Goal: Task Accomplishment & Management: Use online tool/utility

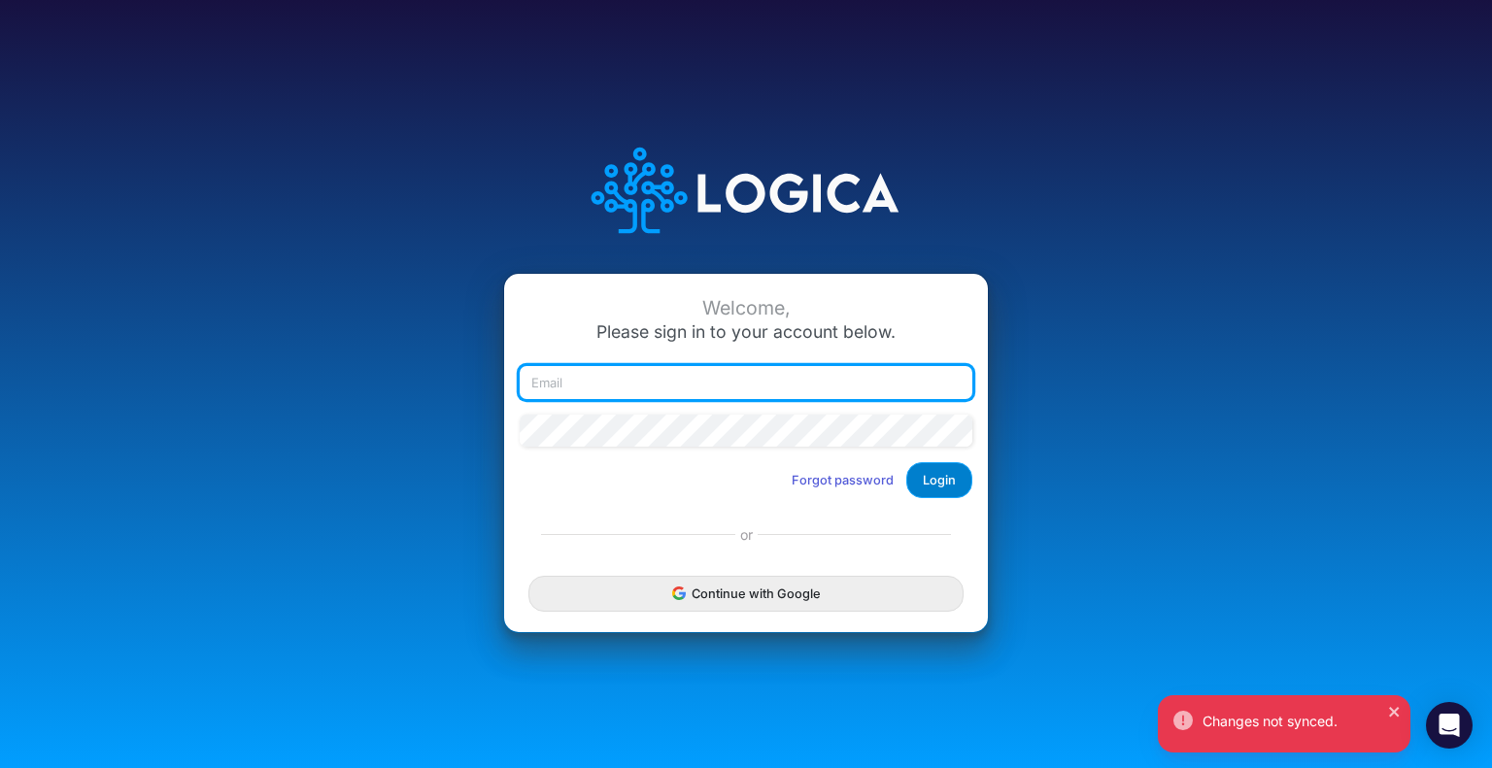
type input "autumn.durham@heritage-communities.com"
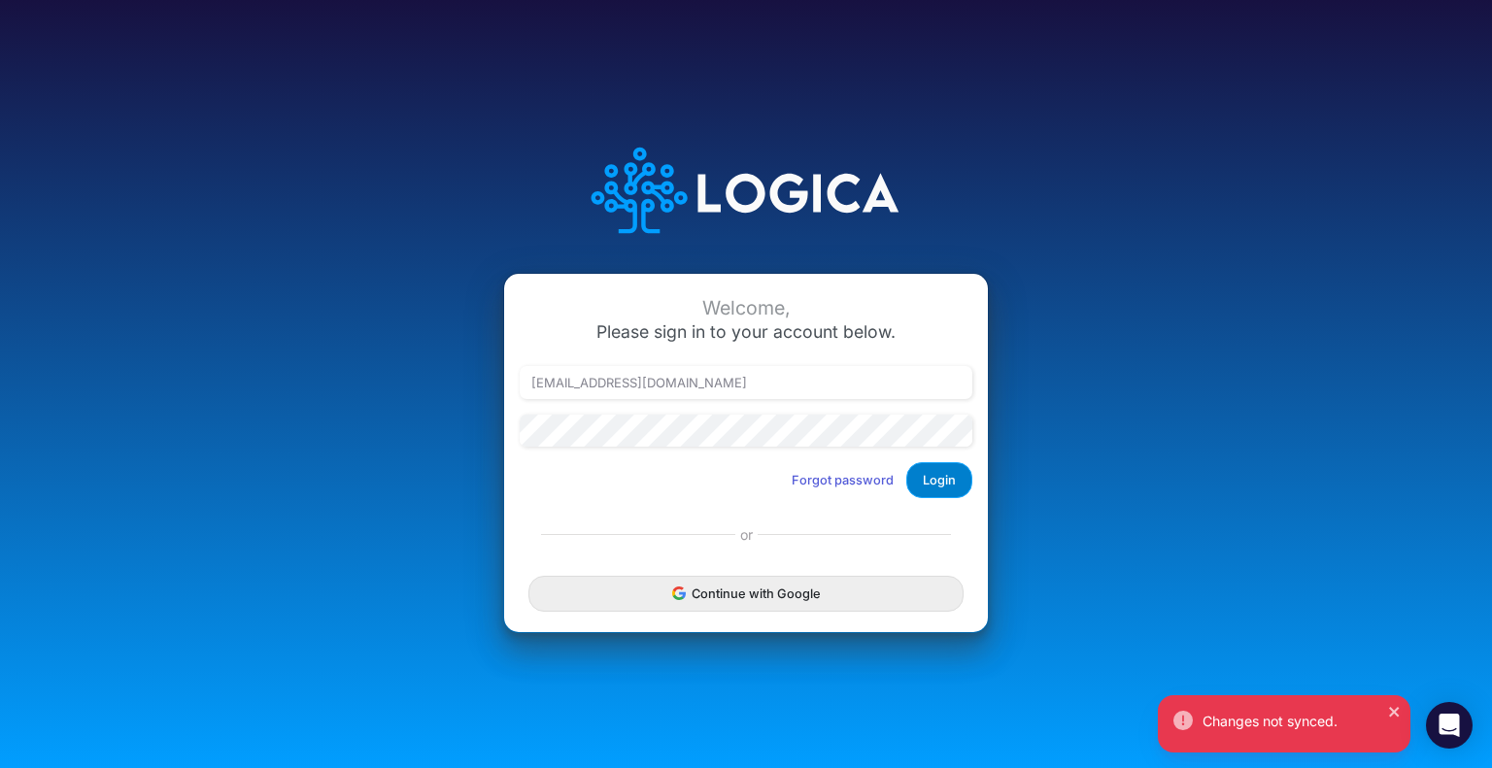
click at [942, 485] on button "Login" at bounding box center [939, 480] width 66 height 36
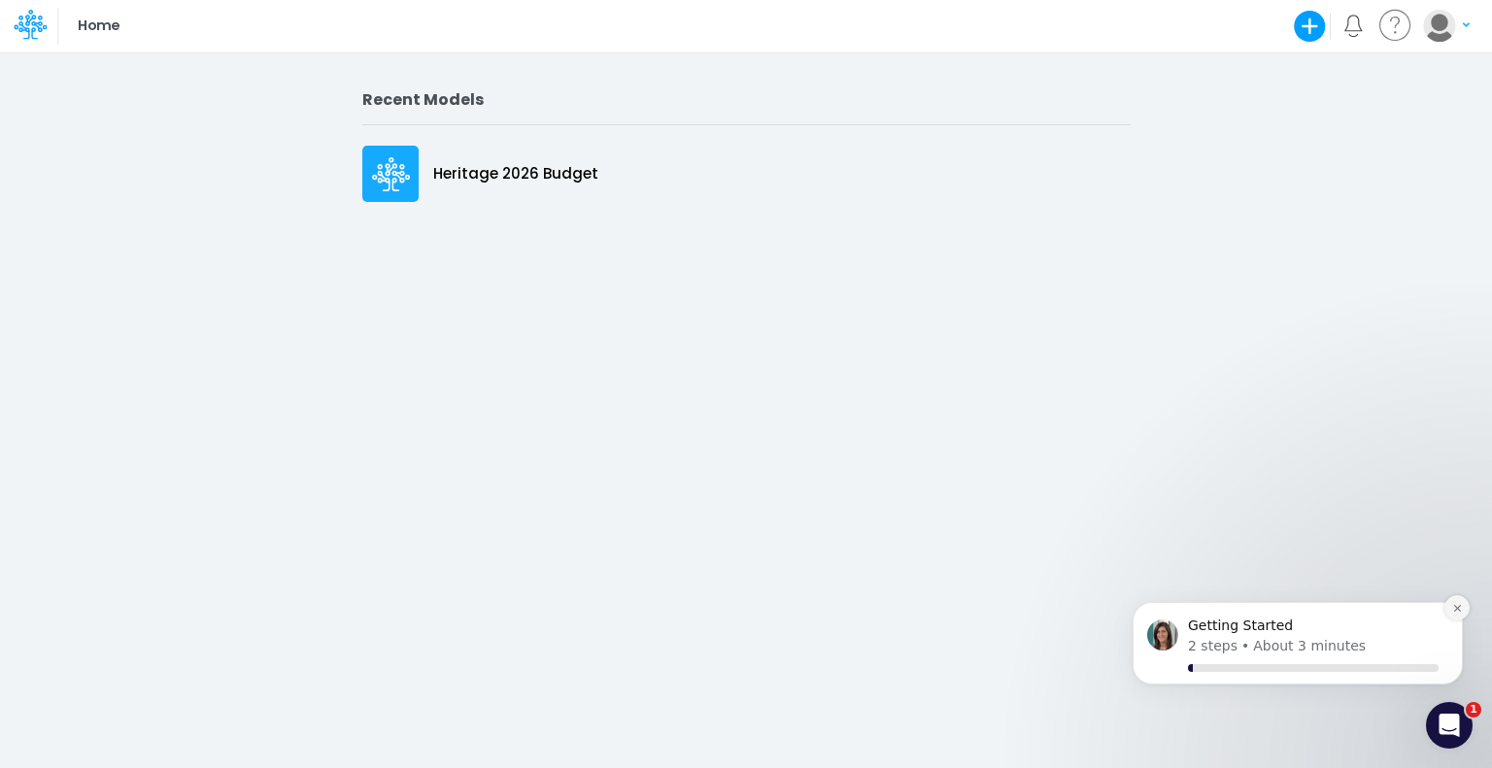
click at [1456, 608] on icon "Dismiss notification" at bounding box center [1456, 608] width 7 height 7
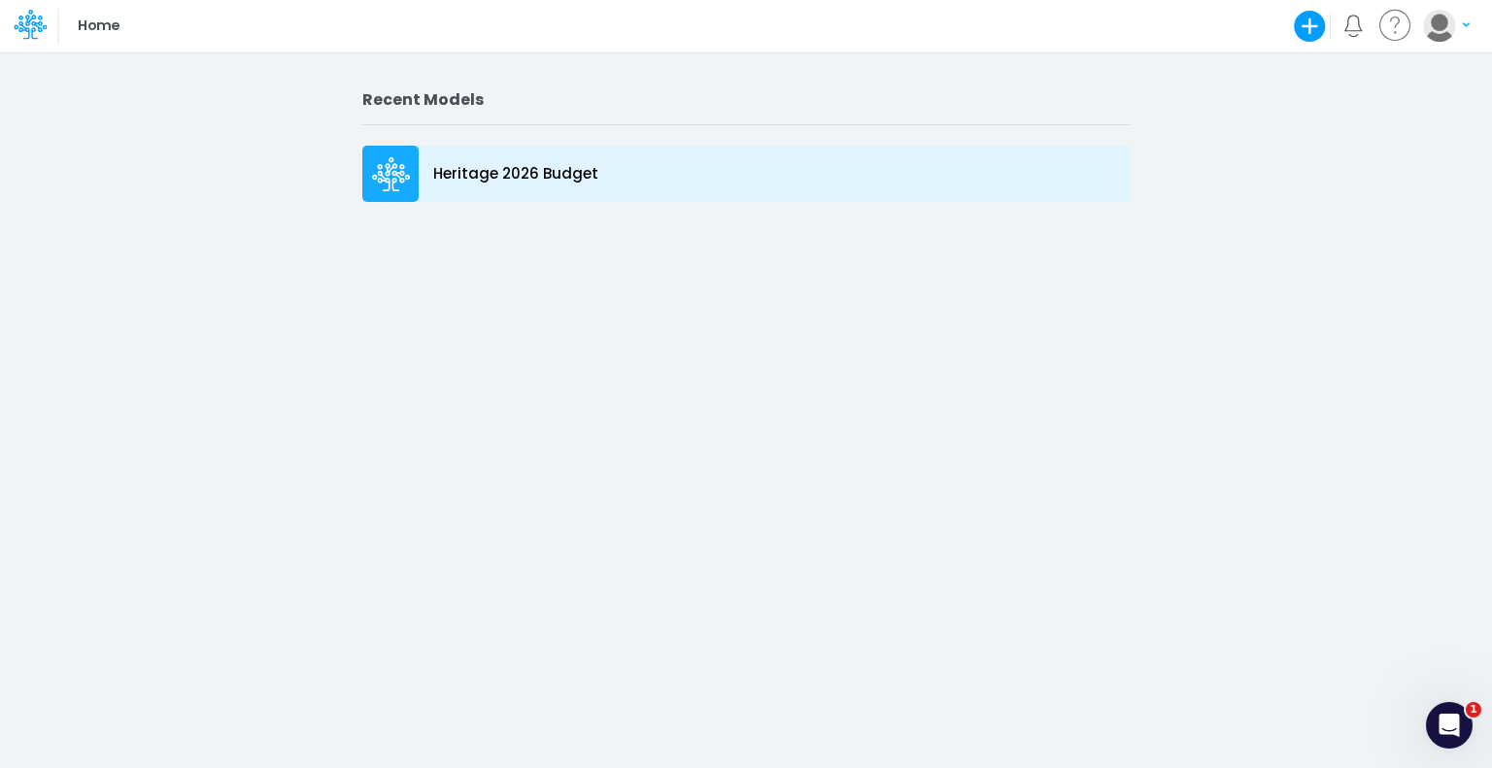
click at [498, 175] on p "Heritage 2026 Budget" at bounding box center [515, 174] width 165 height 22
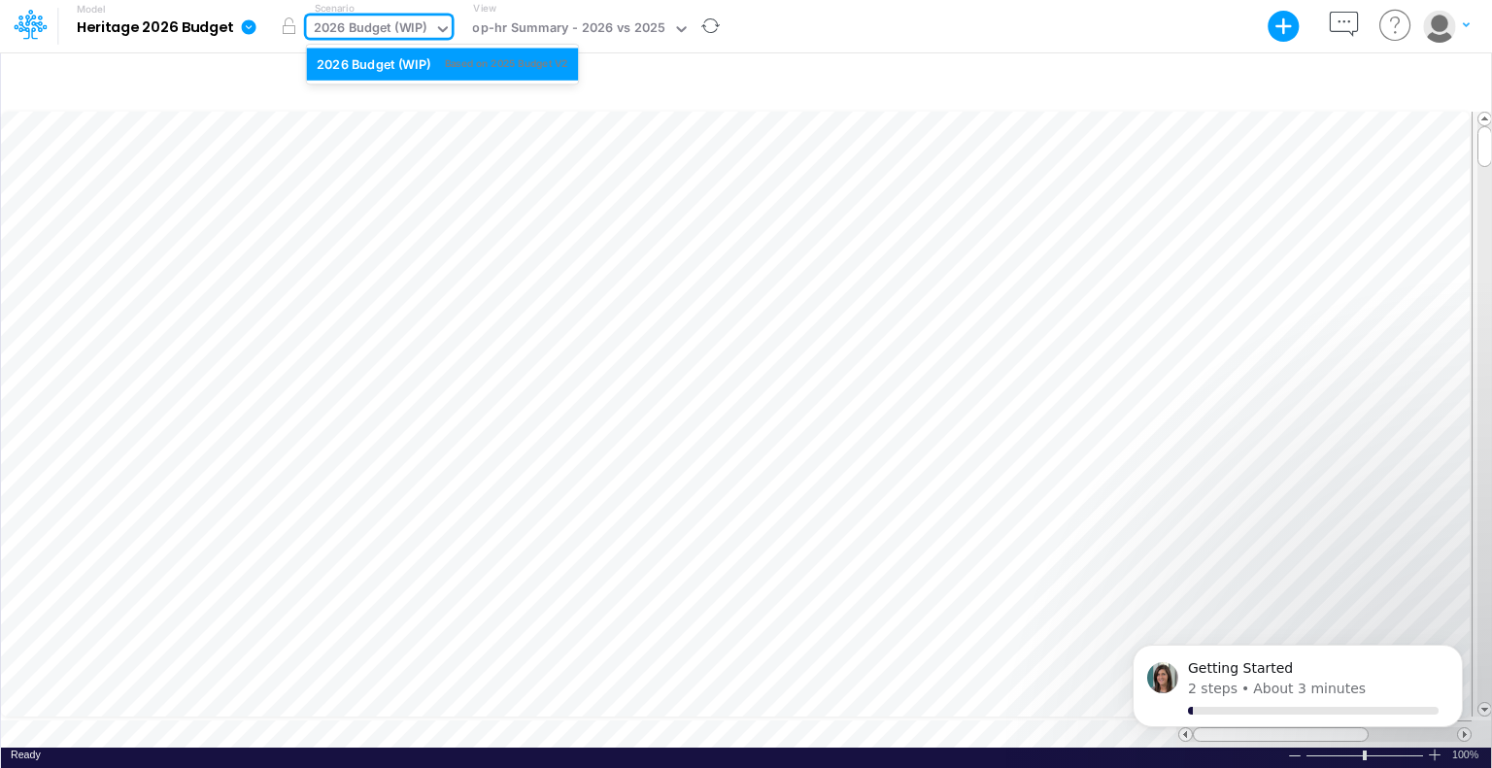
click at [439, 32] on icon at bounding box center [442, 28] width 17 height 17
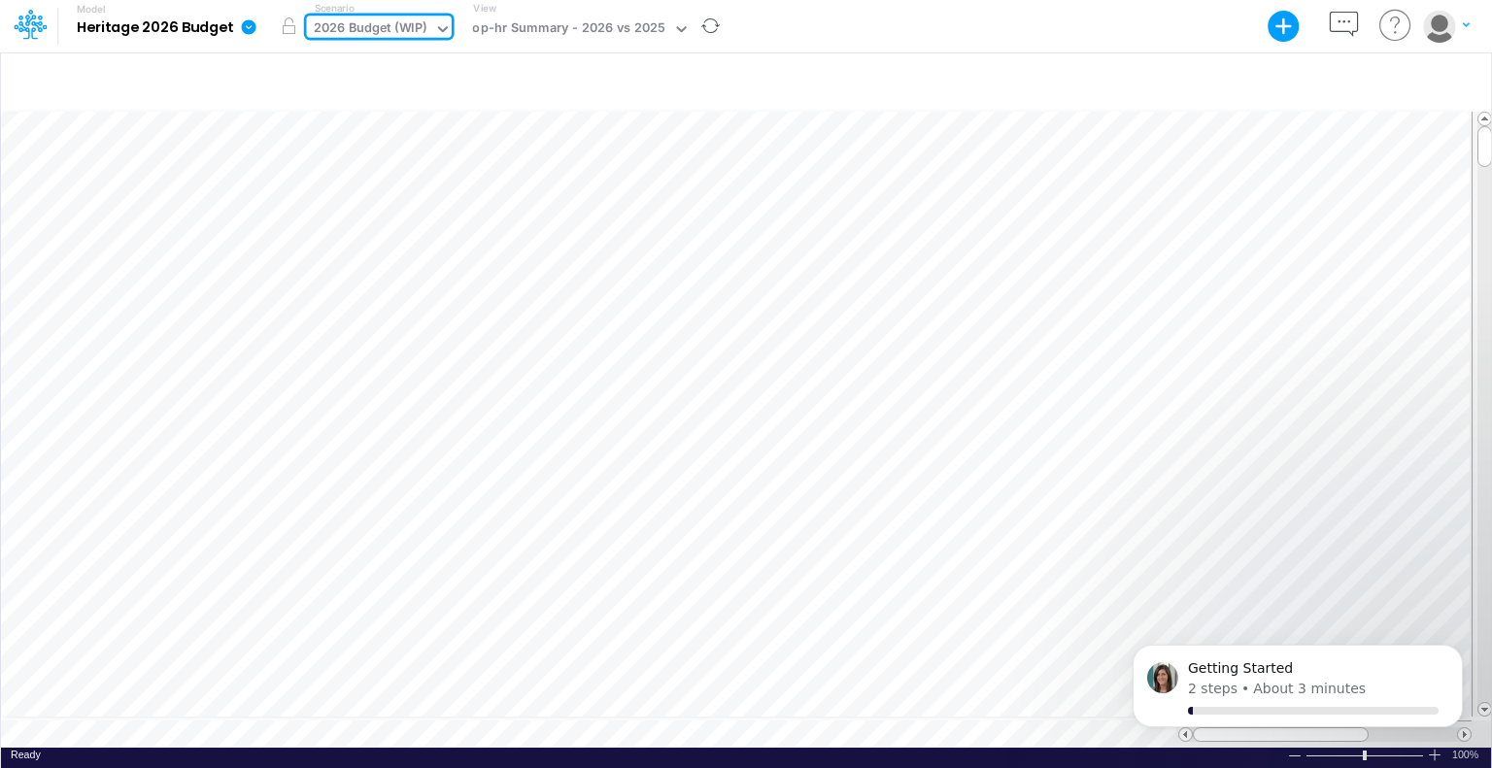
click at [439, 32] on icon at bounding box center [442, 28] width 17 height 17
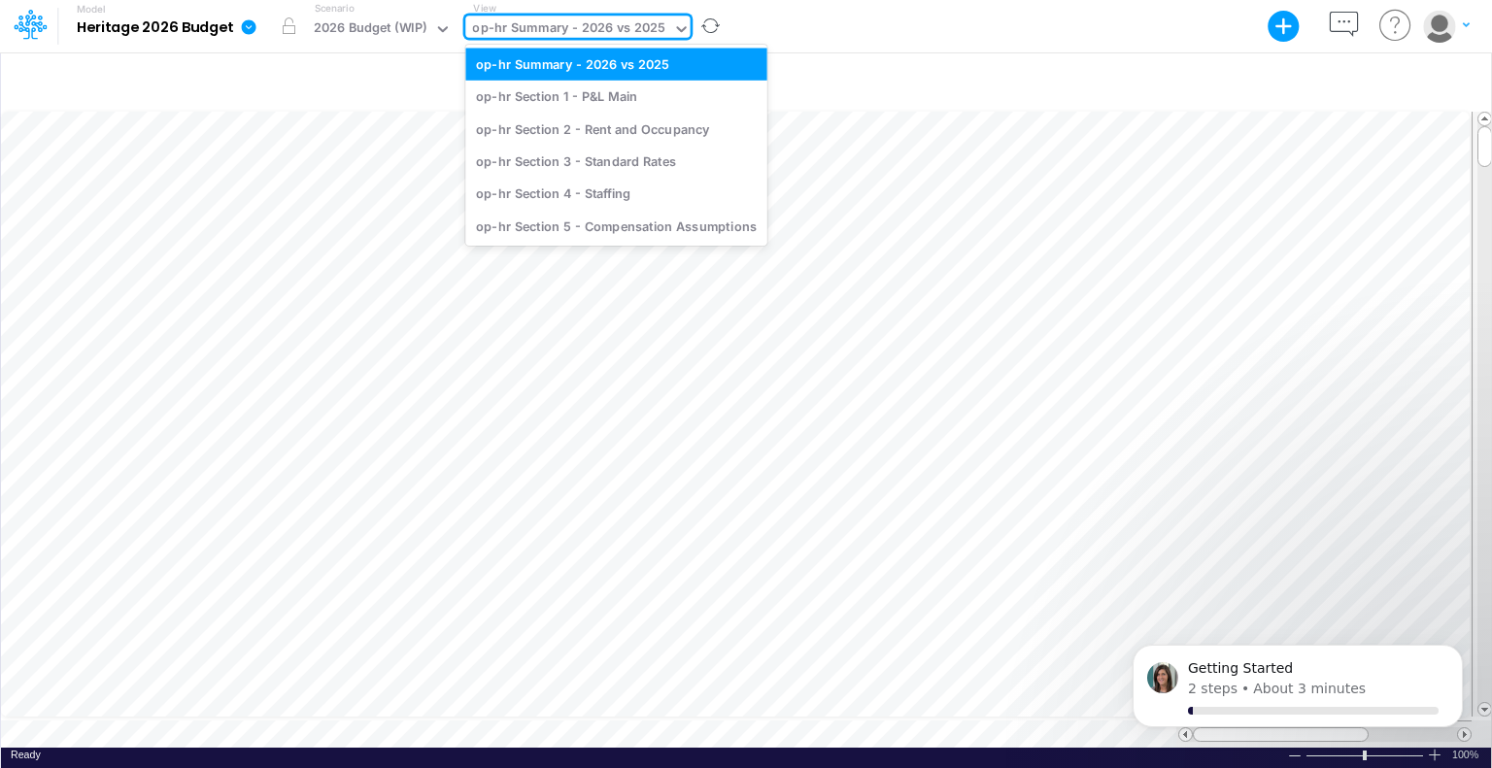
click at [673, 33] on icon at bounding box center [681, 28] width 17 height 17
click at [620, 186] on div "op-hr Section 4 - Staffing" at bounding box center [615, 194] width 301 height 32
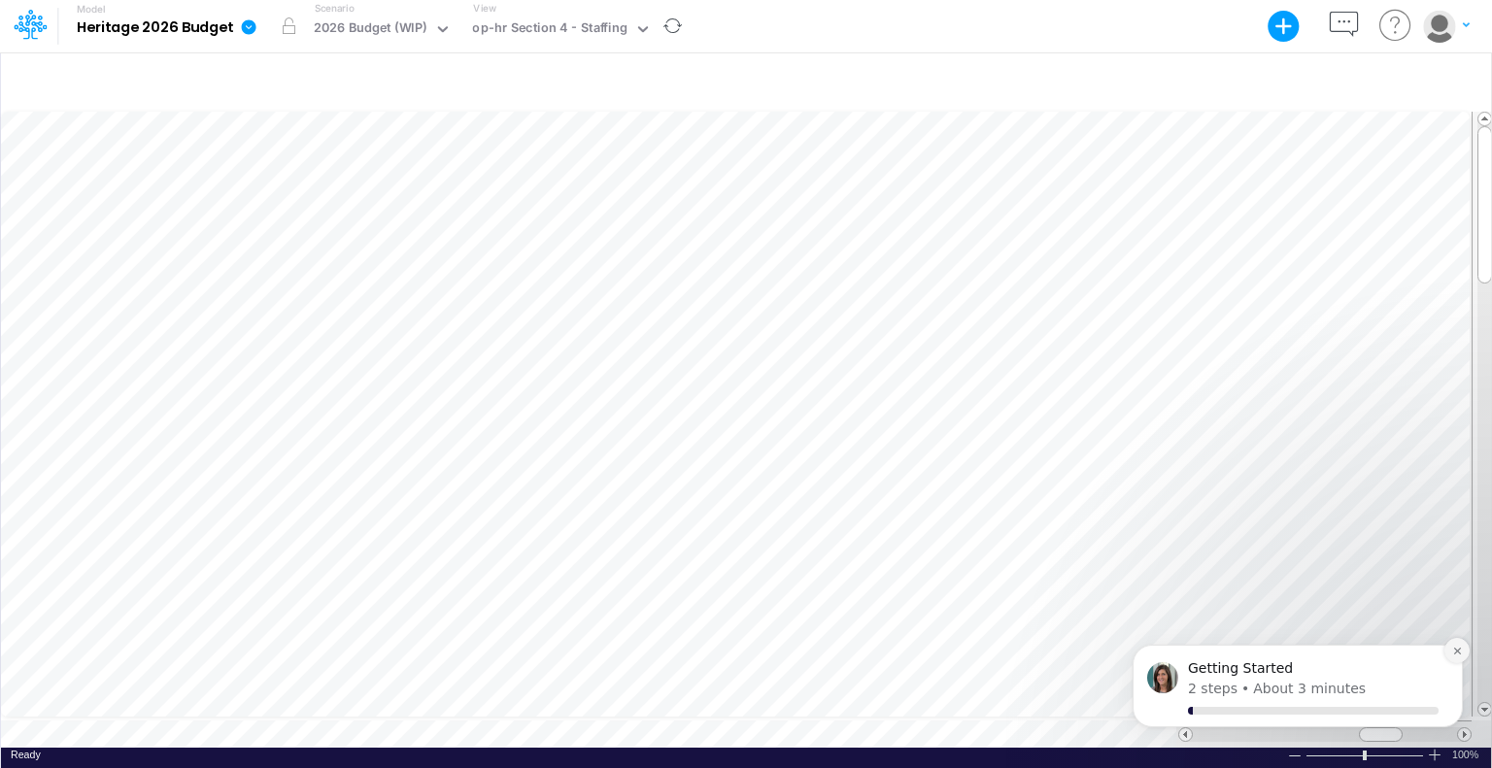
click at [1459, 647] on icon "Dismiss notification" at bounding box center [1457, 651] width 11 height 11
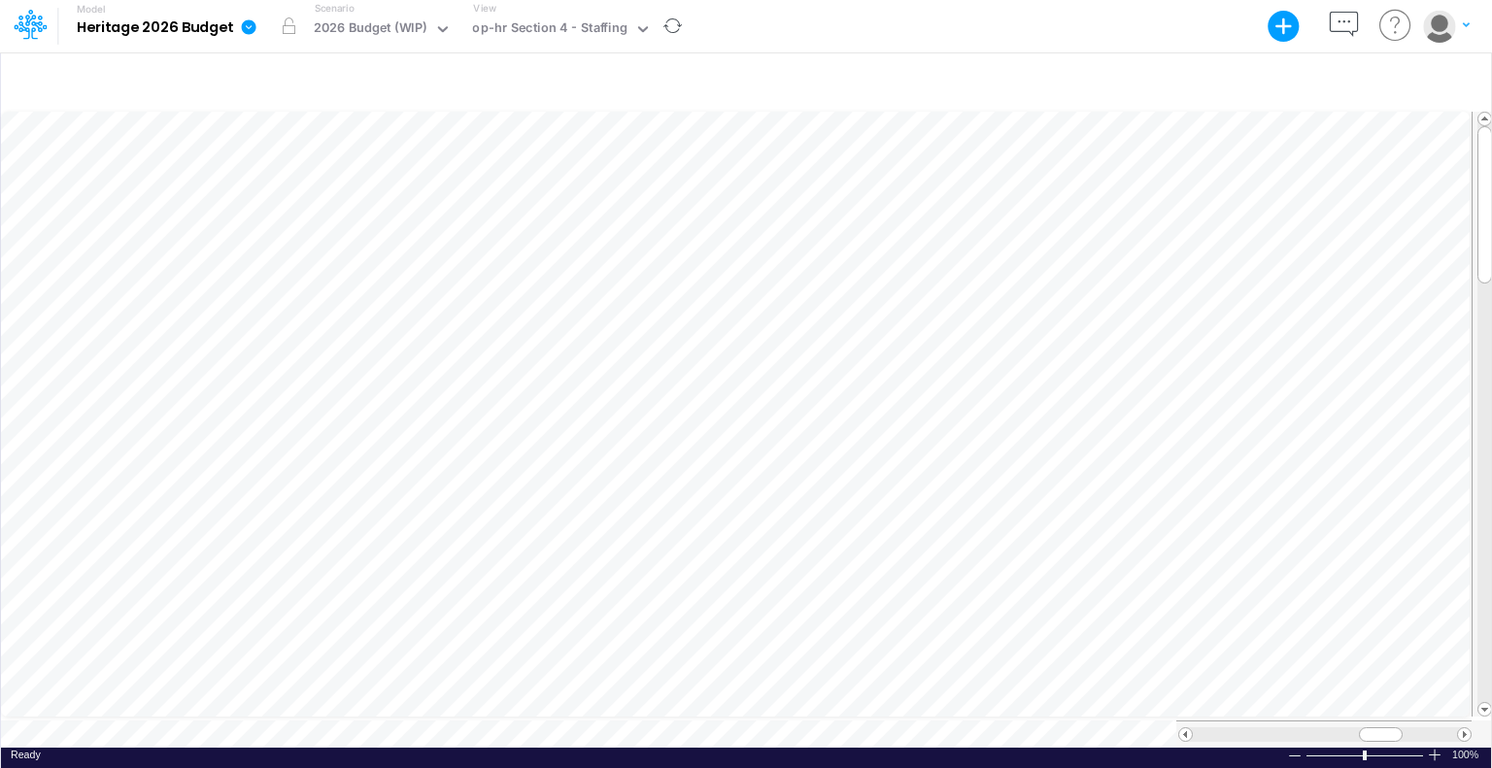
scroll to position [9, 2]
click at [1025, 167] on div "Paste Cut Copy AutoFill 40" at bounding box center [746, 428] width 1490 height 639
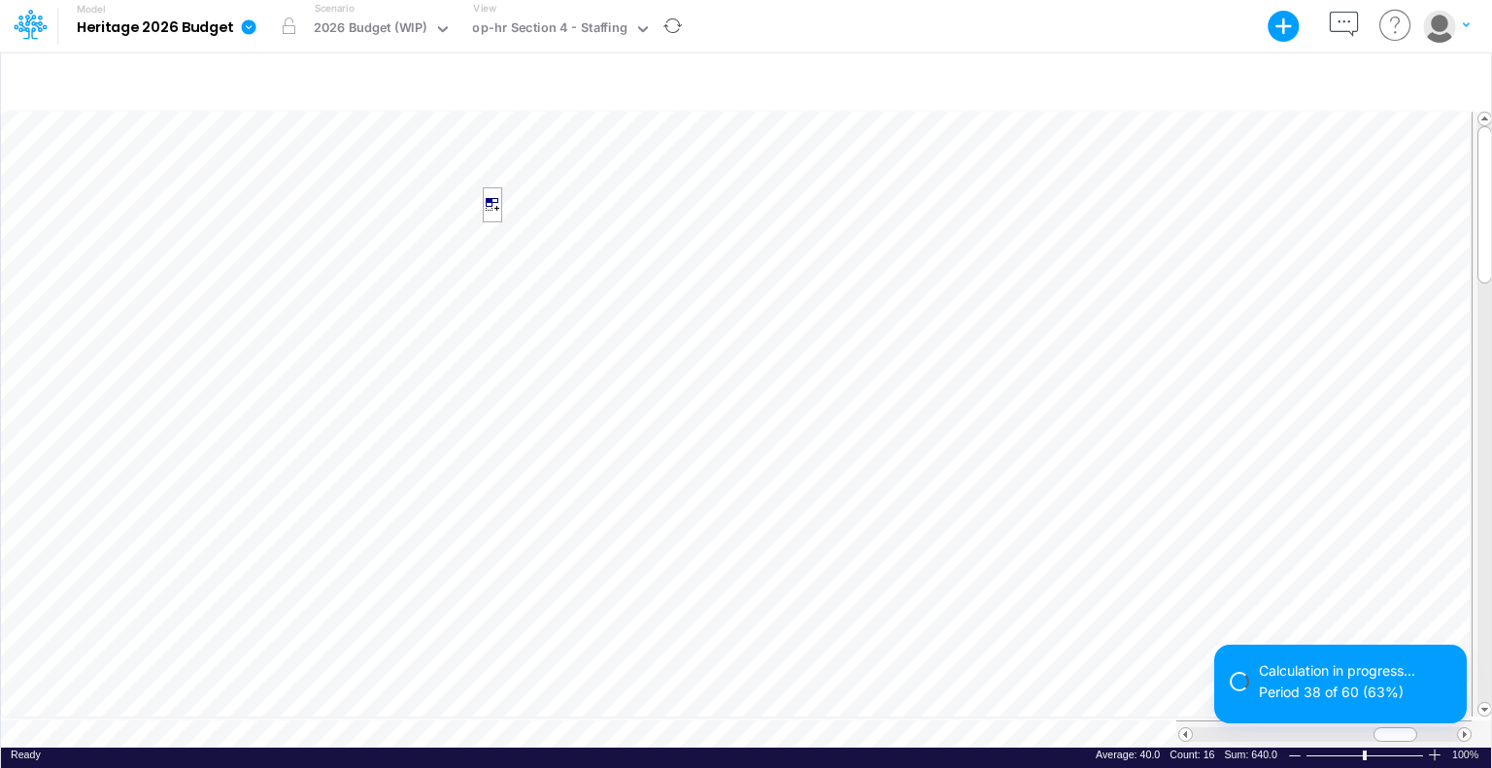
scroll to position [9, 2]
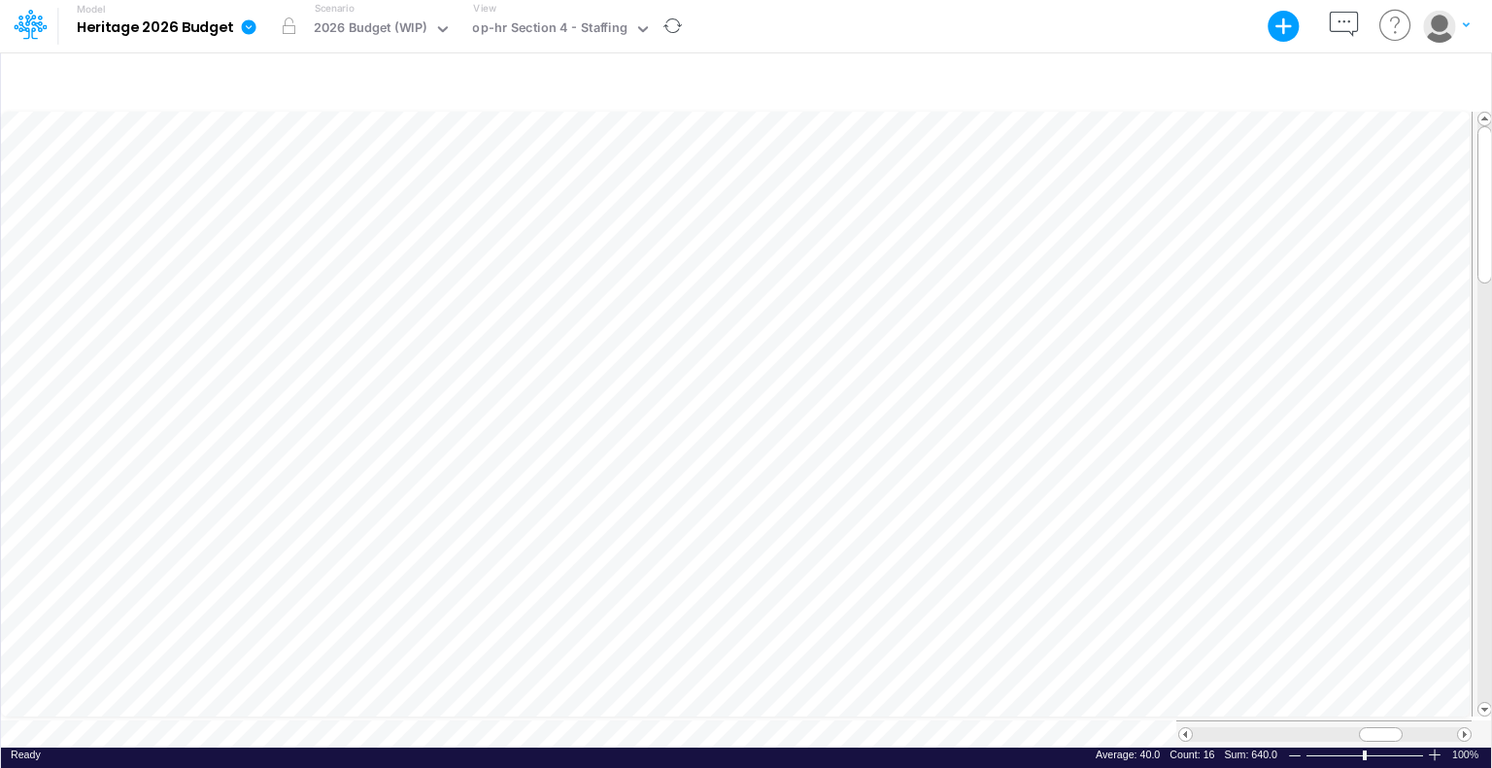
click at [1194, 727] on div at bounding box center [1325, 734] width 264 height 15
drag, startPoint x: 1371, startPoint y: 725, endPoint x: 1186, endPoint y: 729, distance: 185.5
click at [1186, 729] on div at bounding box center [1324, 734] width 293 height 15
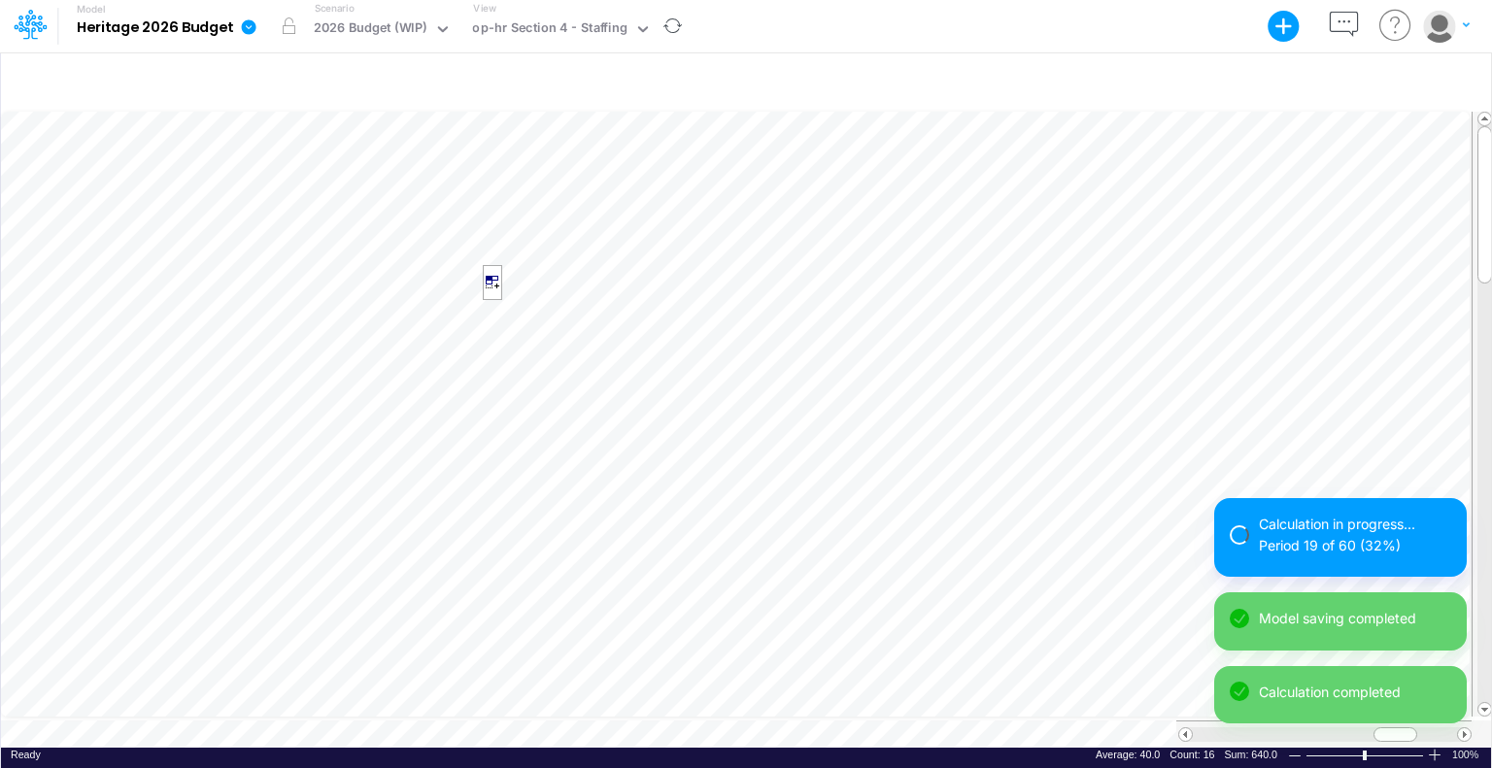
scroll to position [9, 2]
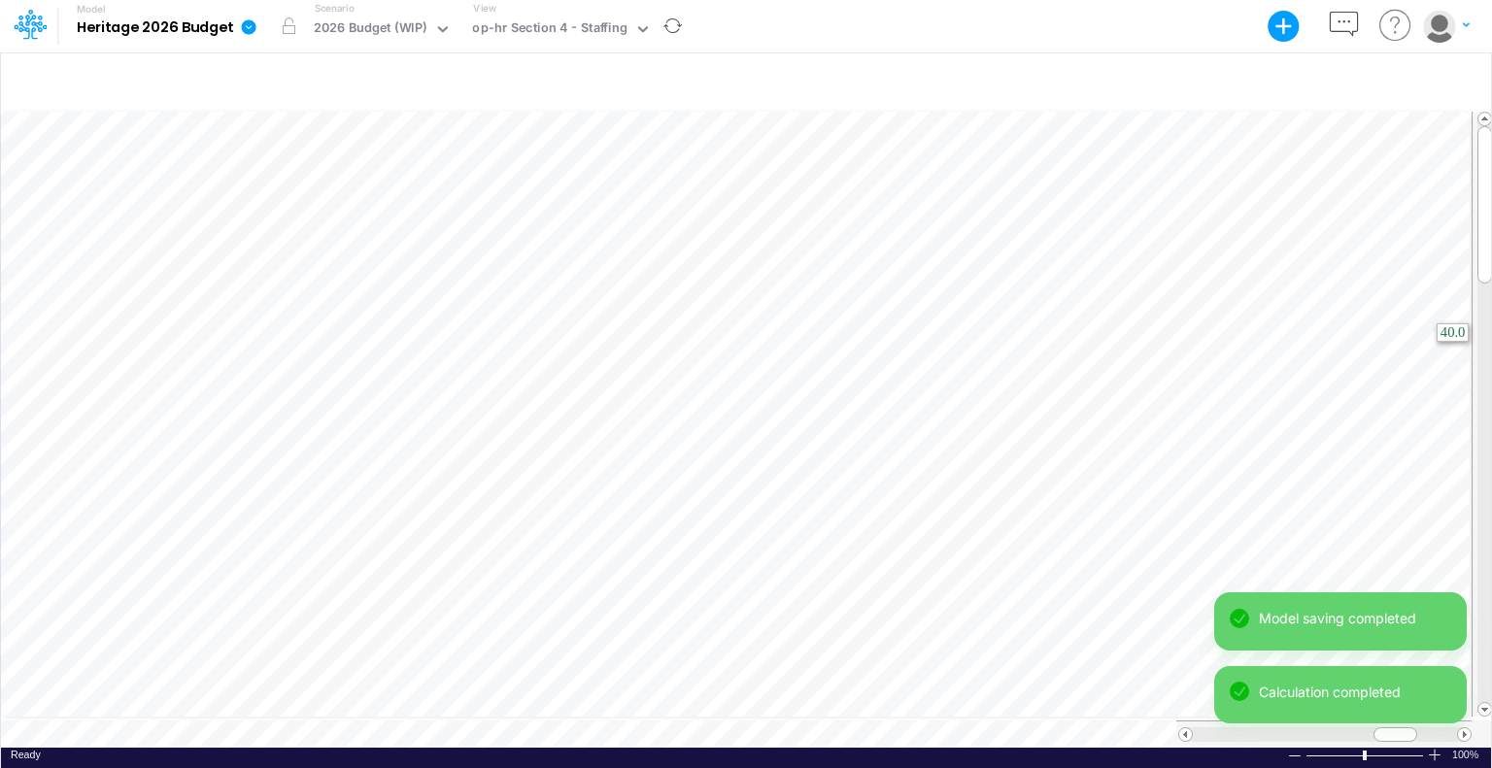
click at [1488, 311] on tr at bounding box center [747, 415] width 1492 height 612
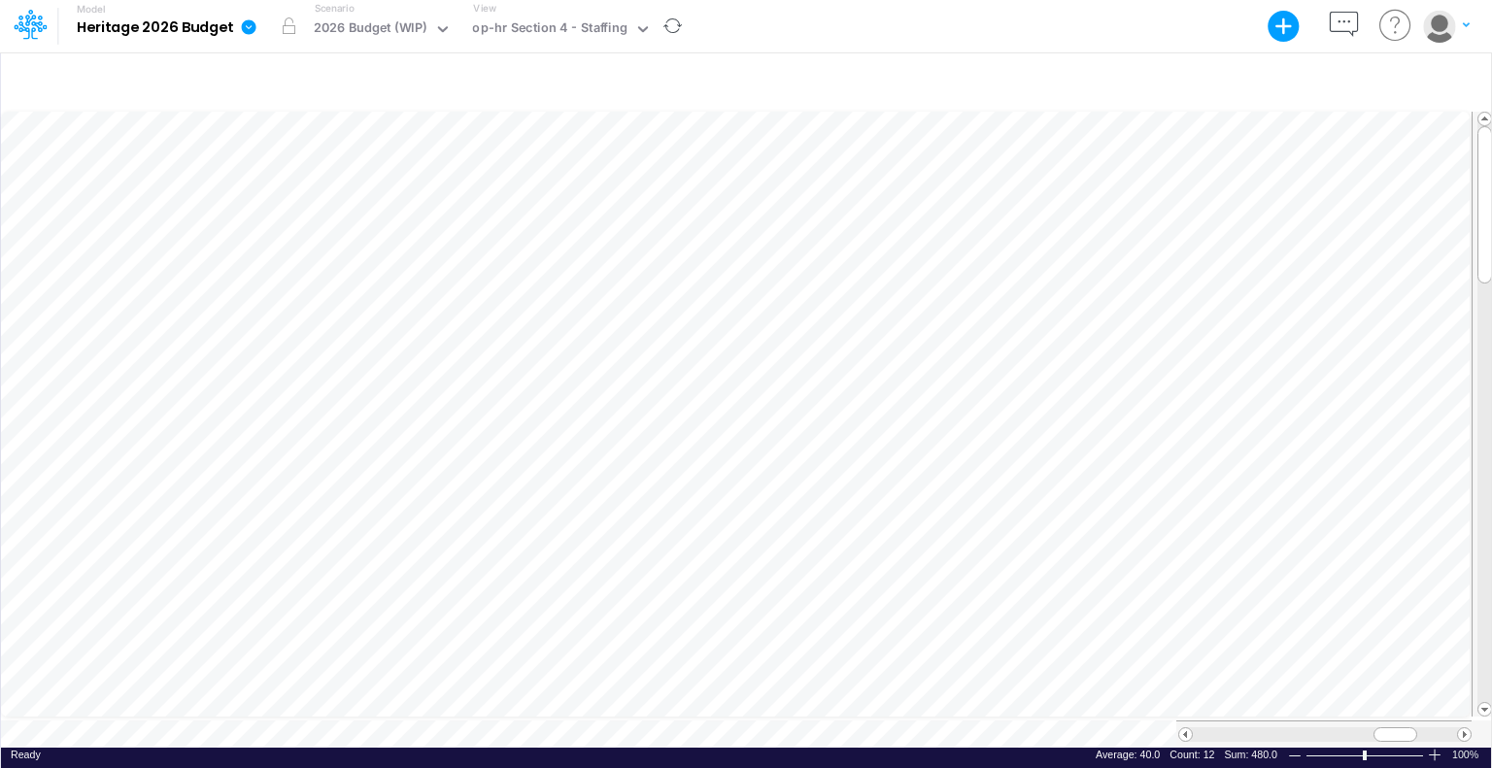
drag, startPoint x: 1400, startPoint y: 725, endPoint x: 1194, endPoint y: 717, distance: 207.0
click at [1194, 721] on div at bounding box center [1323, 734] width 295 height 27
click at [1198, 728] on div at bounding box center [1325, 734] width 264 height 15
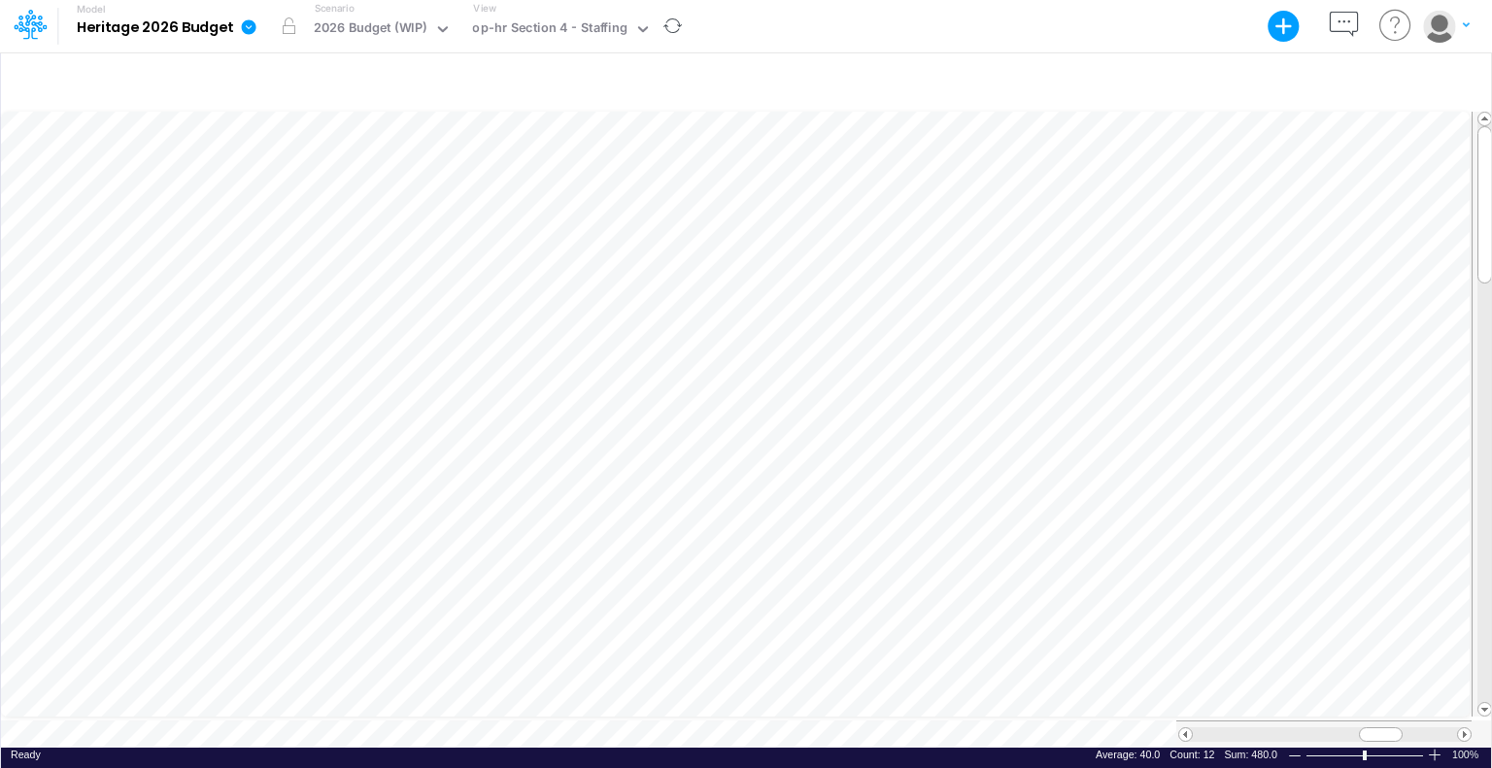
click at [1198, 728] on div at bounding box center [1325, 734] width 264 height 15
drag, startPoint x: 1198, startPoint y: 728, endPoint x: 1184, endPoint y: 726, distance: 14.7
click at [1184, 727] on div at bounding box center [1324, 734] width 293 height 15
click at [1184, 728] on span at bounding box center [1185, 734] width 13 height 13
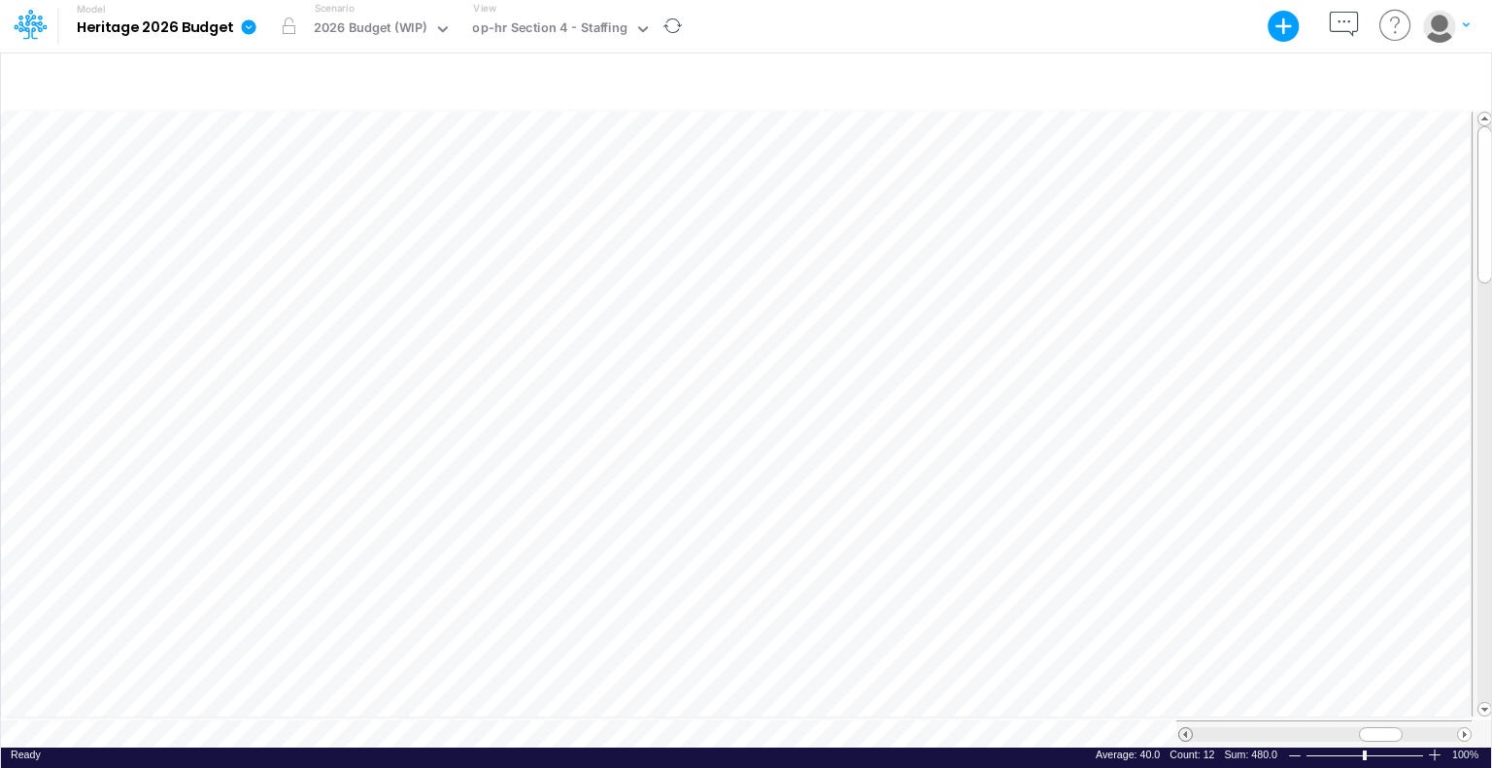
click at [1184, 728] on span at bounding box center [1185, 734] width 13 height 13
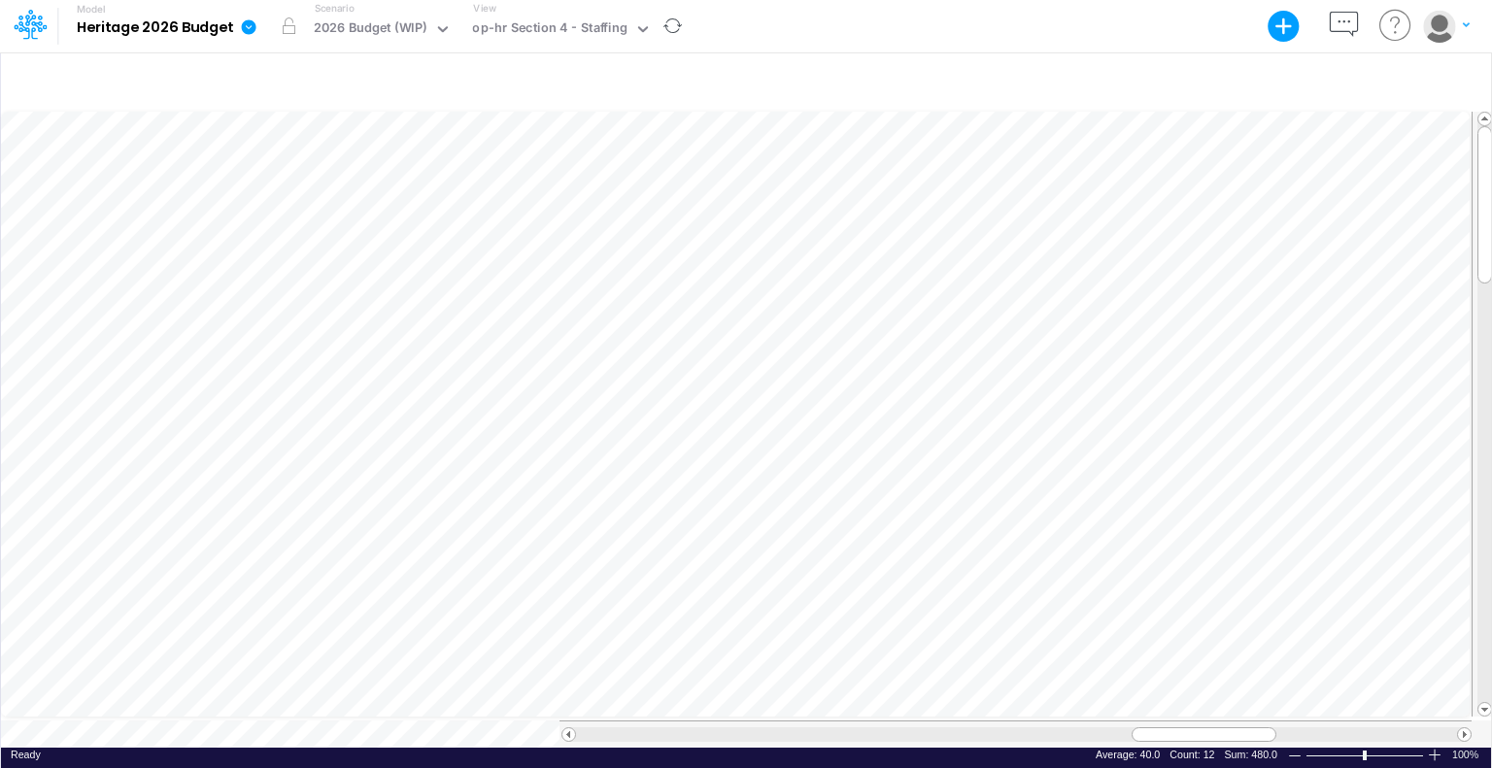
drag, startPoint x: 1150, startPoint y: 723, endPoint x: 998, endPoint y: 714, distance: 151.8
drag, startPoint x: 998, startPoint y: 714, endPoint x: 986, endPoint y: 725, distance: 17.2
click at [986, 727] on div at bounding box center [1016, 734] width 881 height 15
drag, startPoint x: 1138, startPoint y: 723, endPoint x: 563, endPoint y: 725, distance: 574.9
click at [563, 727] on div at bounding box center [1016, 734] width 910 height 15
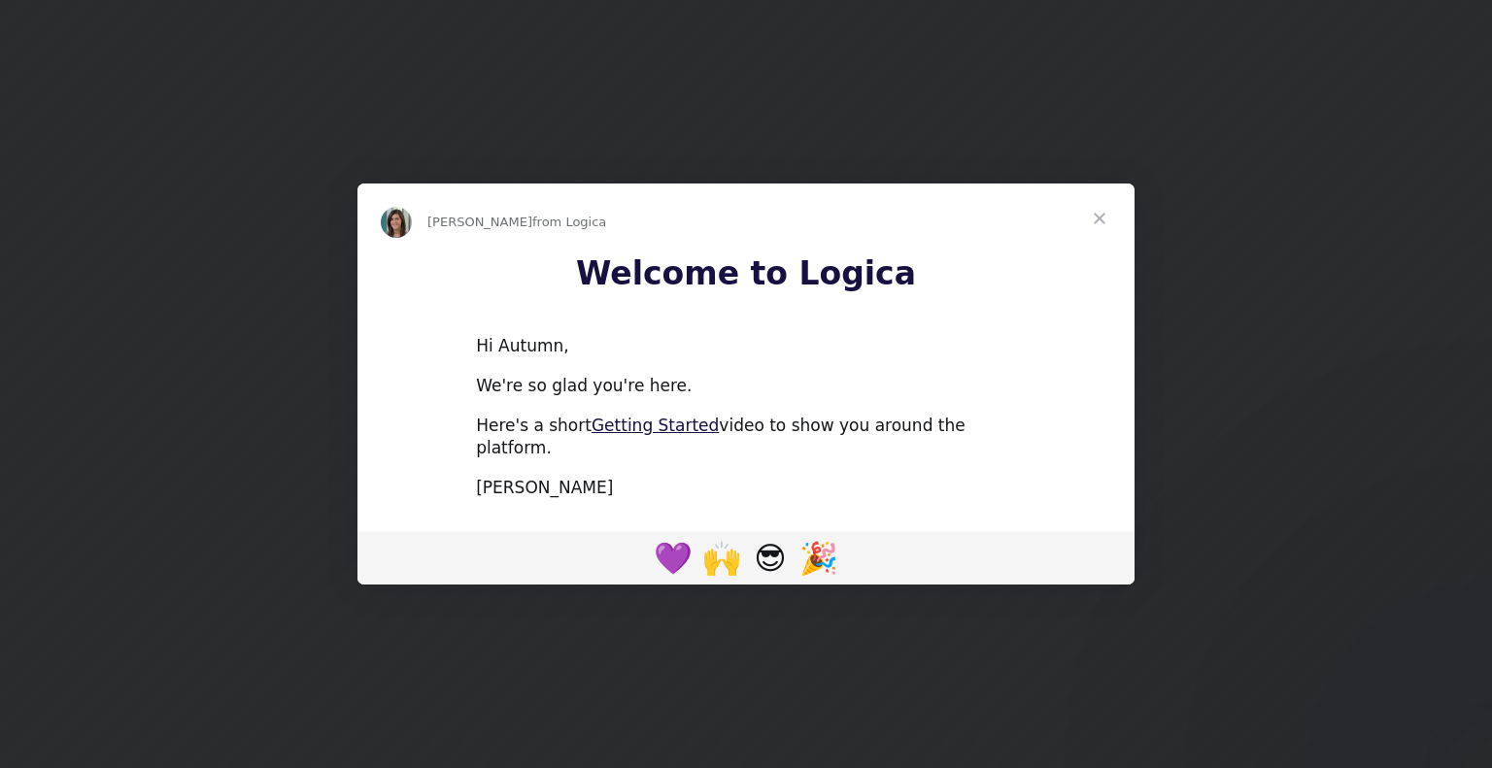
click at [1093, 226] on span "Close" at bounding box center [1099, 219] width 70 height 70
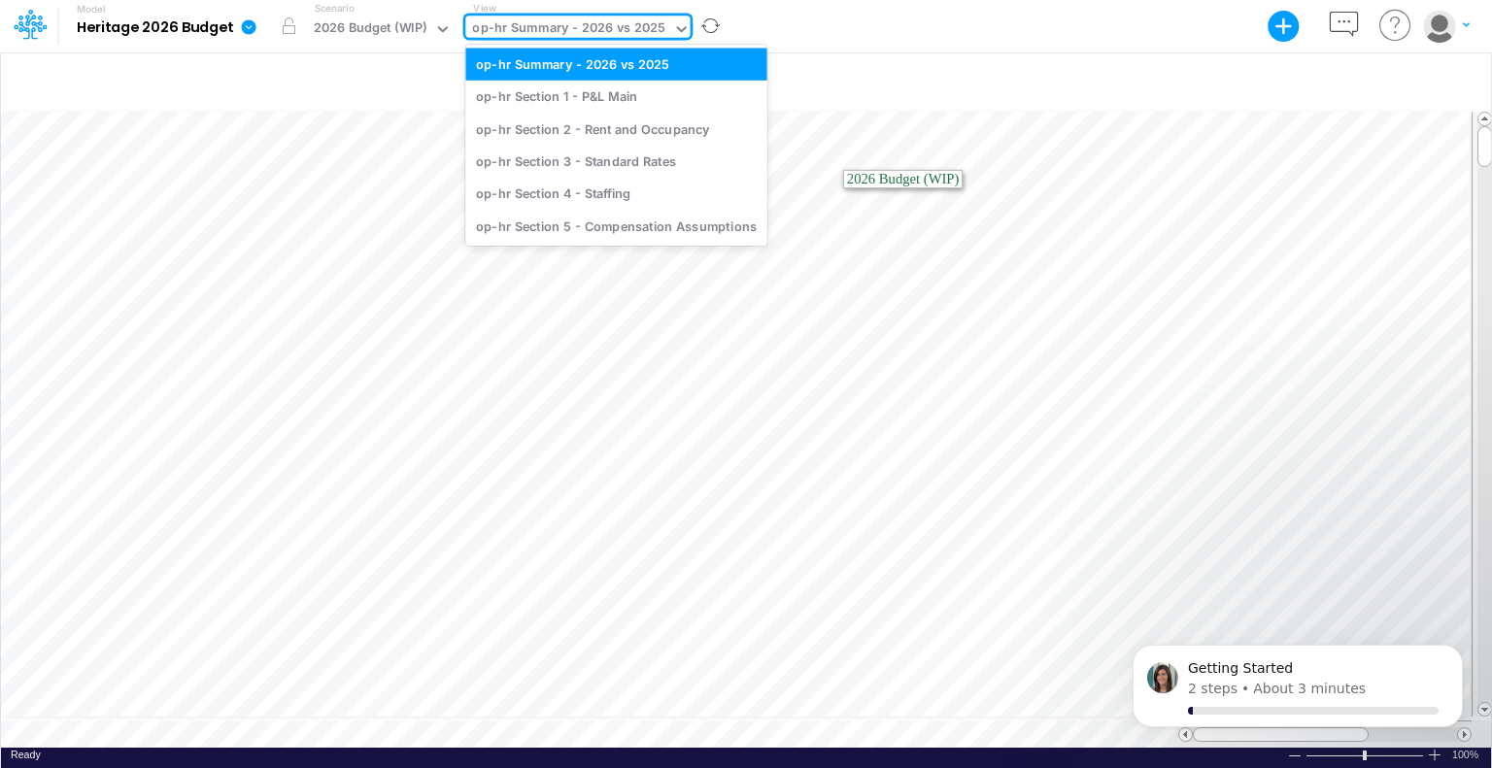
click at [673, 22] on icon at bounding box center [681, 28] width 17 height 17
click at [615, 186] on div "op-hr Section 4 - Staffing" at bounding box center [615, 194] width 301 height 32
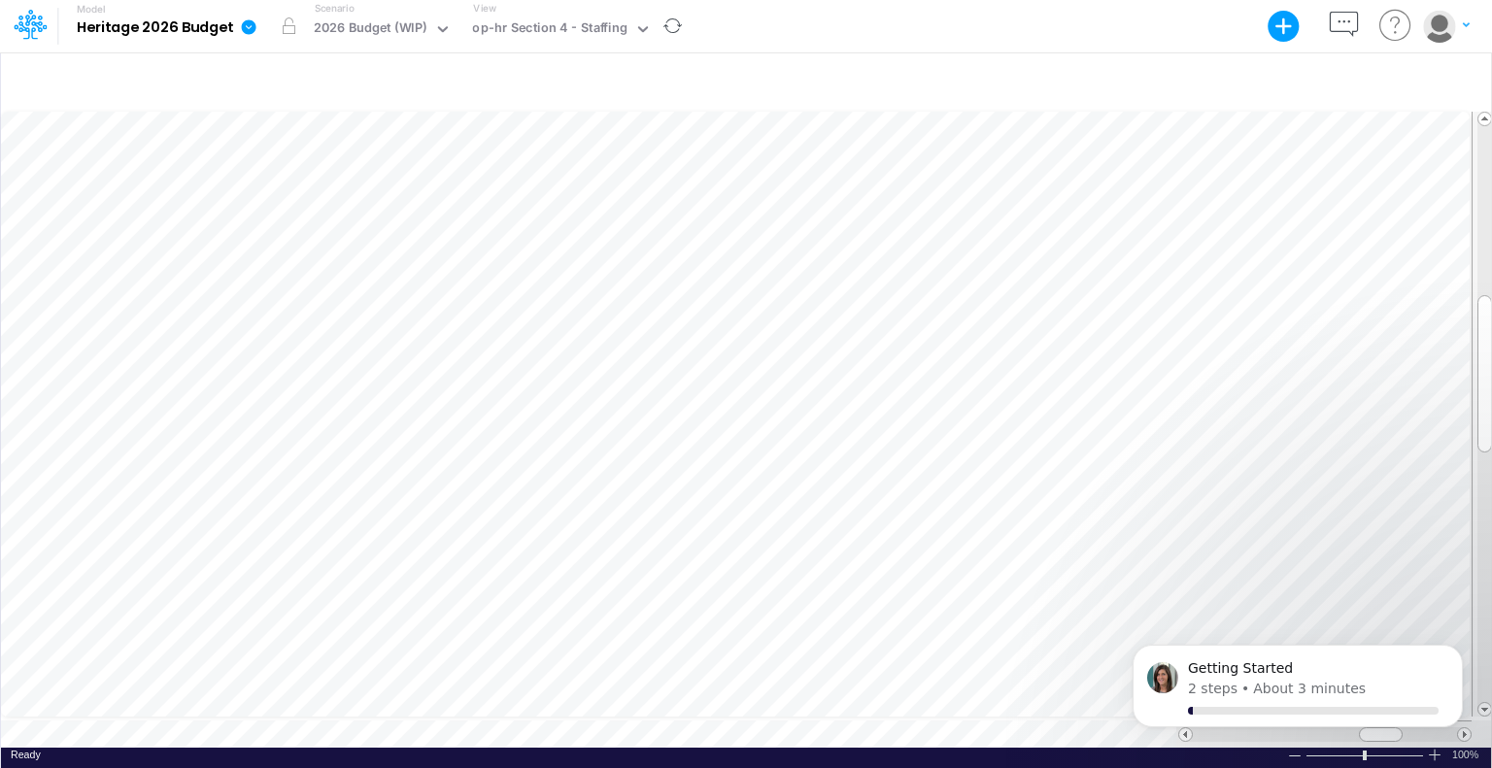
scroll to position [9, 2]
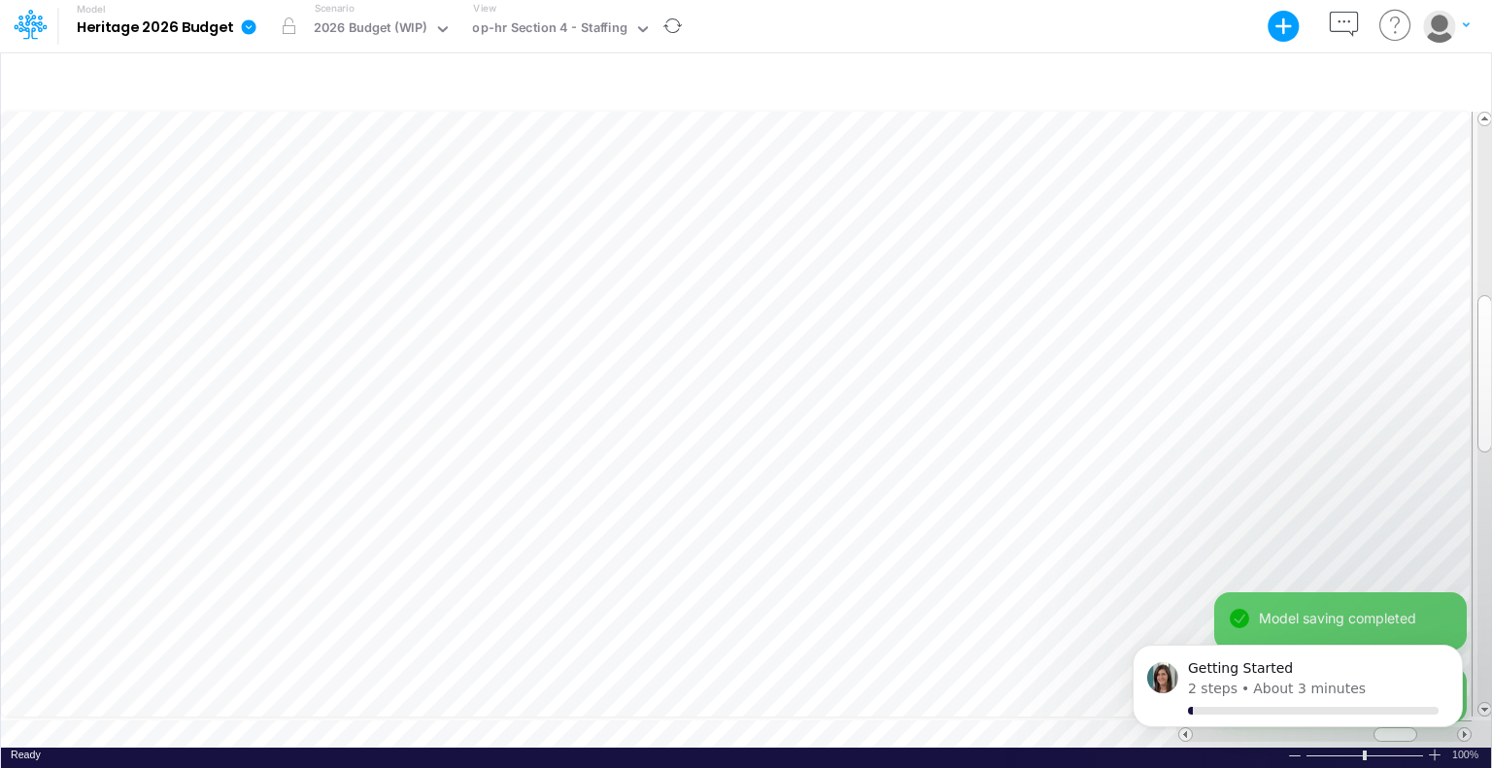
scroll to position [9, 2]
click at [1456, 655] on icon "Dismiss notification" at bounding box center [1457, 651] width 11 height 11
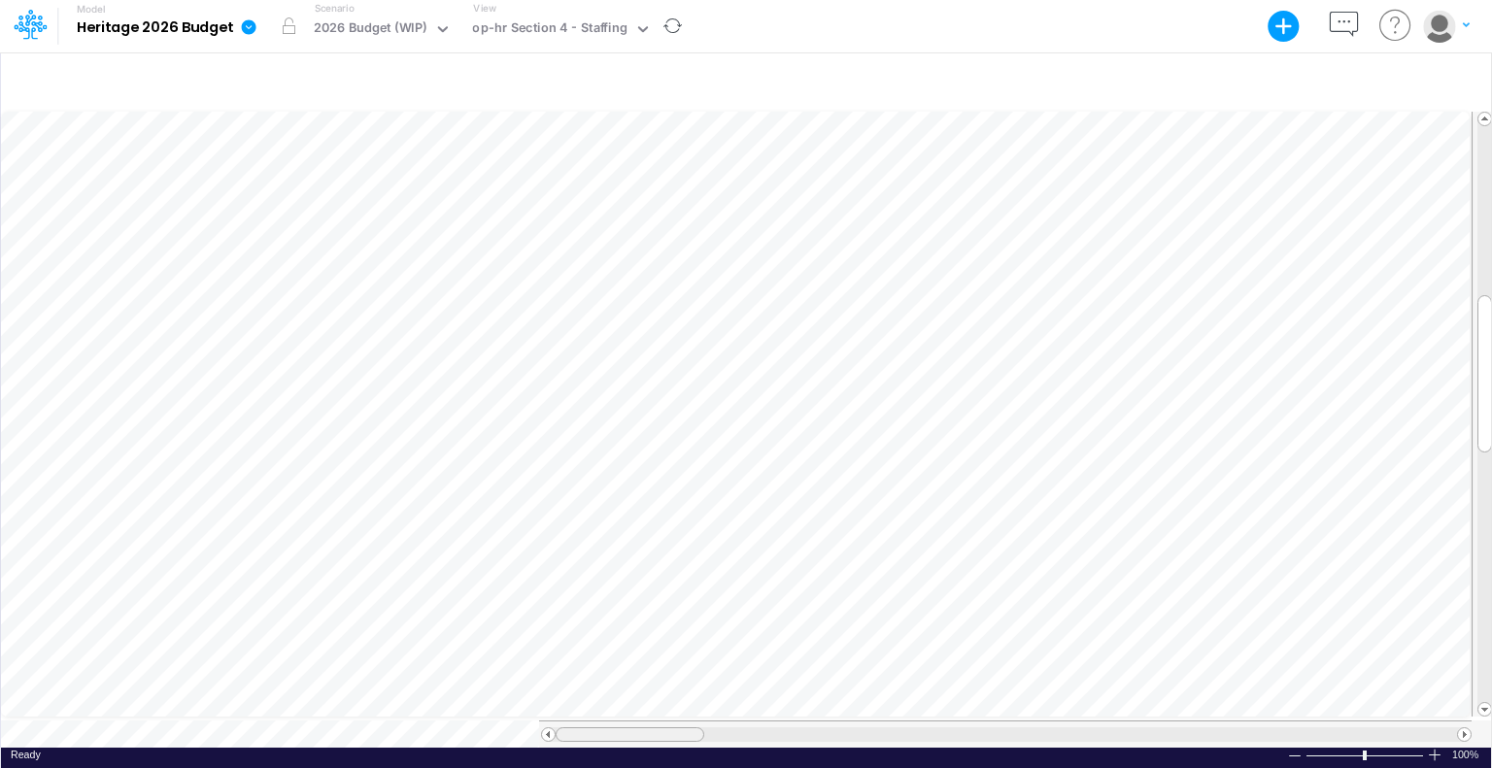
drag, startPoint x: 1191, startPoint y: 722, endPoint x: 354, endPoint y: 802, distance: 840.0
click at [354, 767] on html "Model Heritage 2026 Budget Export Excel Scenario 2026 Budget (WIP) View op-hr S…" at bounding box center [746, 384] width 1492 height 768
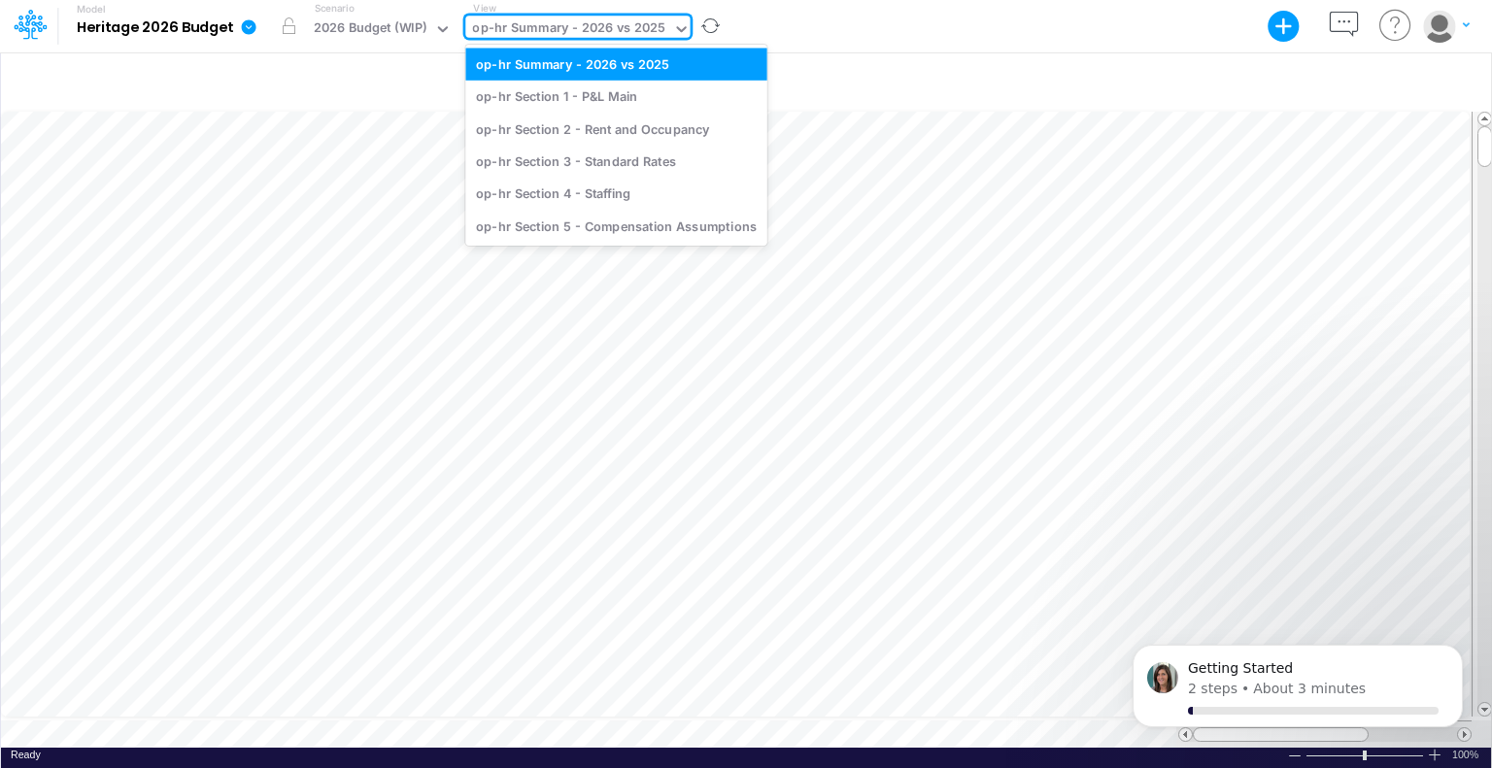
click at [677, 20] on icon at bounding box center [681, 28] width 17 height 17
click at [620, 198] on div "op-hr Section 4 - Staffing" at bounding box center [615, 194] width 301 height 32
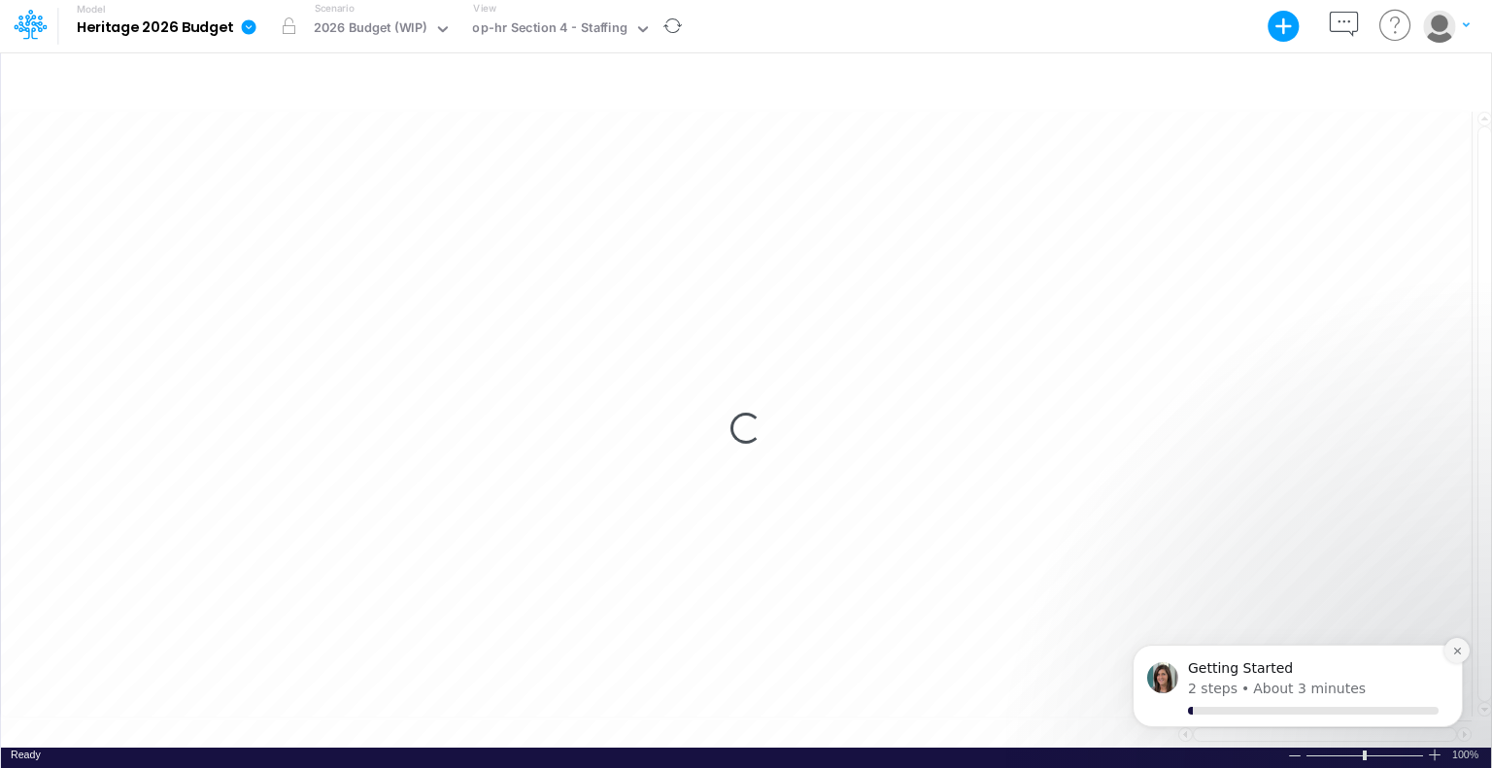
click at [1448, 653] on button "Dismiss notification" at bounding box center [1456, 650] width 25 height 25
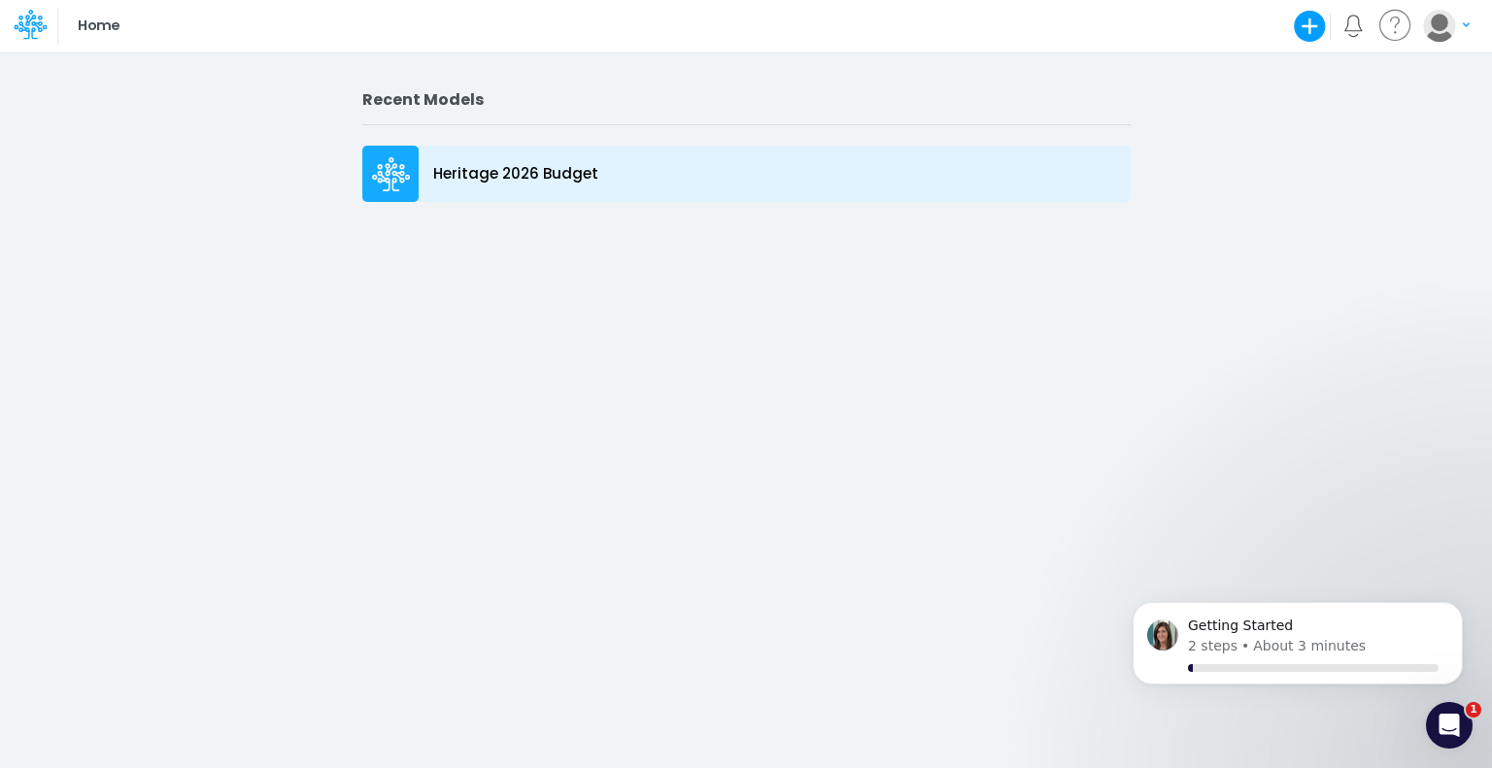
click at [548, 181] on p "Heritage 2026 Budget" at bounding box center [515, 174] width 165 height 22
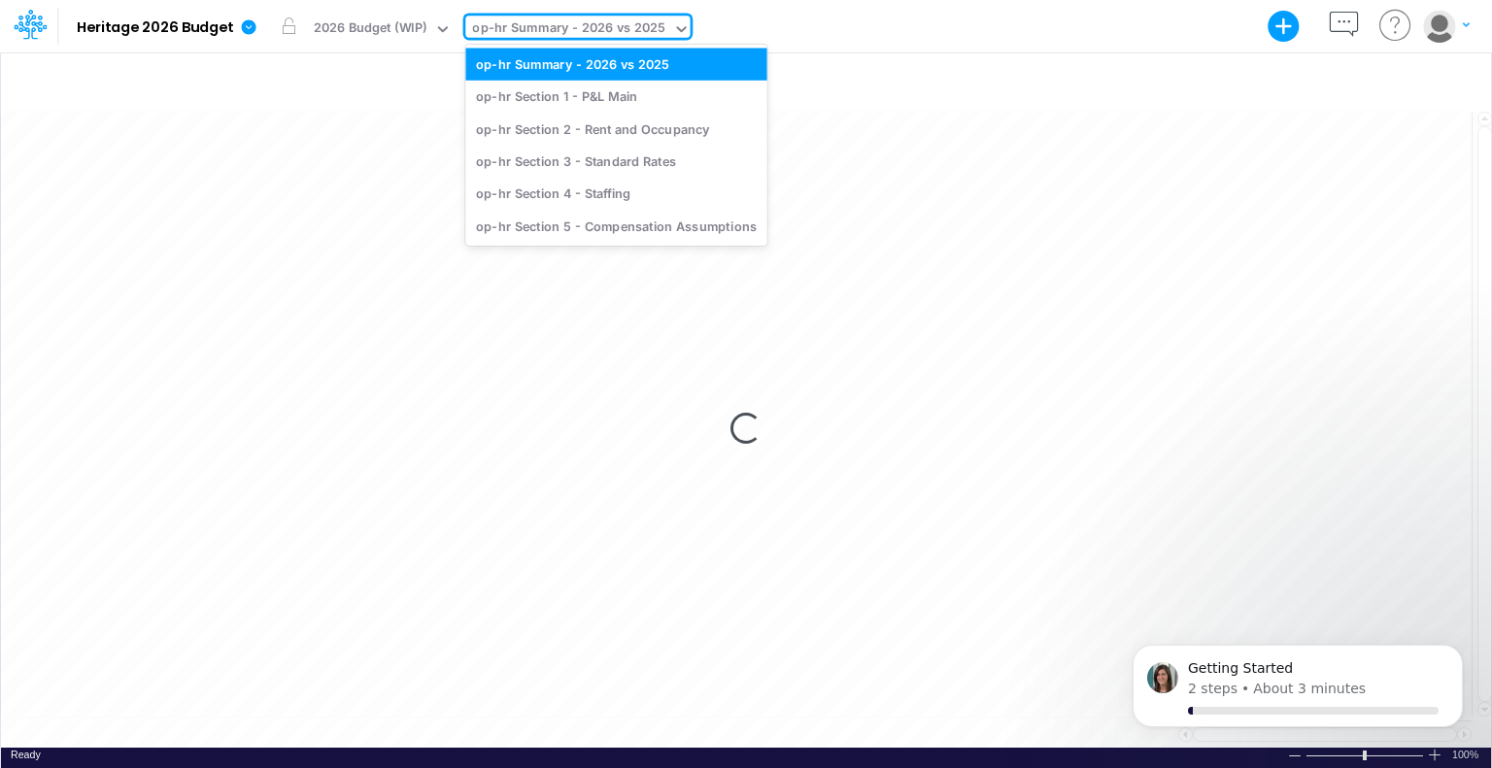
click at [675, 27] on icon at bounding box center [681, 28] width 17 height 17
click at [631, 193] on div "op-hr Section 4 - Staffing" at bounding box center [615, 194] width 301 height 32
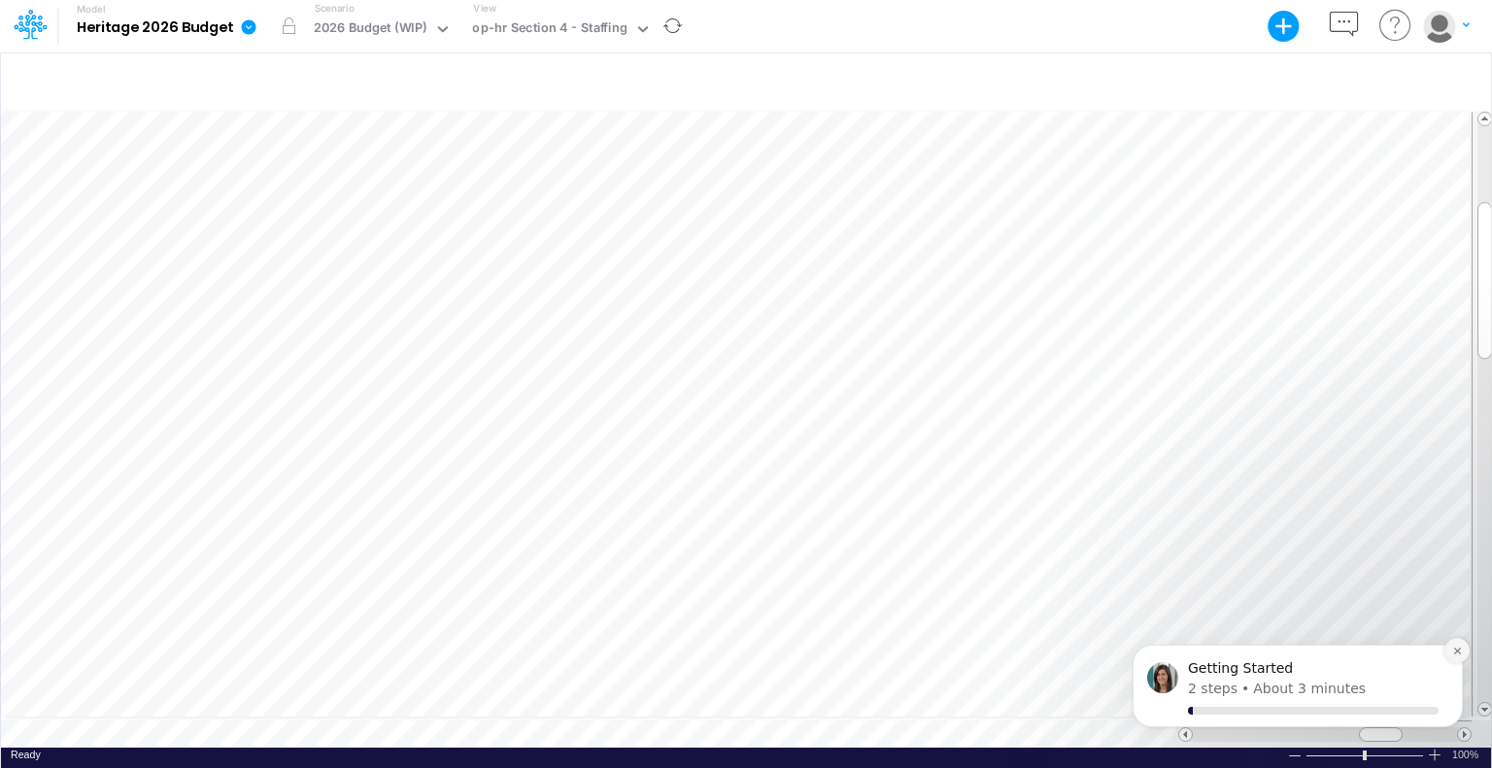
click at [1459, 653] on icon "Dismiss notification" at bounding box center [1456, 651] width 7 height 7
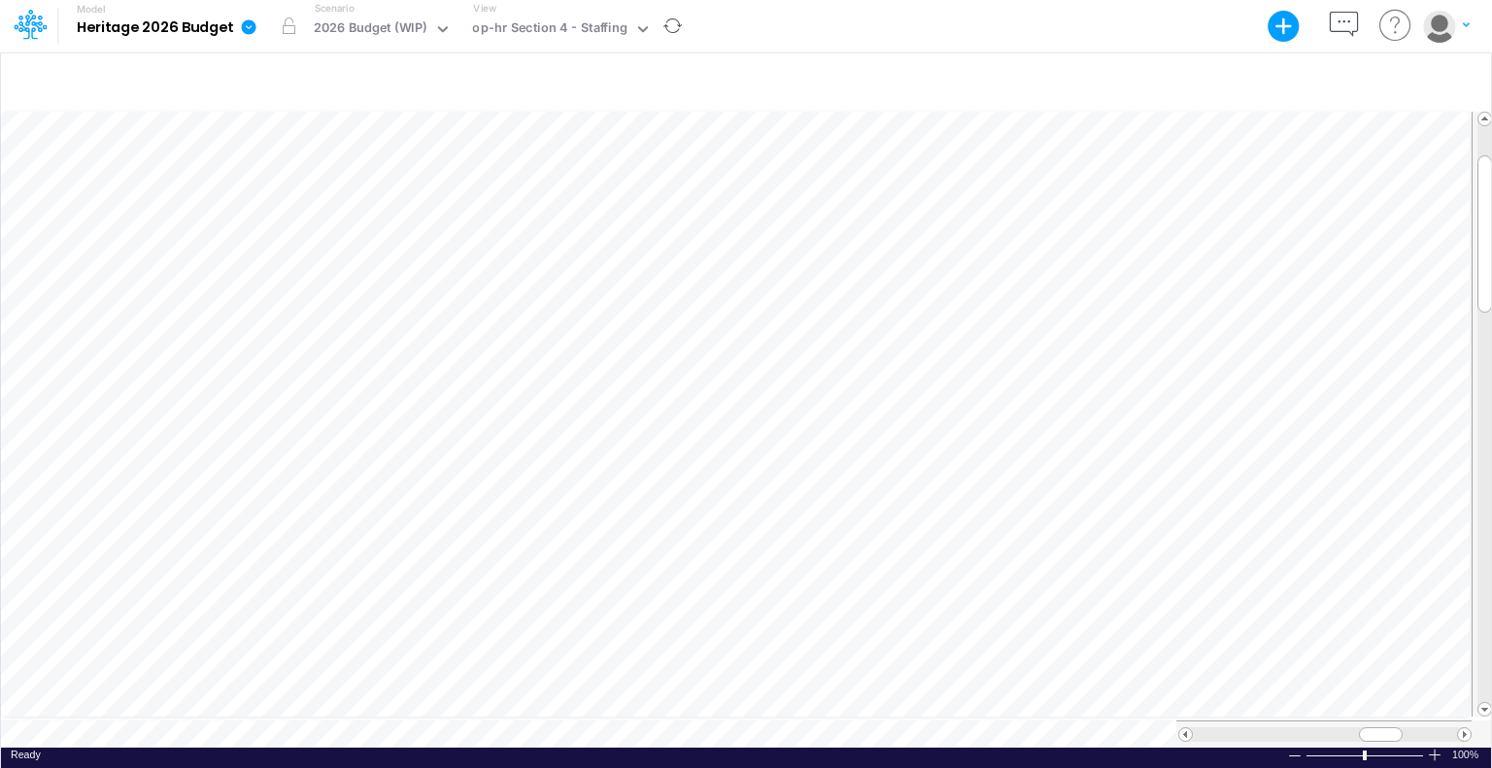
scroll to position [9, 2]
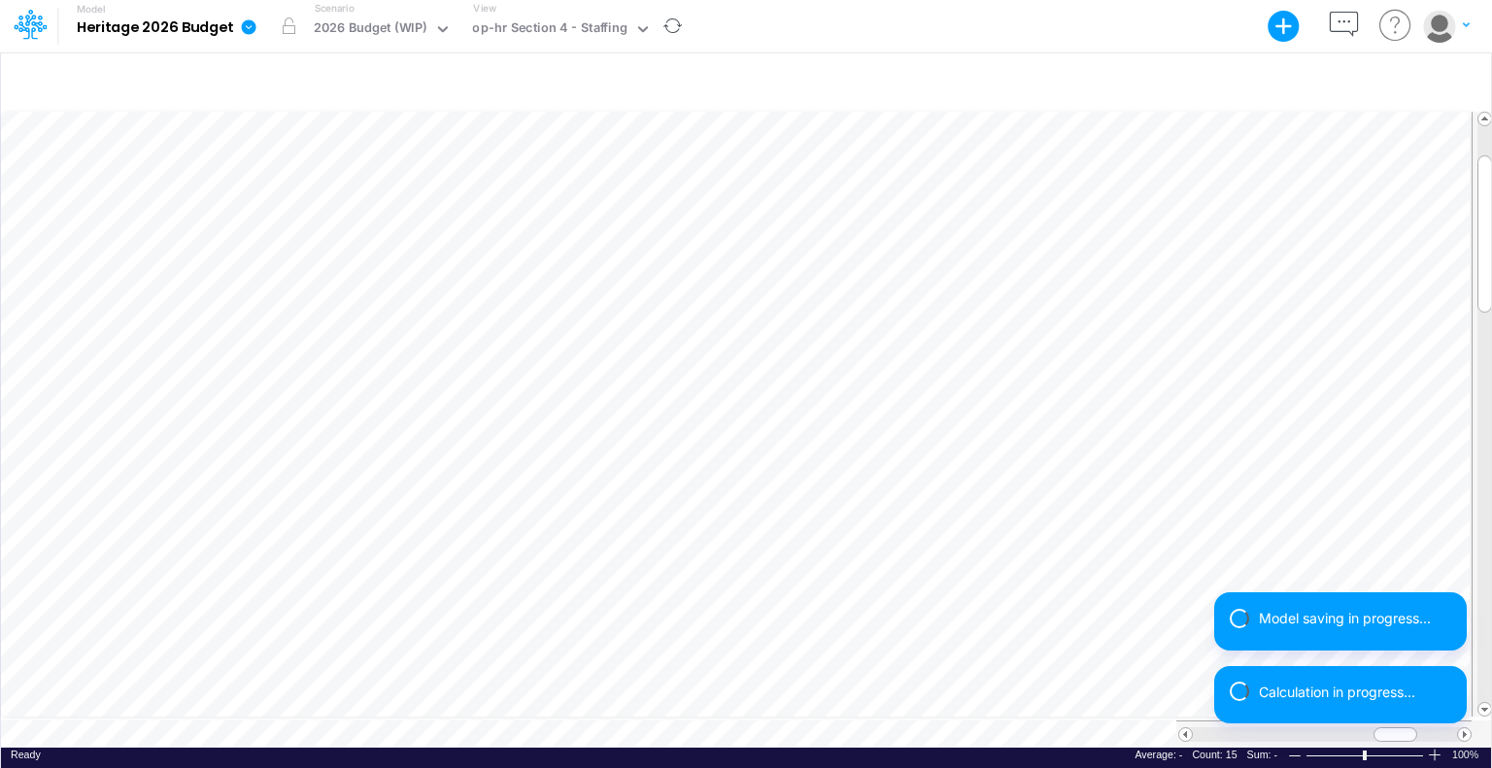
click at [1491, 349] on div "+ - Created with Highcharts 10.3.2 Paste Cut Copy AutoFill 0 Ready 100% Sum: - …" at bounding box center [746, 409] width 1492 height 717
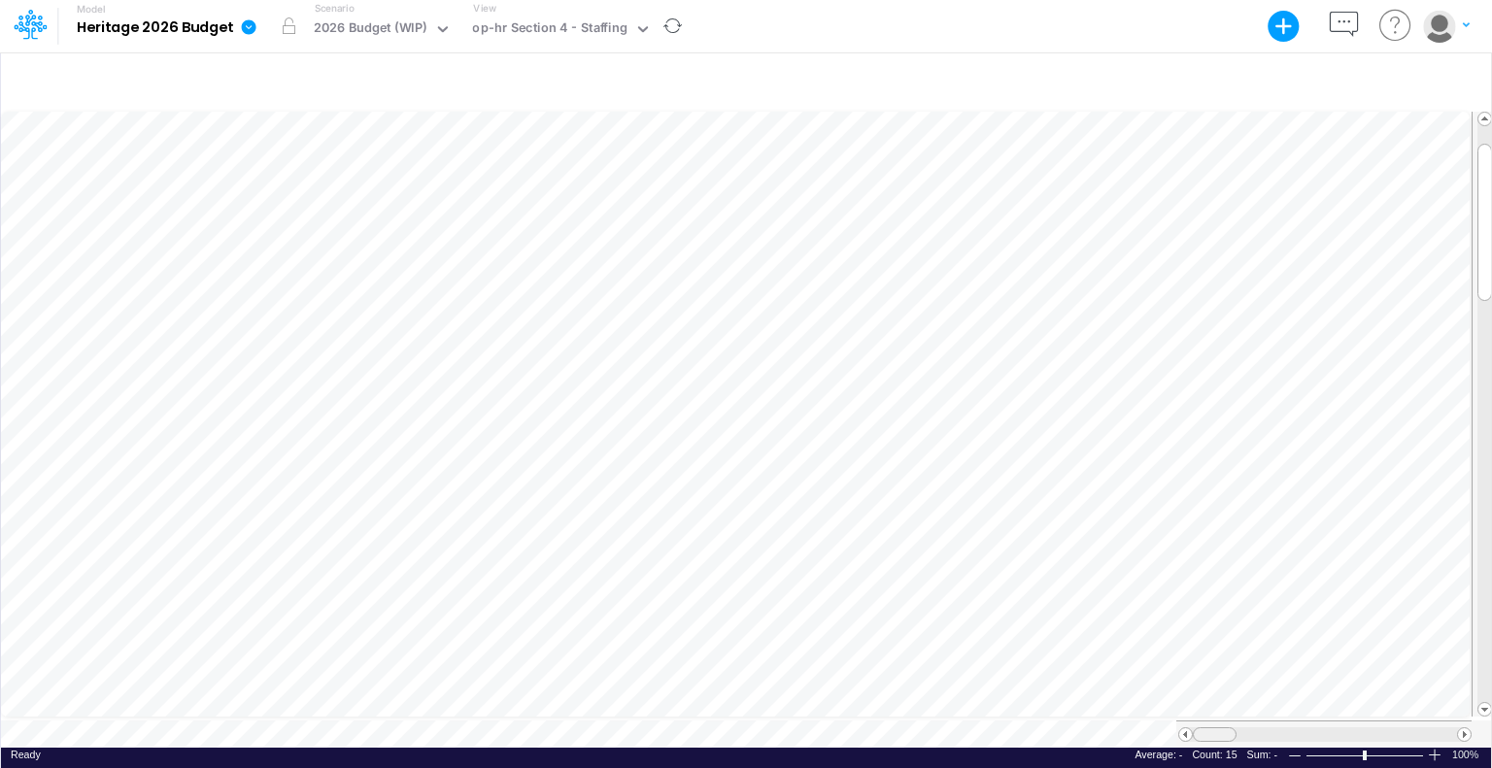
click at [1139, 721] on tr at bounding box center [736, 734] width 1470 height 27
drag, startPoint x: 1387, startPoint y: 720, endPoint x: 1484, endPoint y: 379, distance: 354.4
click at [1484, 379] on tr at bounding box center [747, 415] width 1492 height 612
drag, startPoint x: 1273, startPoint y: 727, endPoint x: 626, endPoint y: 744, distance: 647.0
click at [626, 744] on div "Paste Cut Copy AutoFill 40 Ready 100% Sum: 640.0 Max: 40.0 Min: 40.0 Numerical …" at bounding box center [746, 428] width 1490 height 639
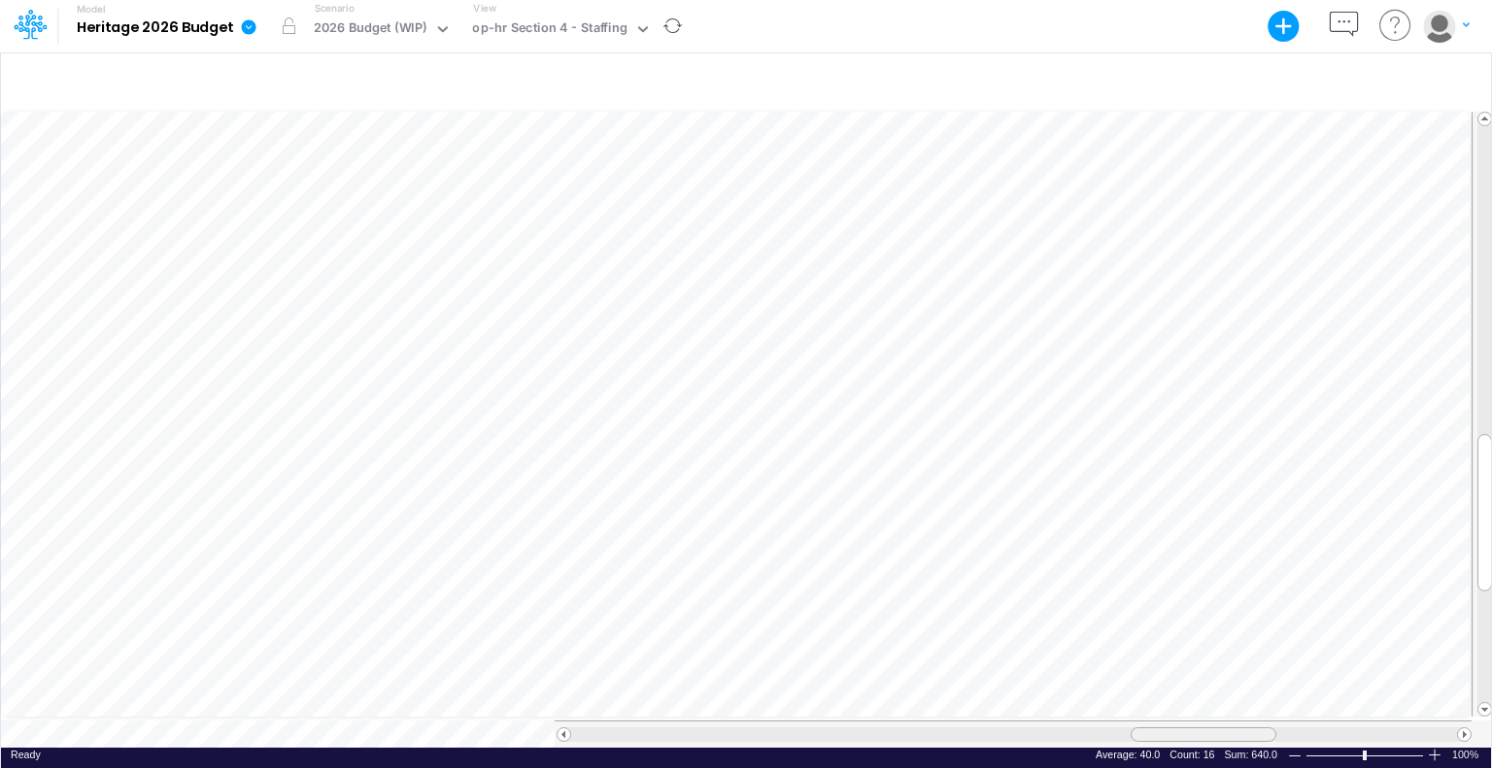
drag, startPoint x: 1117, startPoint y: 713, endPoint x: 1172, endPoint y: 723, distance: 56.2
click at [1172, 727] on div at bounding box center [1203, 734] width 146 height 15
drag, startPoint x: 1172, startPoint y: 723, endPoint x: 867, endPoint y: 727, distance: 305.0
drag, startPoint x: 867, startPoint y: 727, endPoint x: 1204, endPoint y: 723, distance: 337.0
click at [1204, 728] on span at bounding box center [1201, 734] width 13 height 13
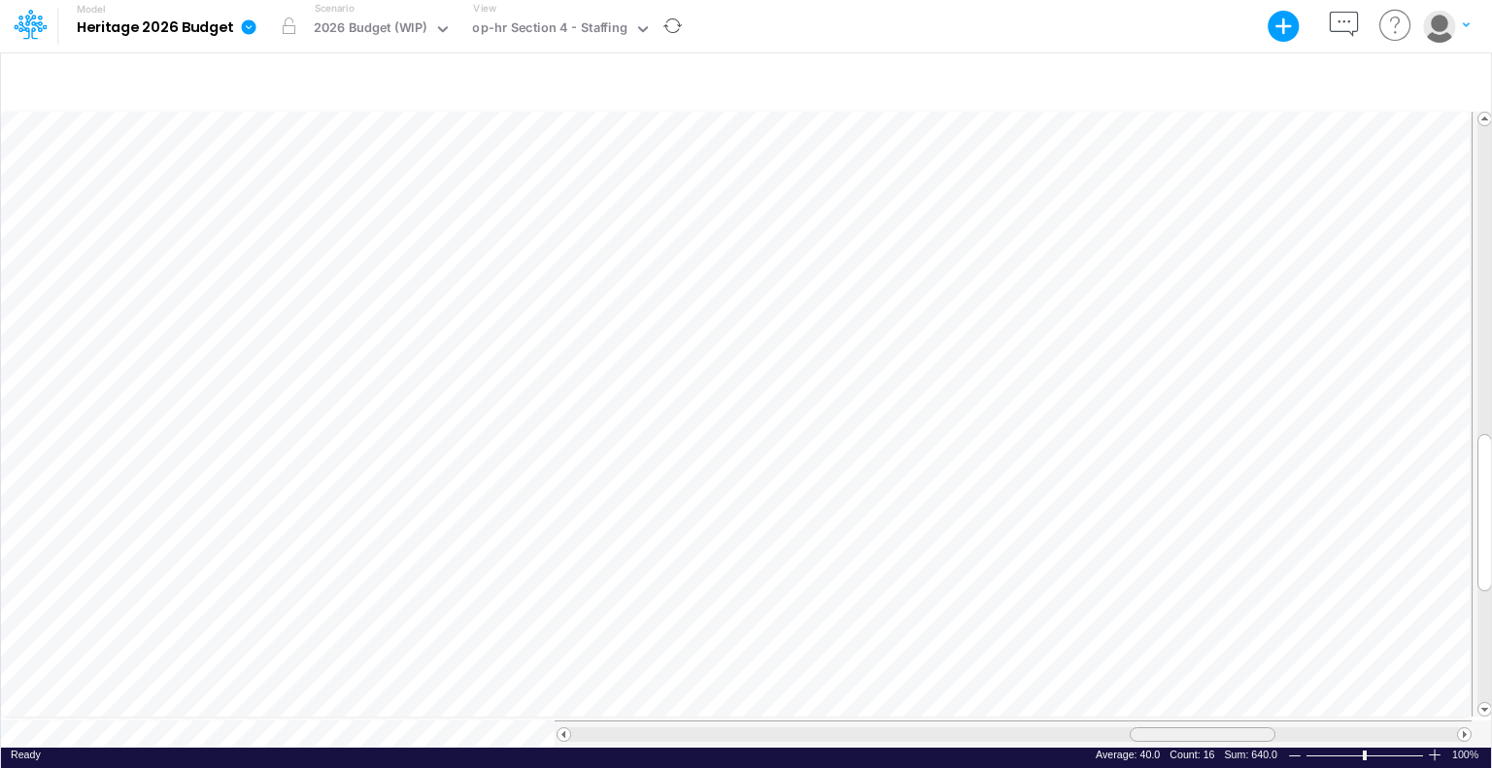
drag, startPoint x: 566, startPoint y: 724, endPoint x: 1255, endPoint y: 727, distance: 688.5
click at [1255, 727] on div at bounding box center [1202, 734] width 146 height 15
drag, startPoint x: 1255, startPoint y: 727, endPoint x: 674, endPoint y: 756, distance: 581.4
click at [674, 748] on div "Paste Cut Copy AutoFill 40 Ready 100% Sum: 640.0 Max: 40.0 Min: 40.0 Numerical …" at bounding box center [746, 428] width 1490 height 639
drag, startPoint x: 1227, startPoint y: 723, endPoint x: 1331, endPoint y: 727, distance: 104.0
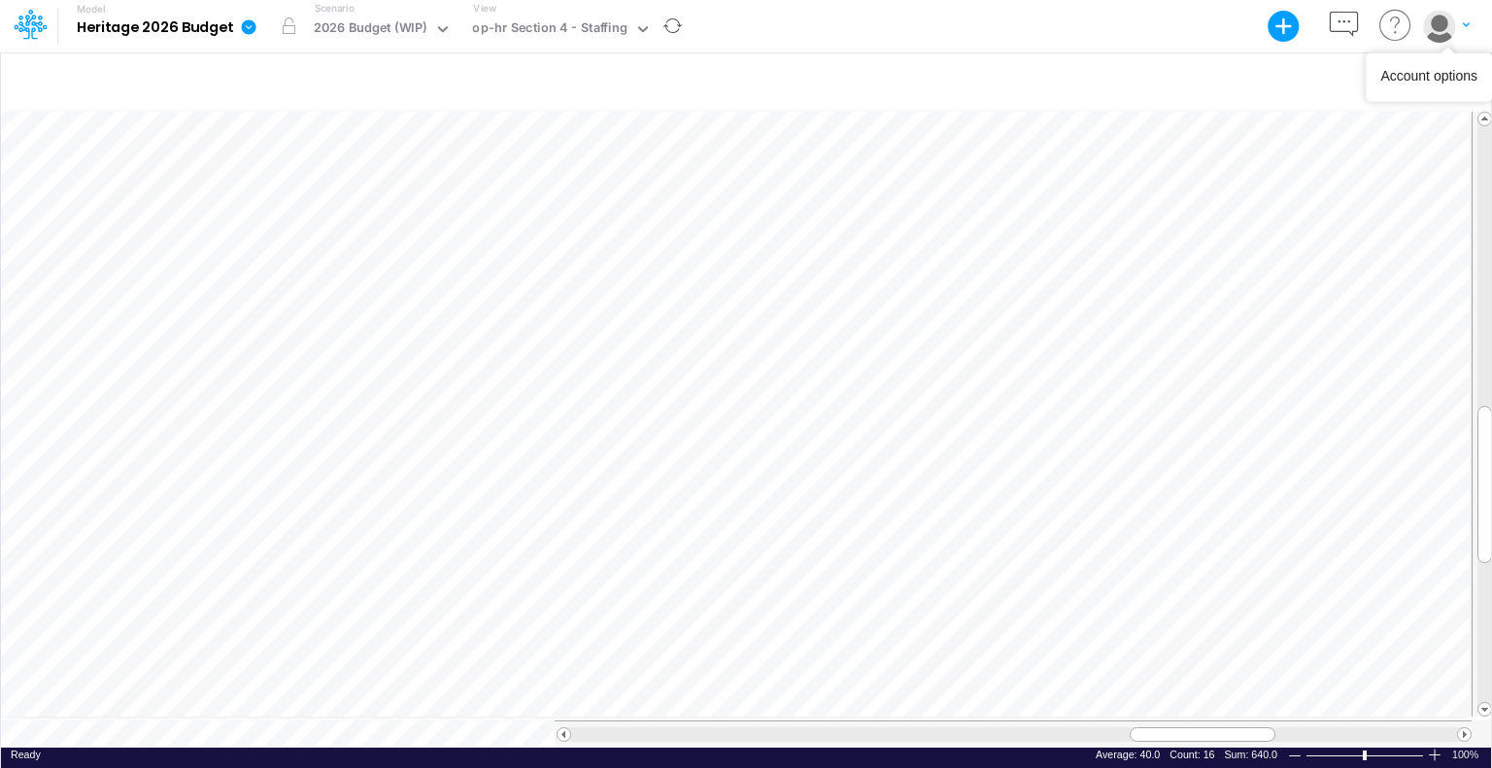
click at [1462, 24] on icon "button" at bounding box center [1465, 25] width 7 height 12
click at [1300, 110] on button "Log out" at bounding box center [1366, 114] width 208 height 30
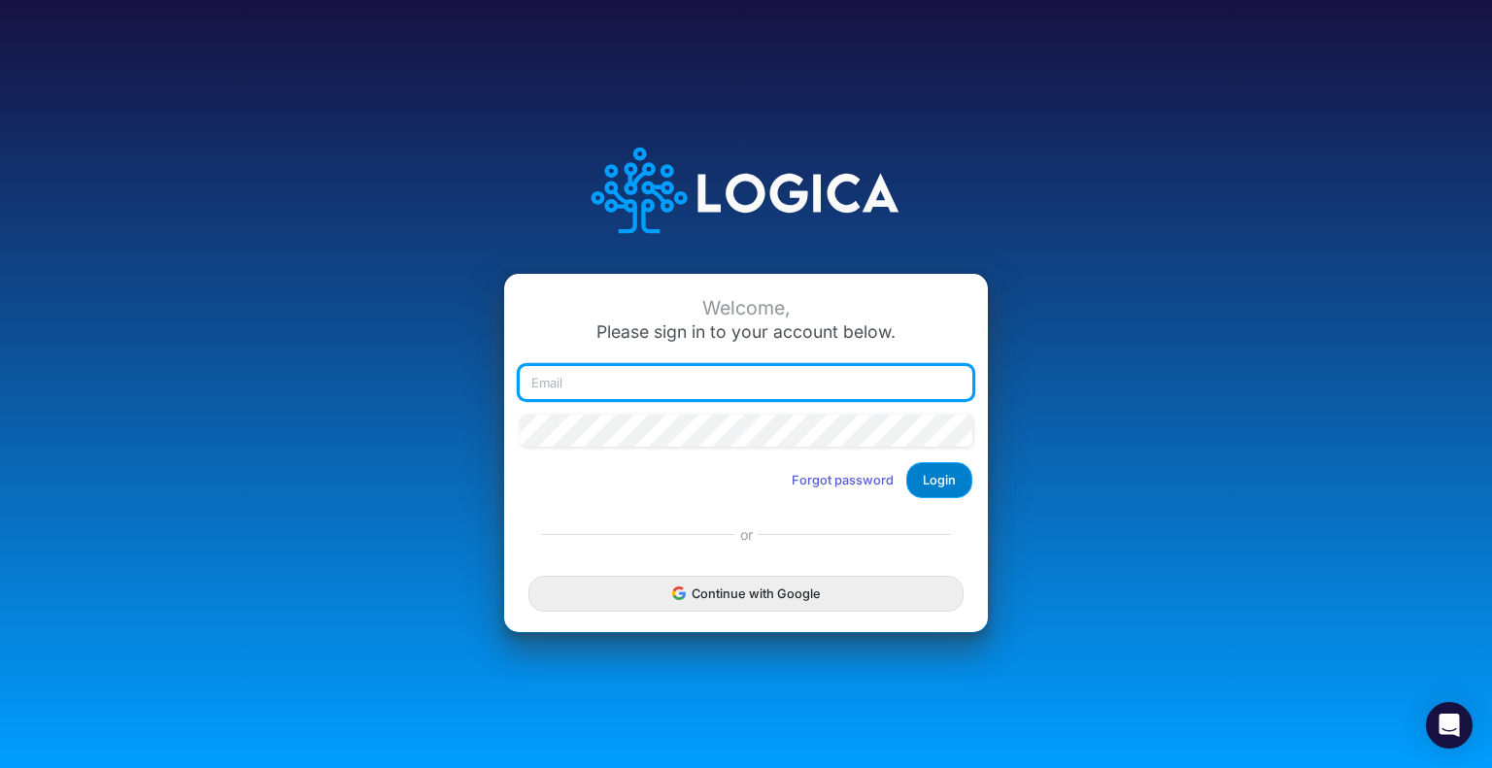
type input "[EMAIL_ADDRESS][DOMAIN_NAME]"
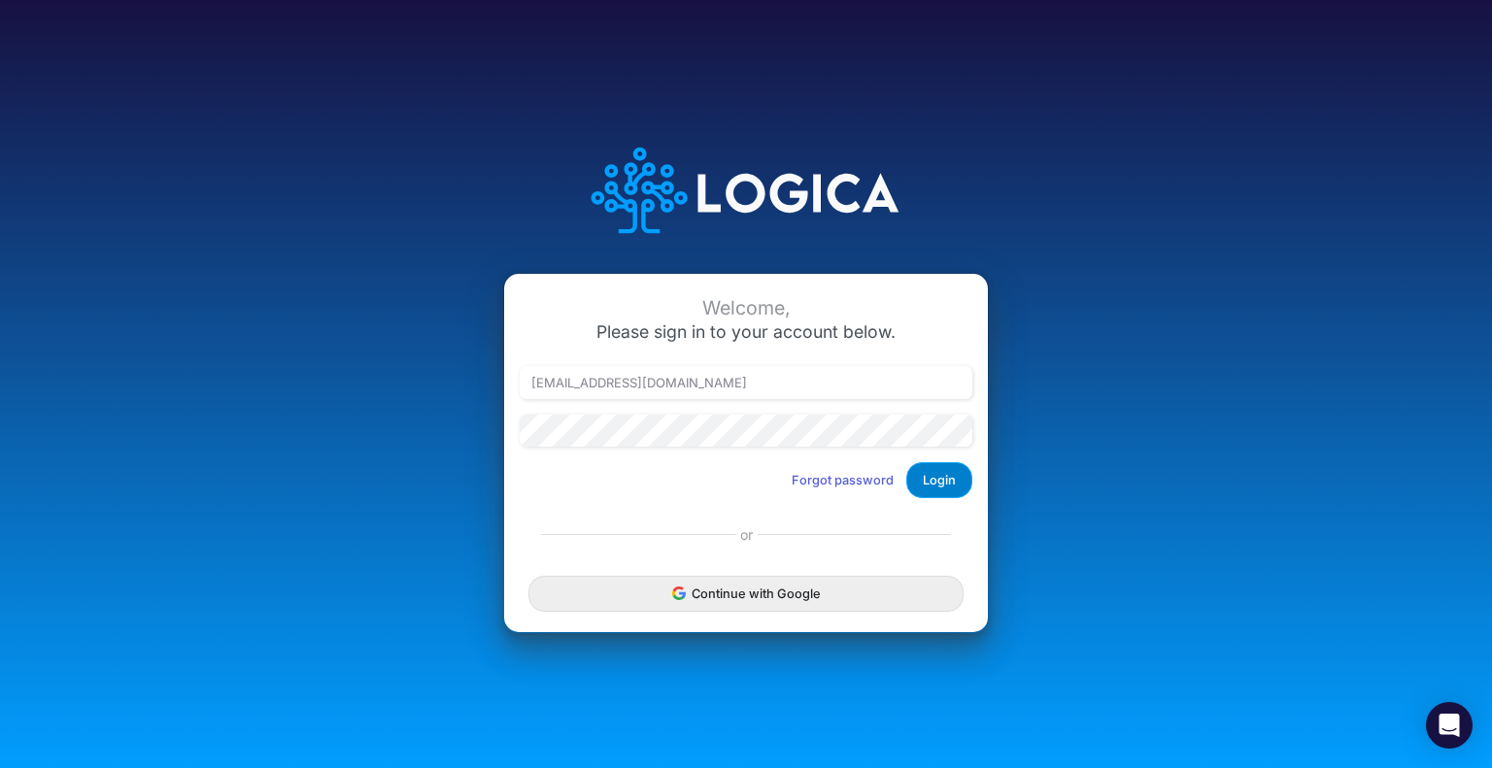
click at [948, 485] on button "Login" at bounding box center [939, 480] width 66 height 36
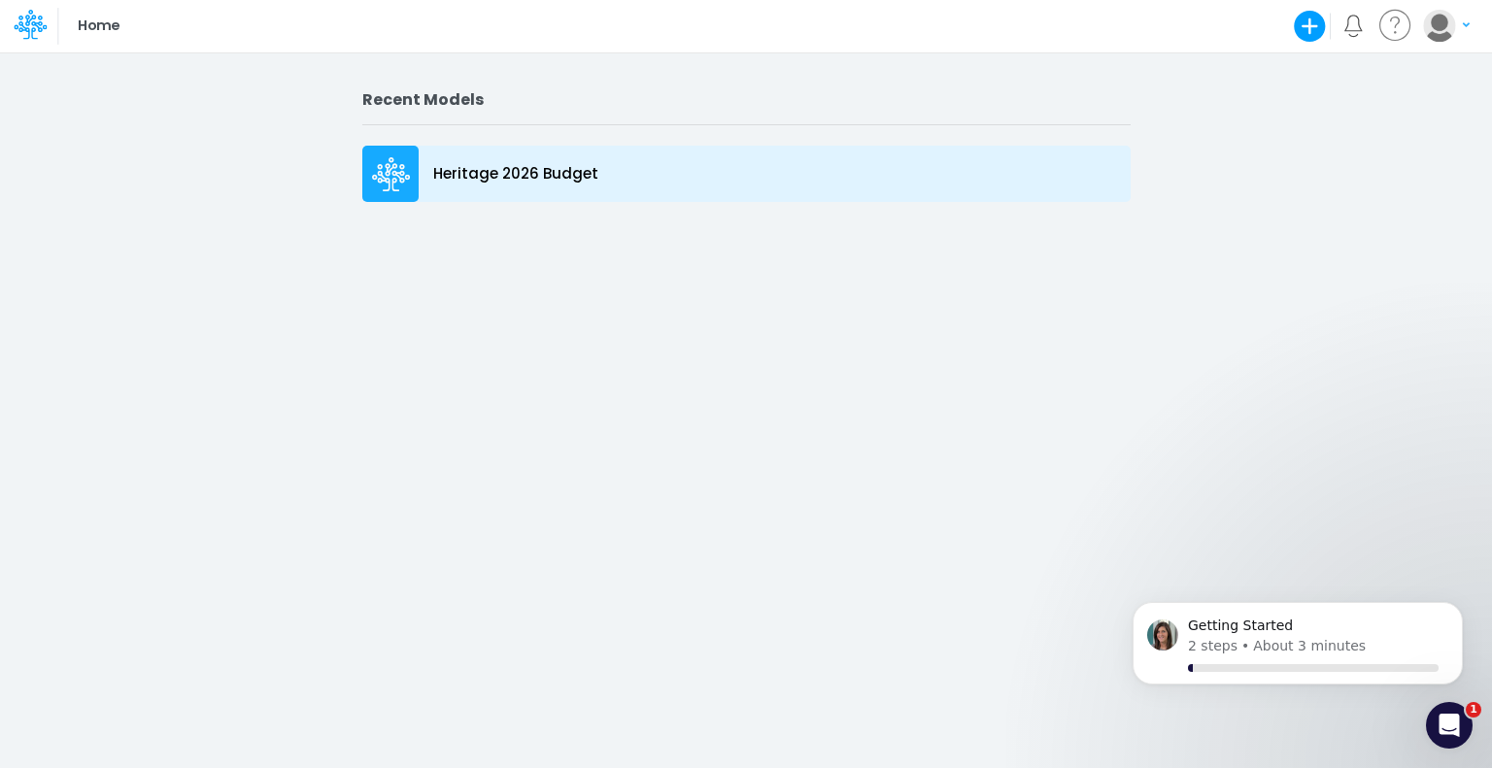
click at [489, 185] on p "Heritage 2026 Budget" at bounding box center [515, 174] width 165 height 22
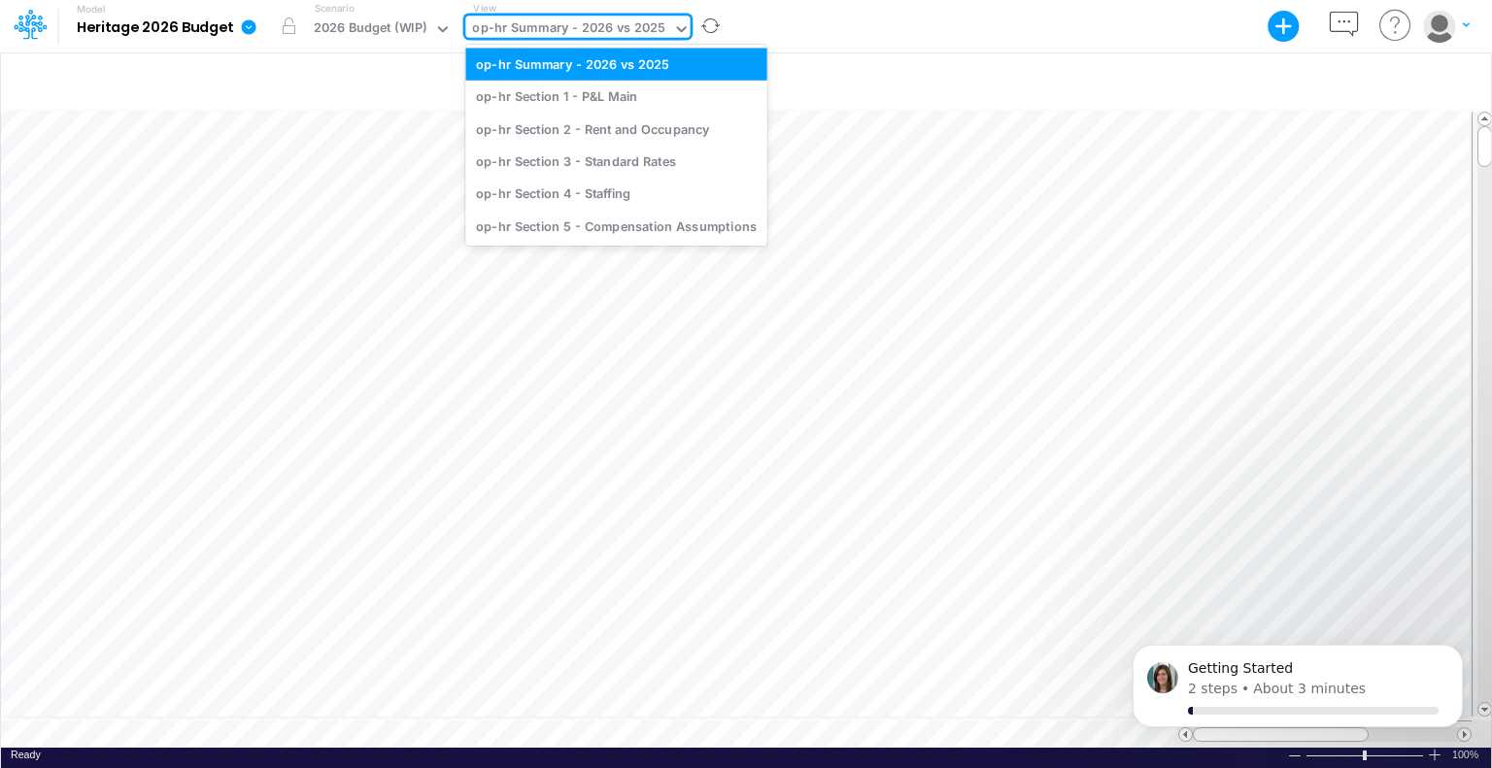
click at [680, 32] on icon at bounding box center [681, 28] width 17 height 17
click at [628, 186] on div "op-hr Section 4 - Staffing" at bounding box center [615, 194] width 301 height 32
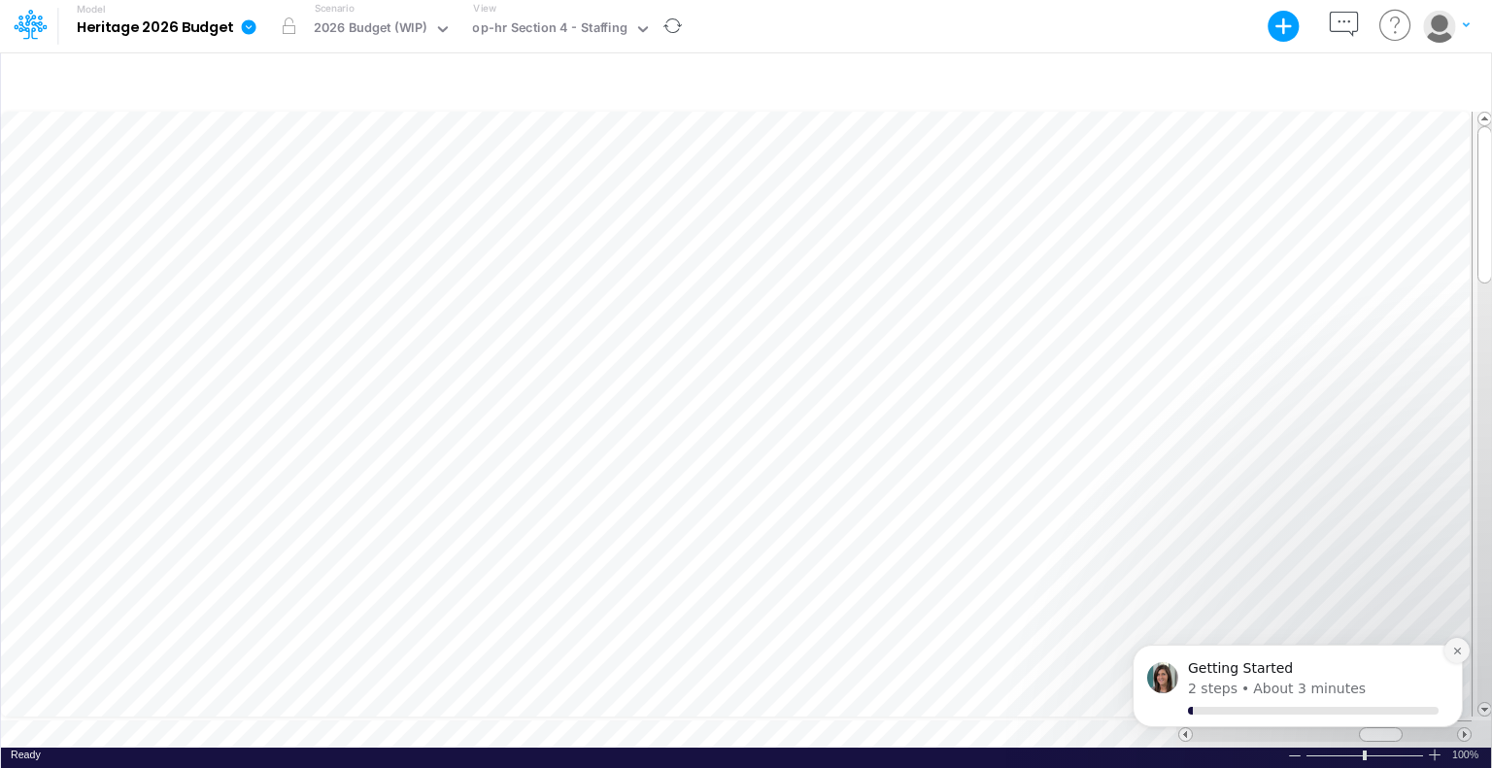
click at [1459, 656] on button "Dismiss notification" at bounding box center [1456, 650] width 25 height 25
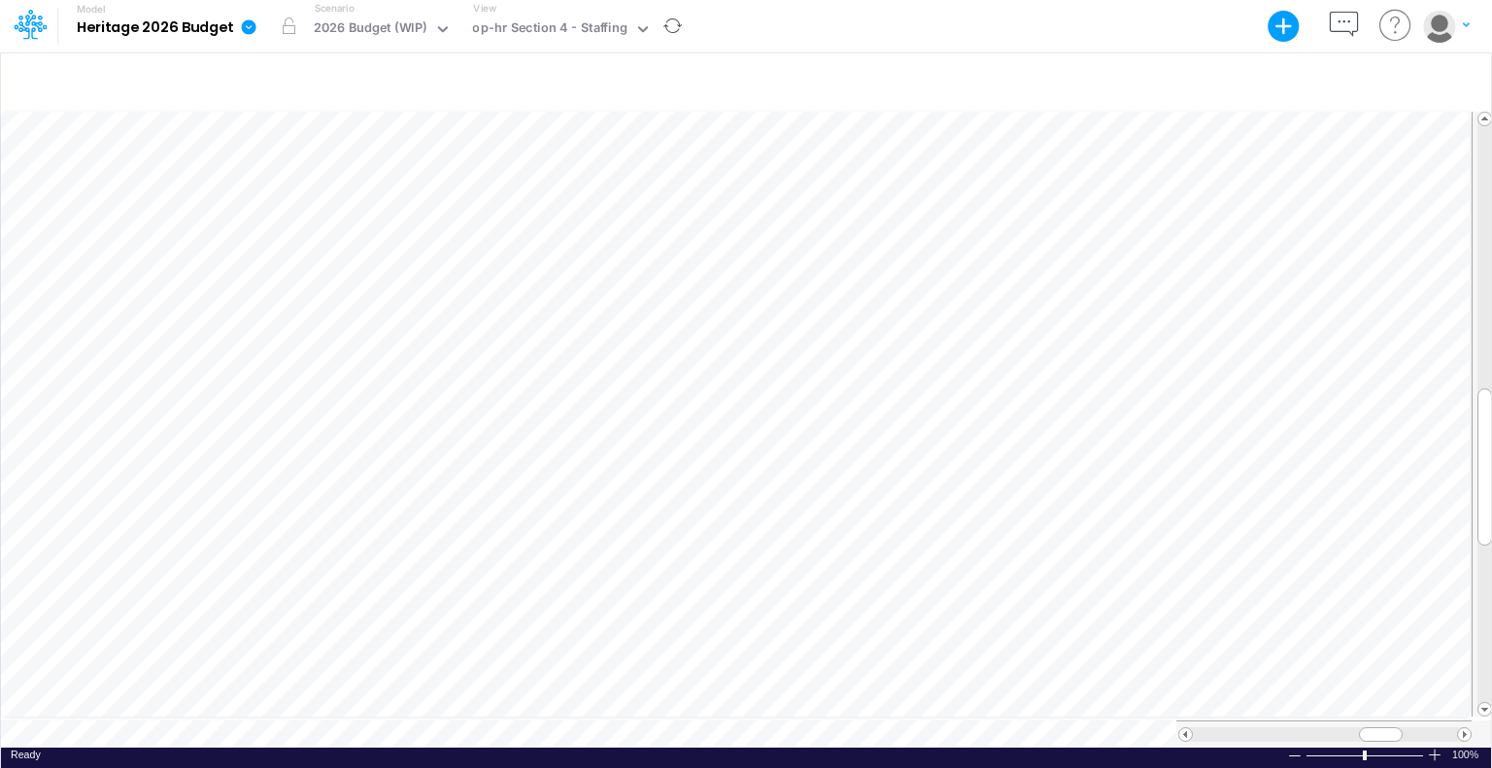
scroll to position [9, 2]
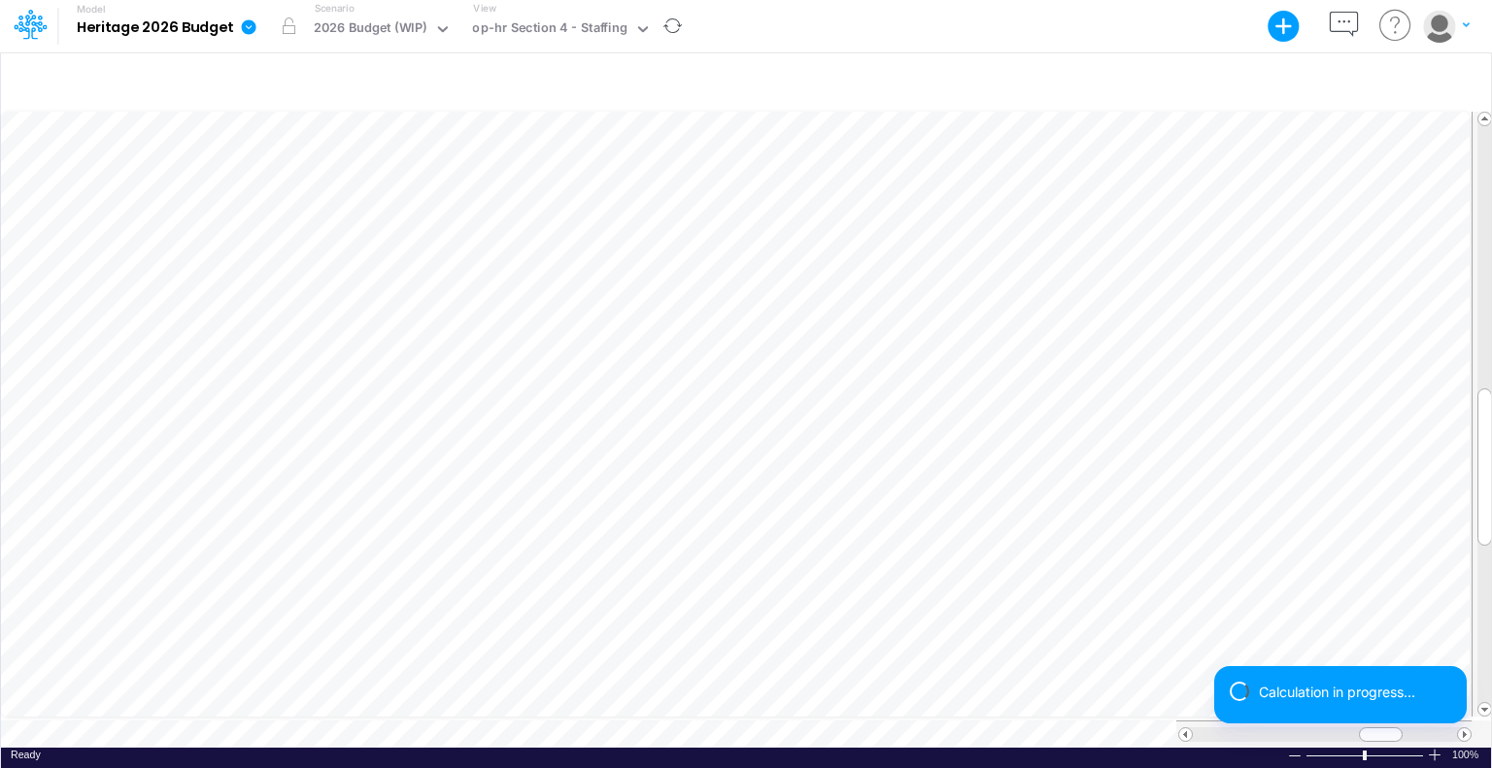
scroll to position [9, 2]
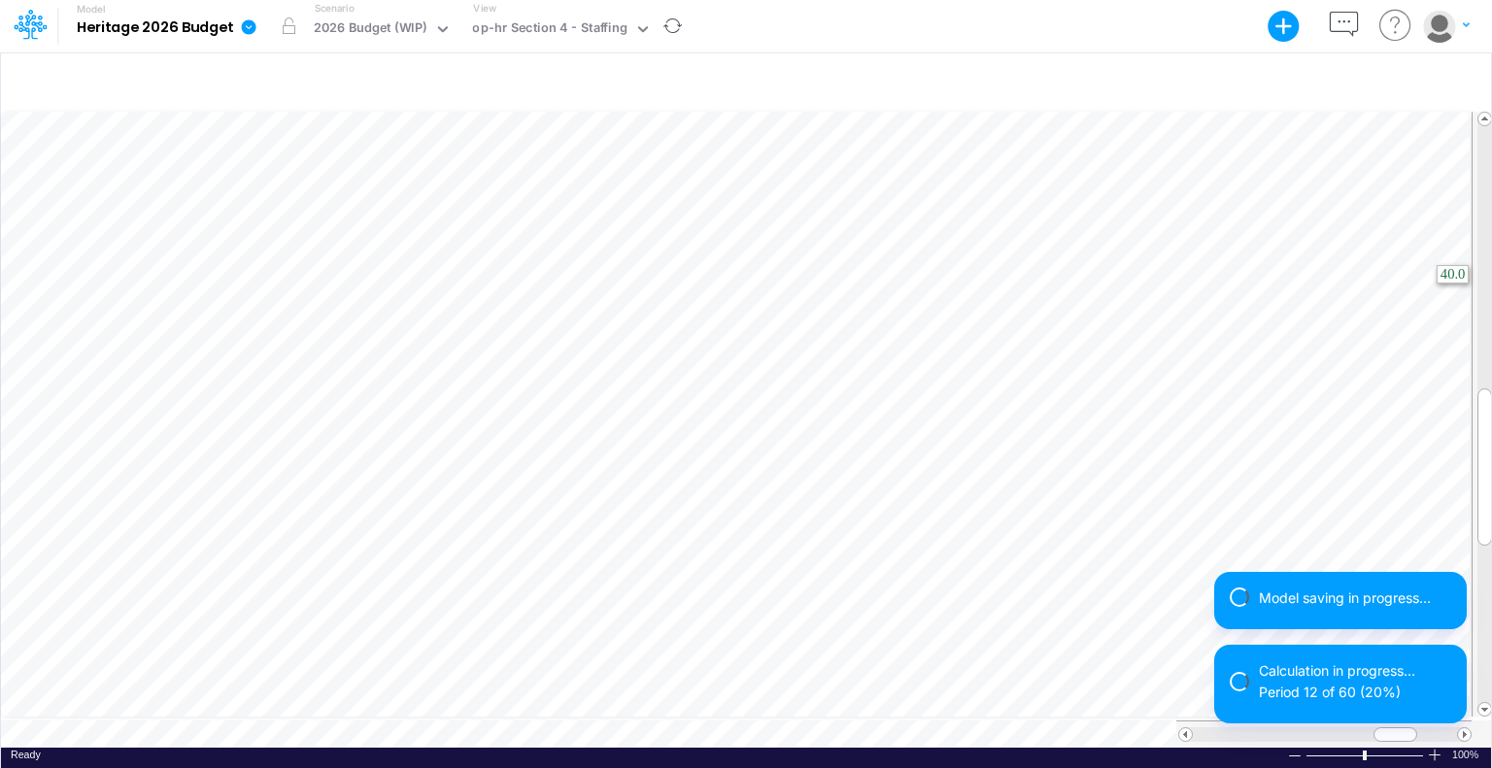
click at [1491, 247] on div "+ - Created with Highcharts 10.3.2 Paste Cut Copy AutoFill 40 Ready 100% Sum: n…" at bounding box center [746, 409] width 1492 height 717
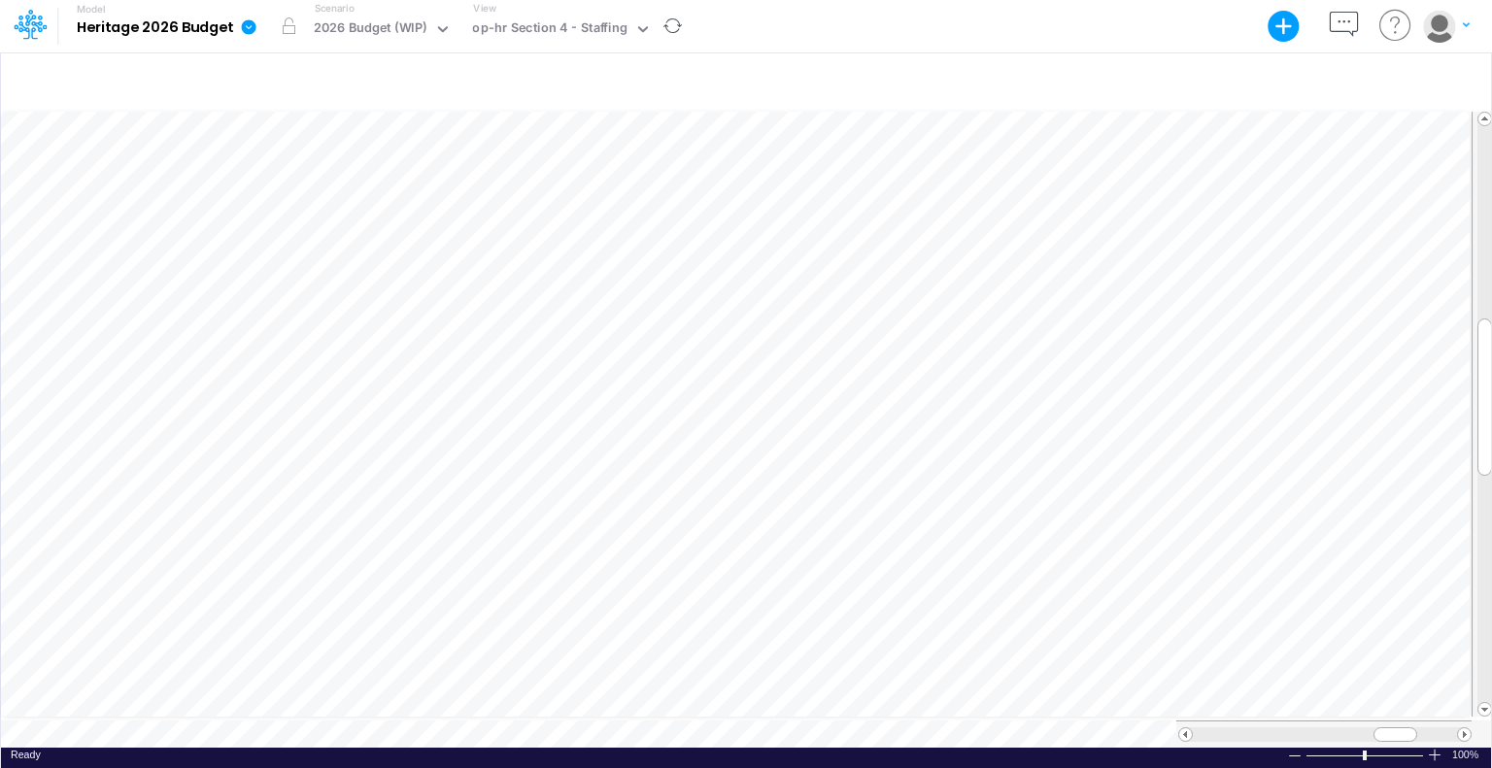
scroll to position [9, 2]
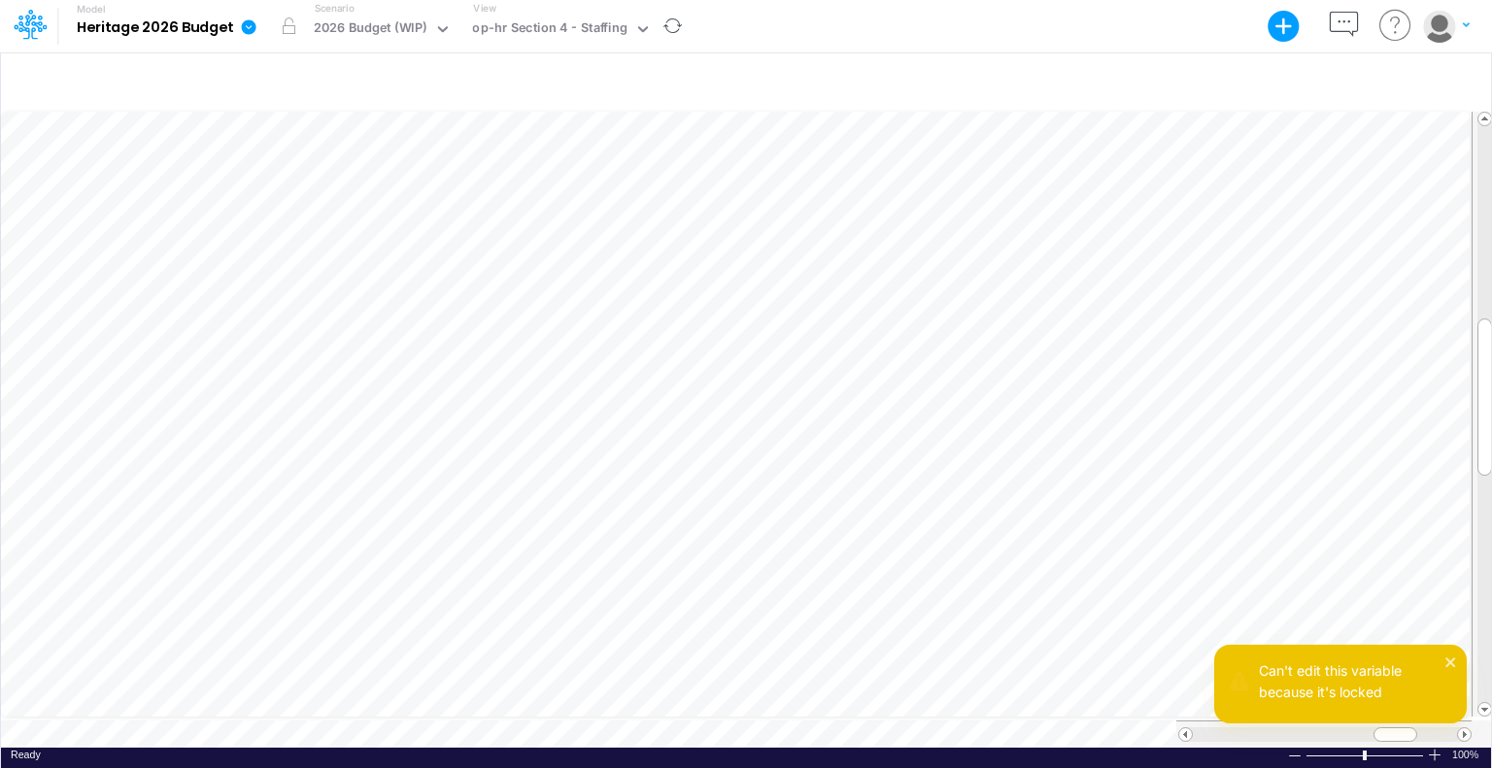
click at [733, 45] on div "Model Heritage 2026 Budget Export Excel Scenario 2026 Budget (WIP) View op-hr S…" at bounding box center [746, 26] width 1342 height 52
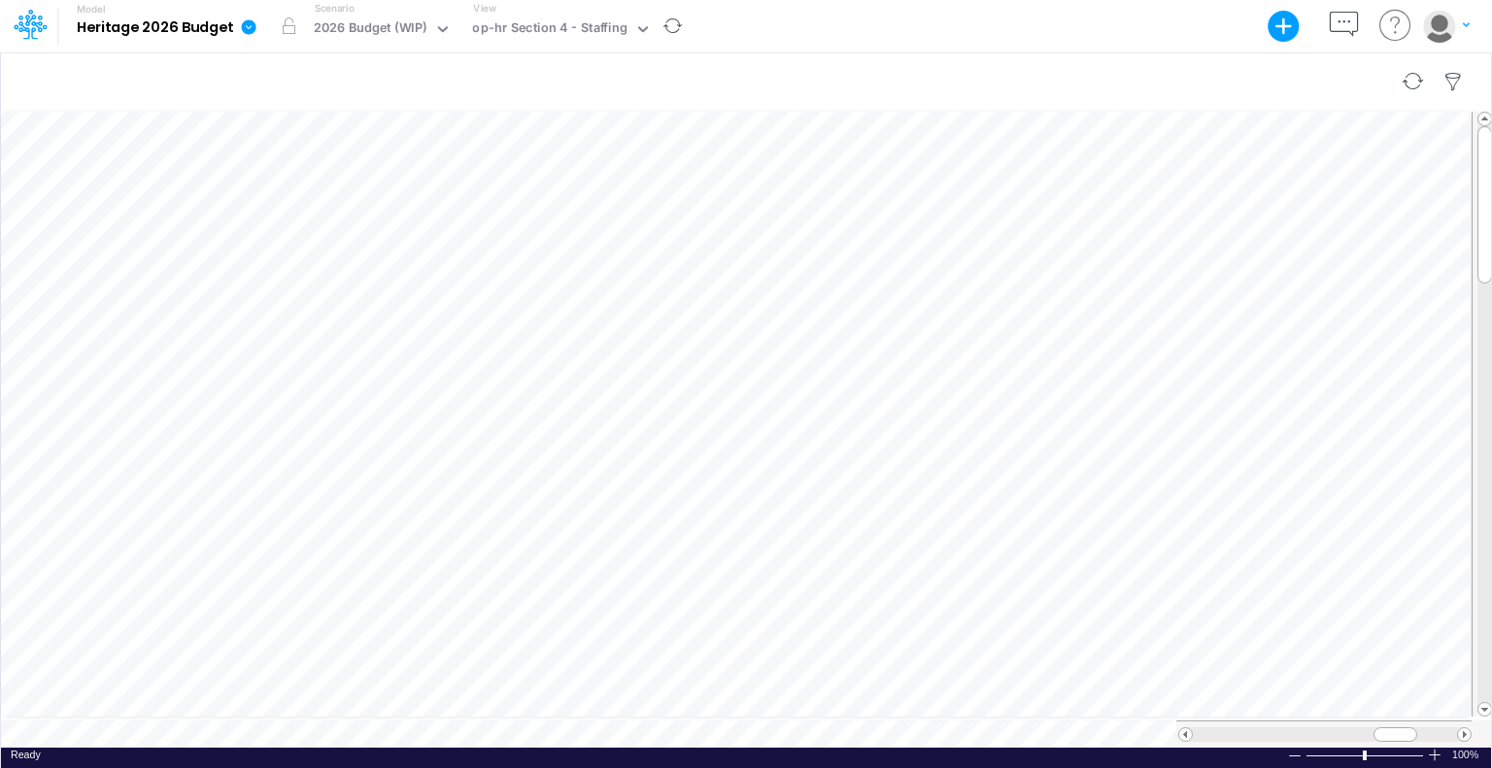
scroll to position [9, 2]
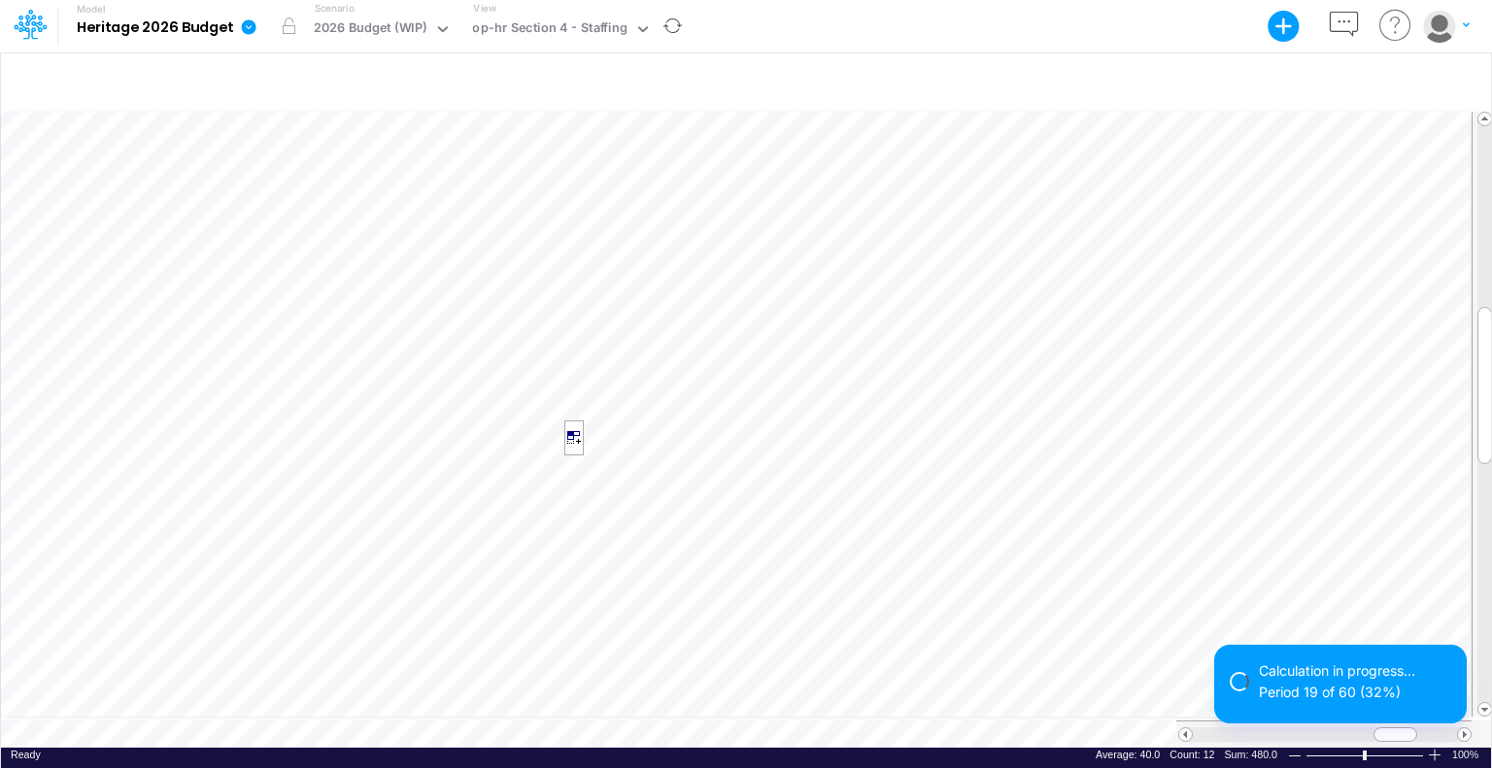
scroll to position [9, 2]
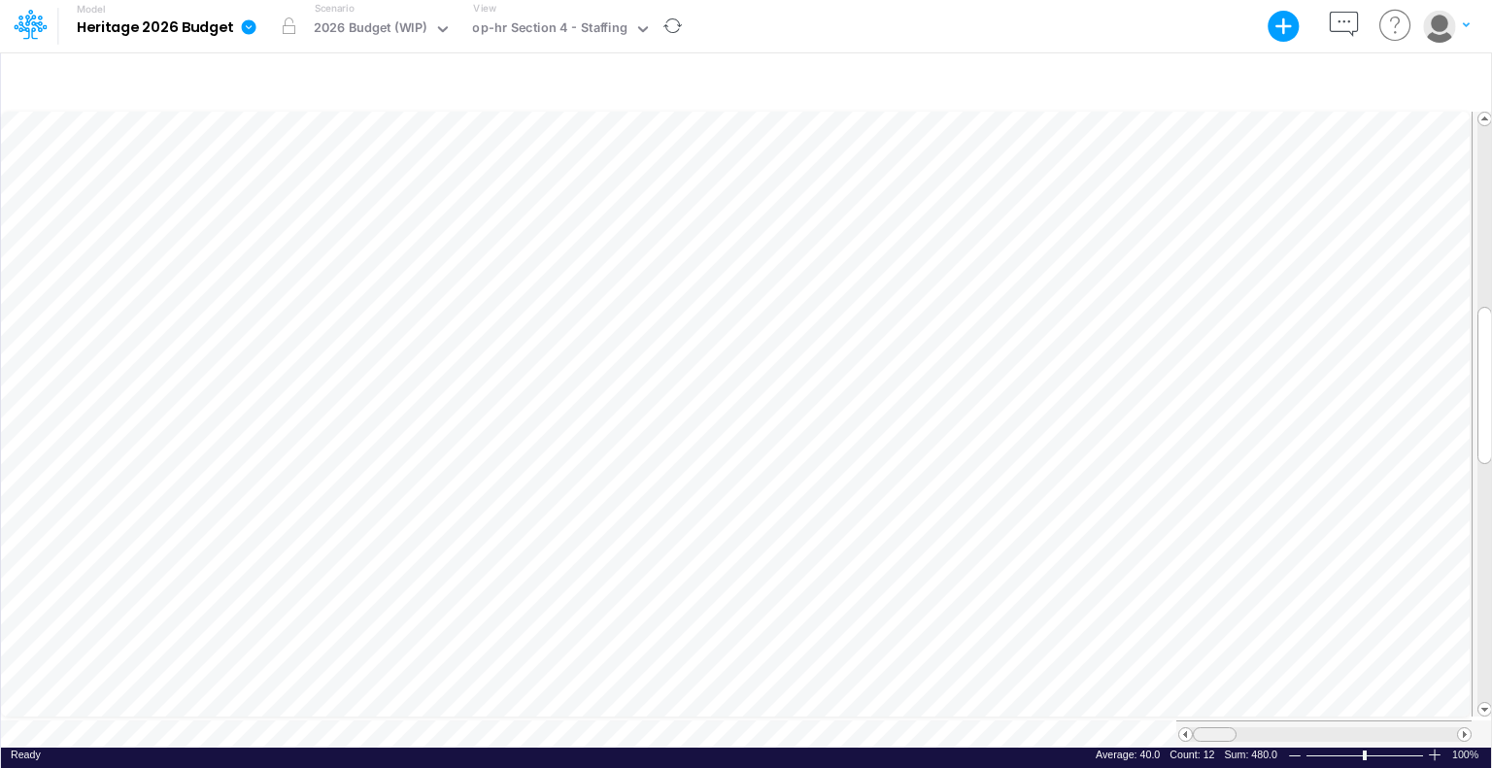
drag, startPoint x: 1387, startPoint y: 723, endPoint x: 1196, endPoint y: 727, distance: 190.4
click at [1196, 727] on div at bounding box center [1215, 734] width 44 height 15
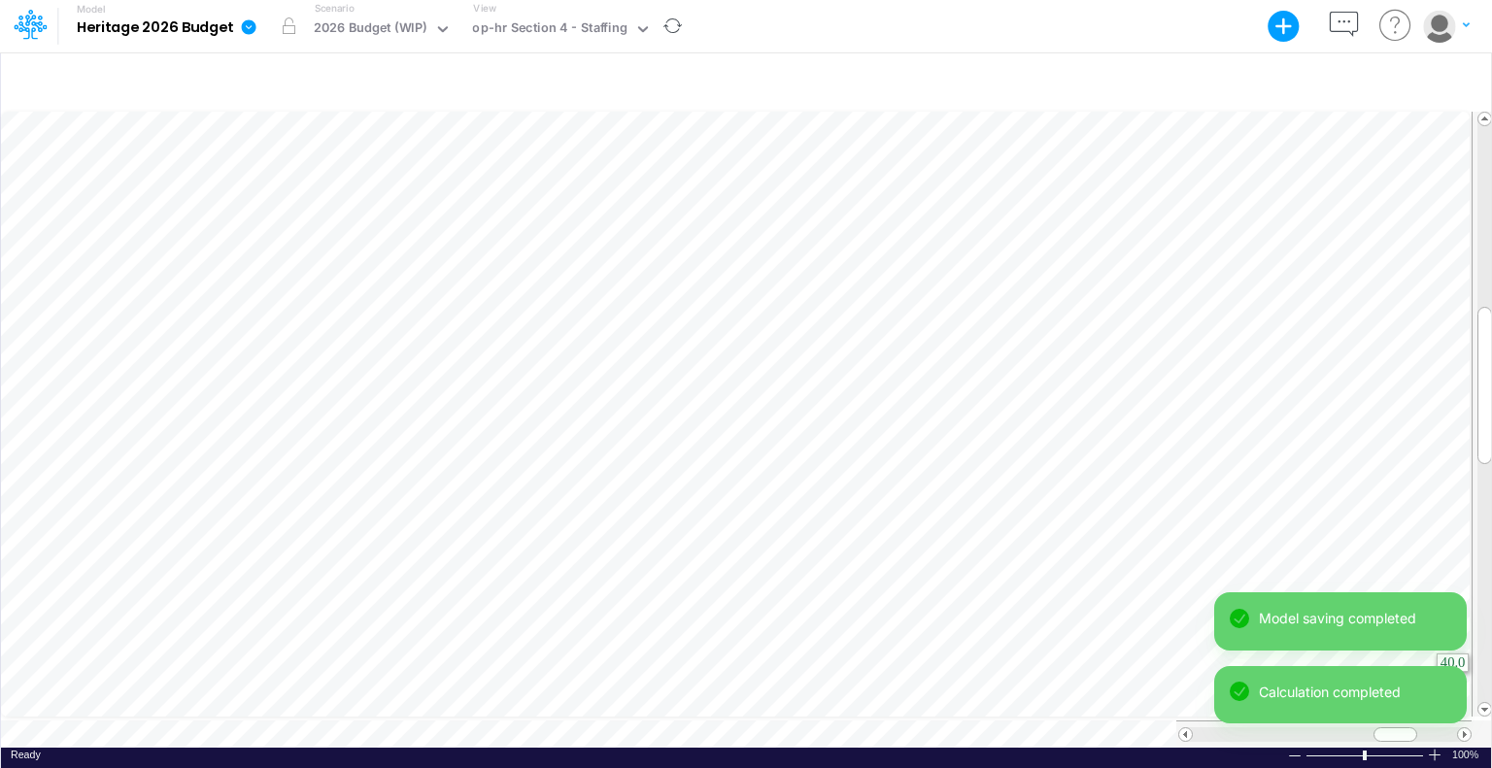
click at [1488, 624] on tr at bounding box center [747, 415] width 1492 height 612
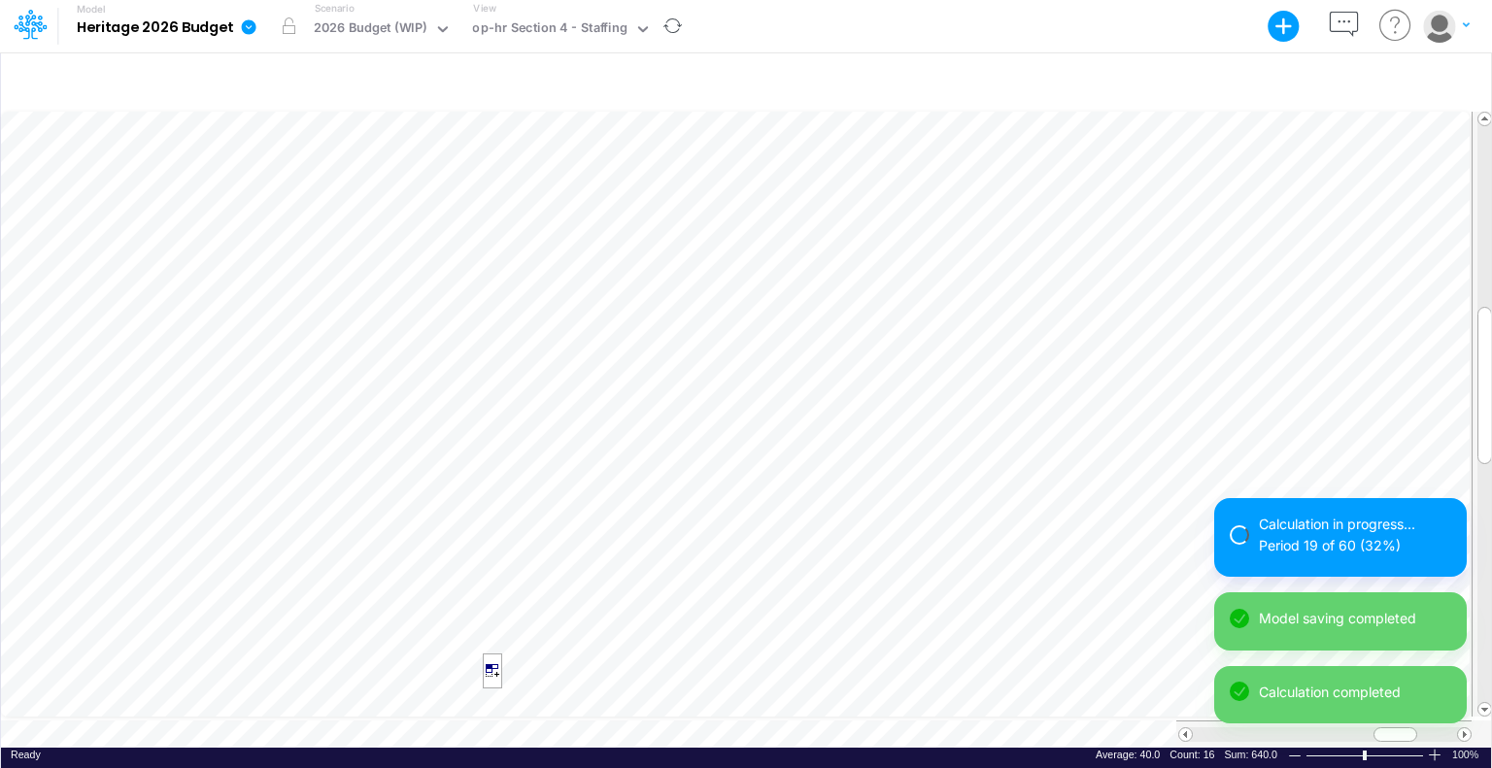
scroll to position [9, 2]
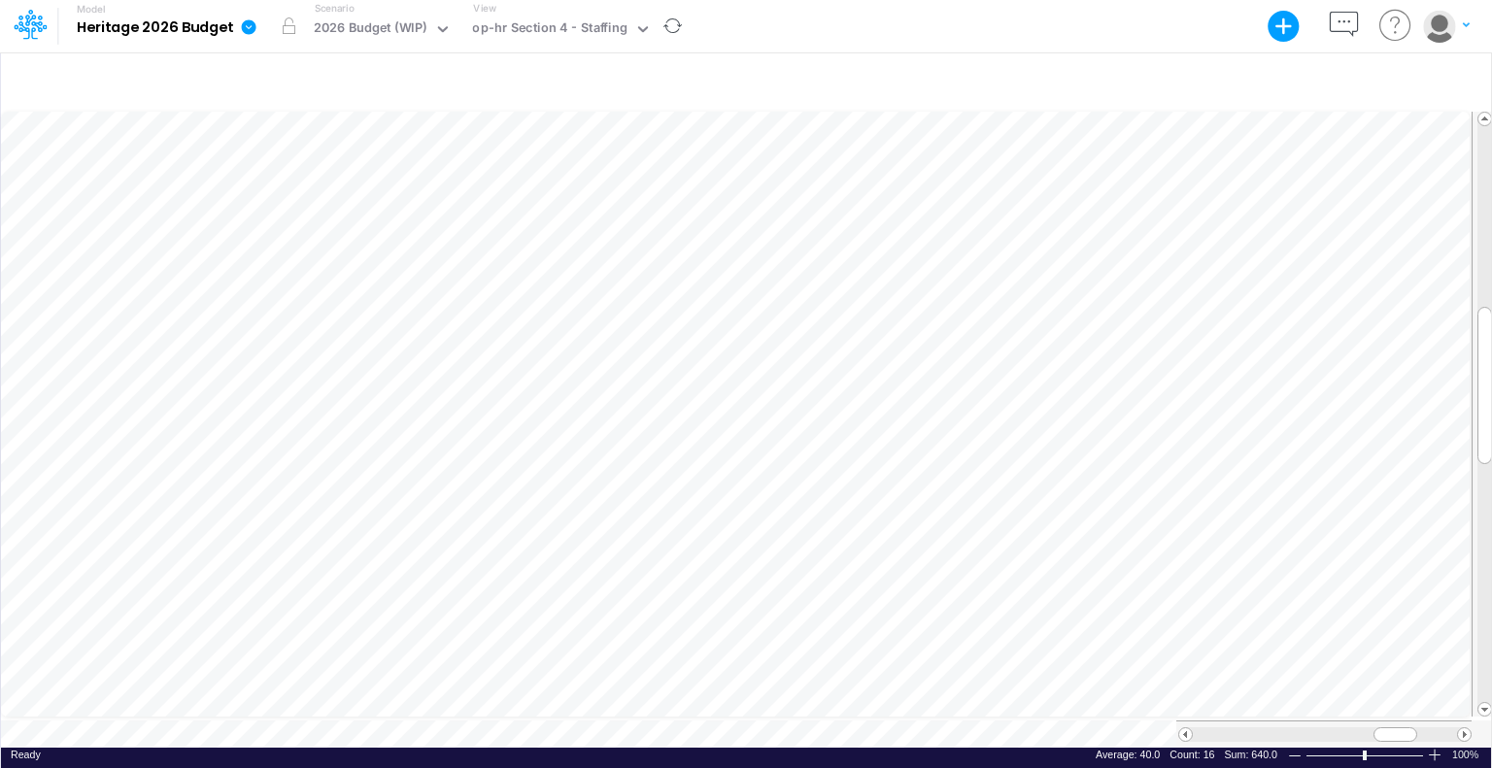
click at [1491, 147] on div "+ - Created with Highcharts 10.3.2 Paste Cut Copy AutoFill 40 Ready 100% Sum: 6…" at bounding box center [746, 409] width 1492 height 717
click at [1462, 30] on icon "button" at bounding box center [1465, 25] width 7 height 12
click at [1290, 124] on button "Log out" at bounding box center [1366, 114] width 208 height 30
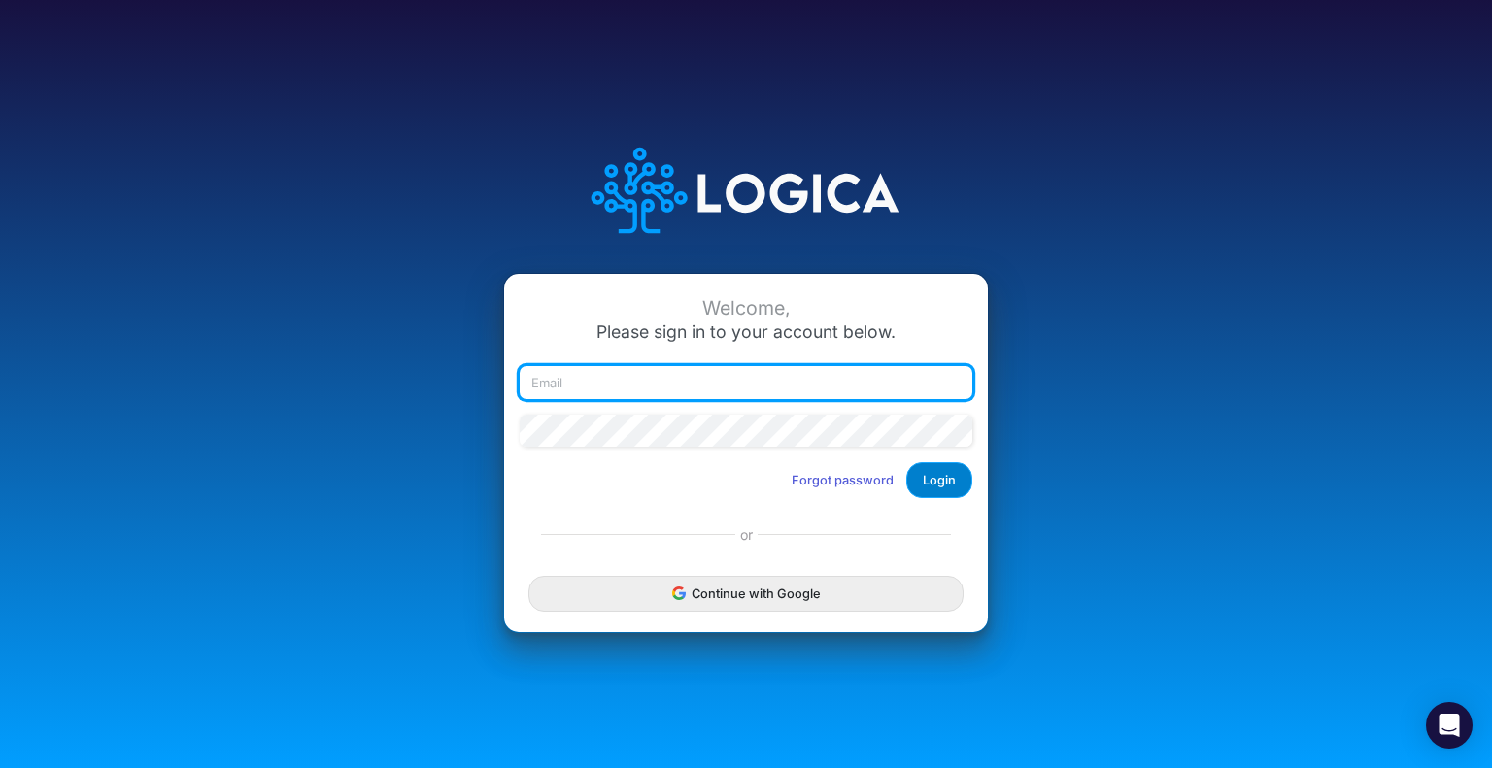
type input "[EMAIL_ADDRESS][DOMAIN_NAME]"
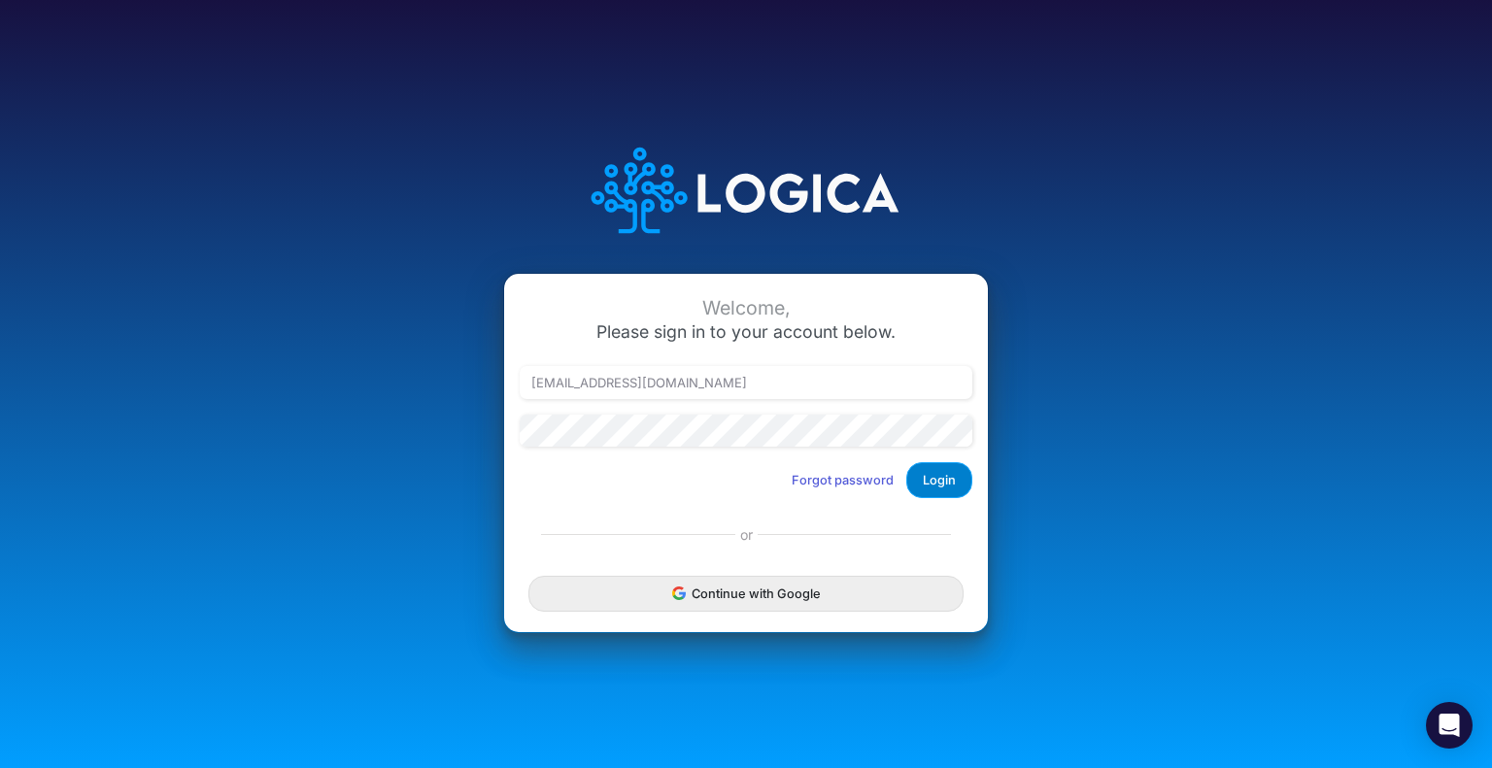
click at [959, 473] on button "Login" at bounding box center [939, 480] width 66 height 36
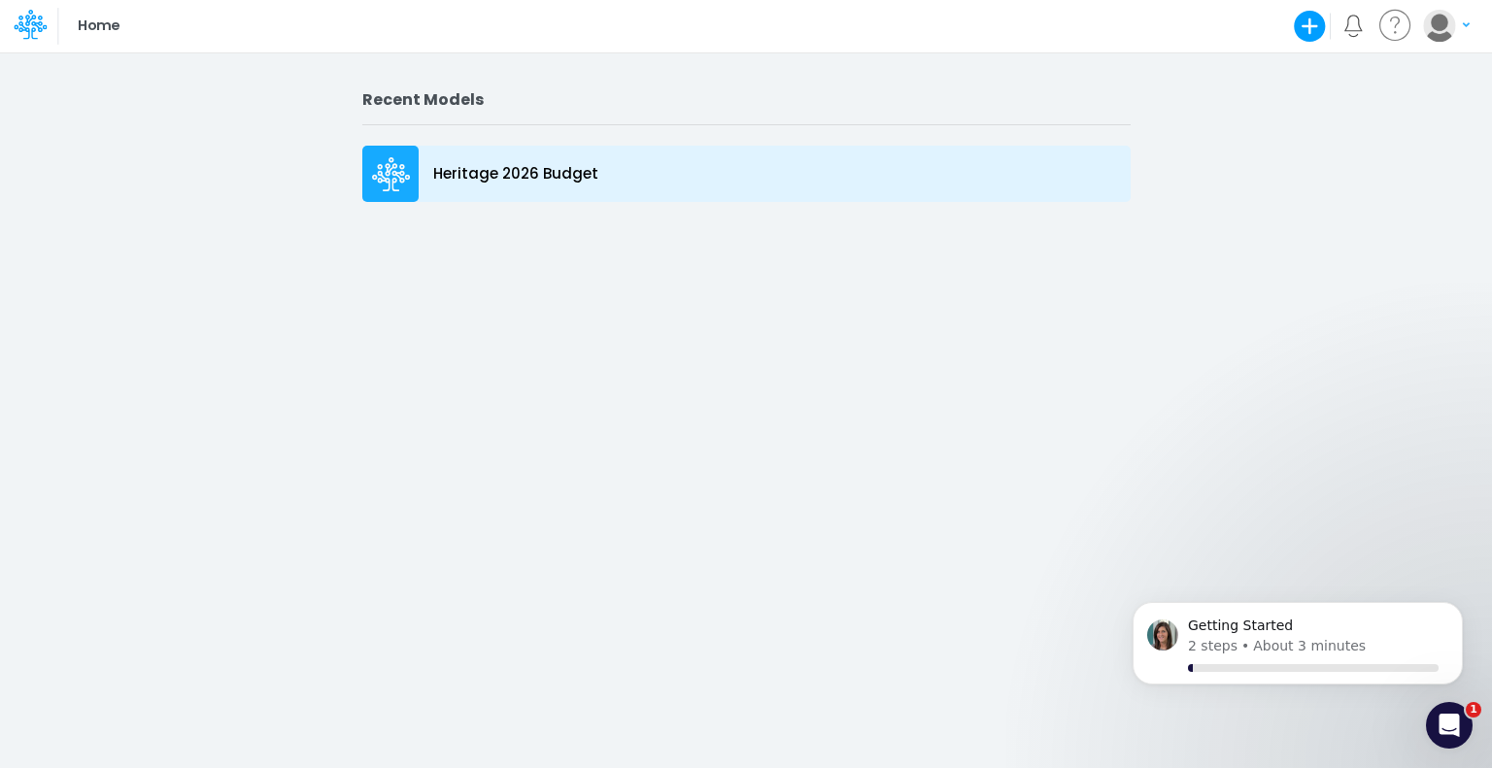
click at [552, 178] on p "Heritage 2026 Budget" at bounding box center [515, 174] width 165 height 22
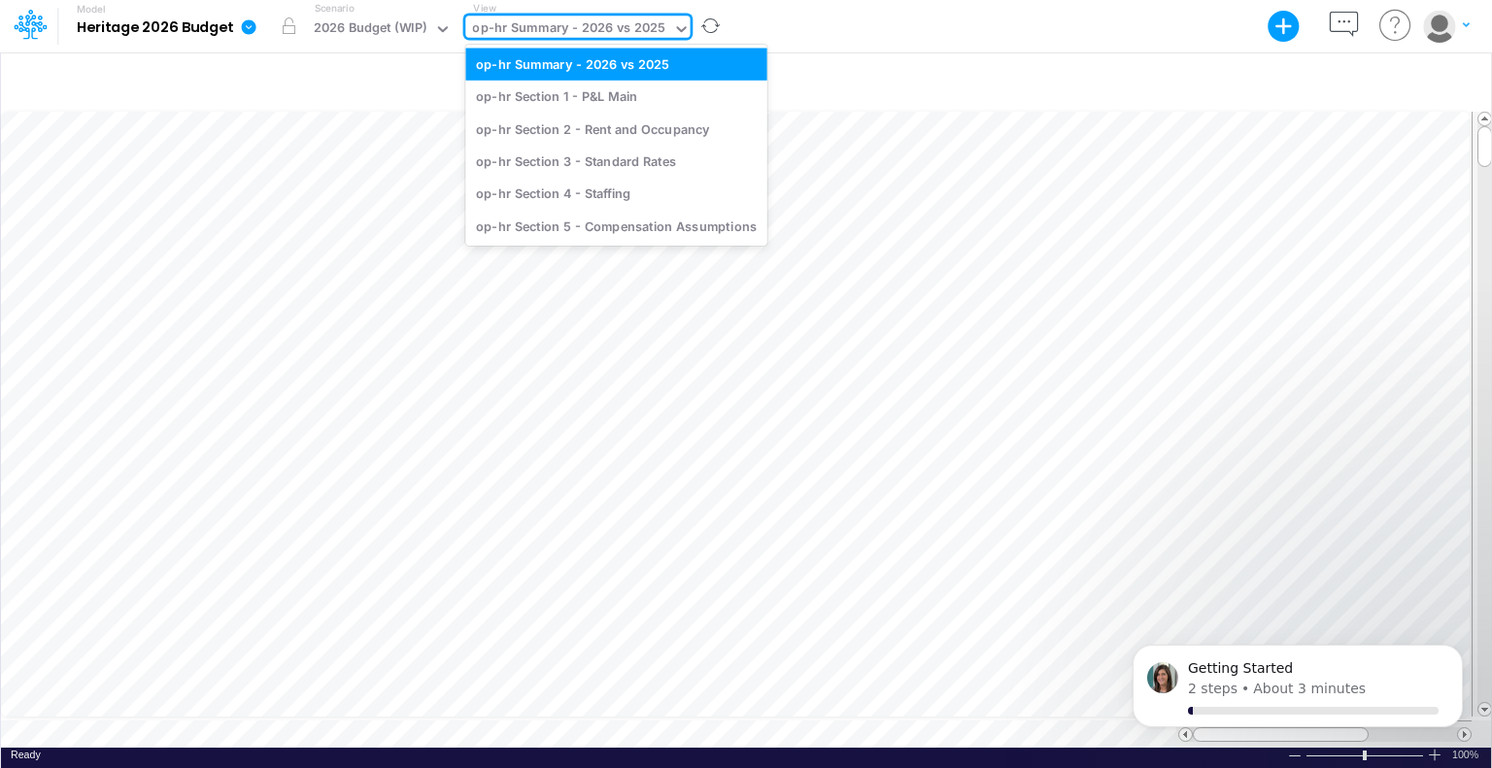
click at [676, 29] on icon at bounding box center [681, 29] width 10 height 6
click at [612, 195] on div "op-hr Section 4 - Staffing" at bounding box center [615, 194] width 301 height 32
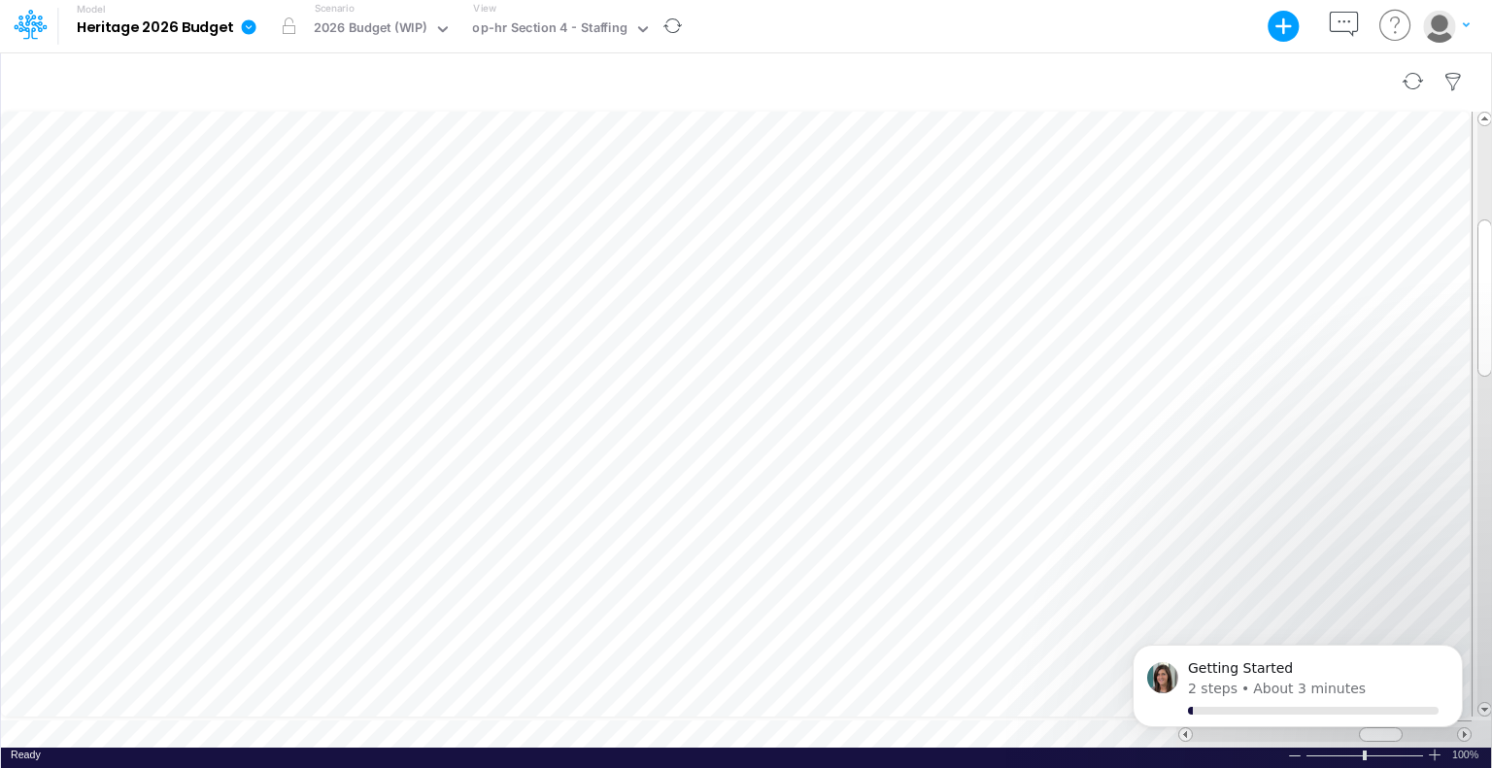
scroll to position [9, 2]
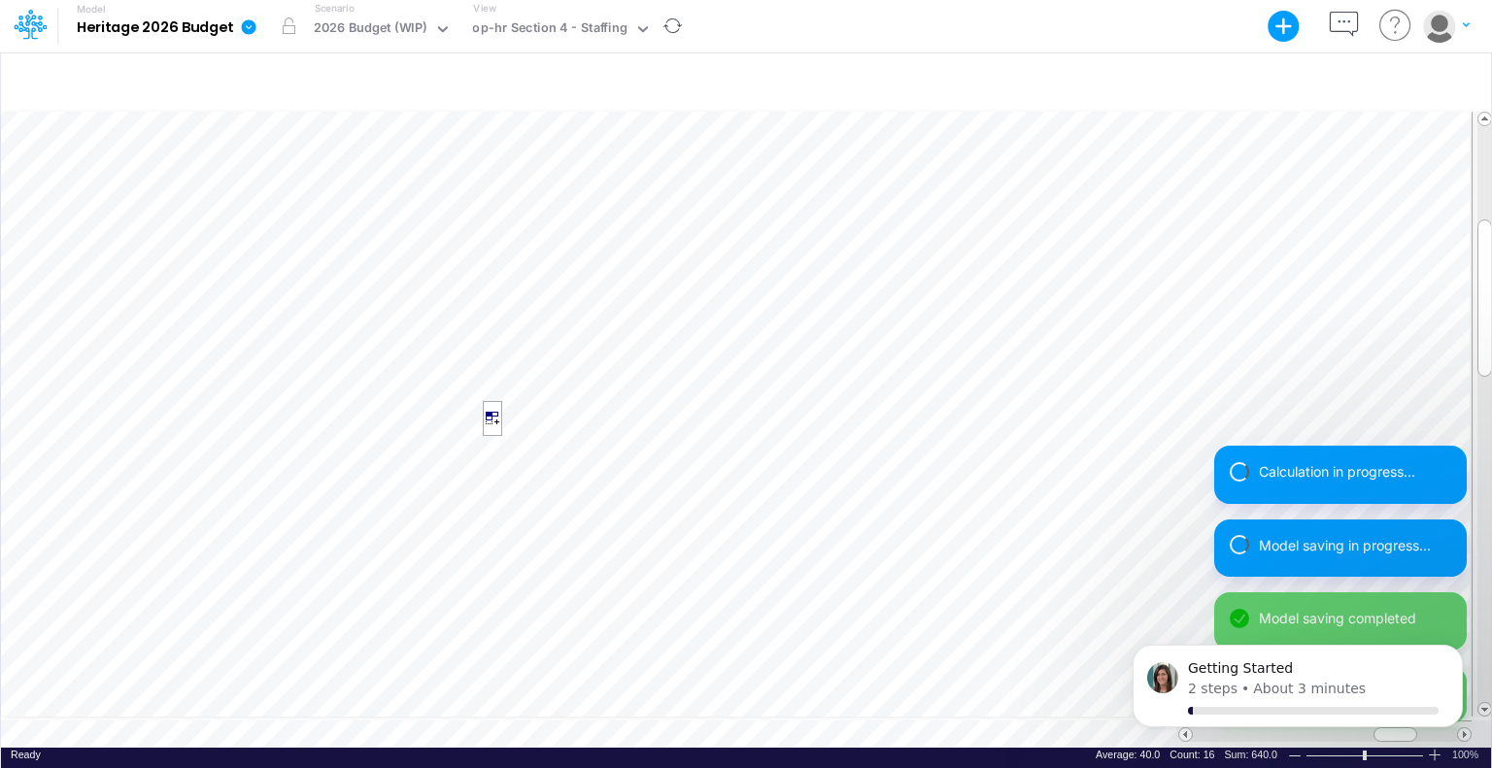
scroll to position [9, 2]
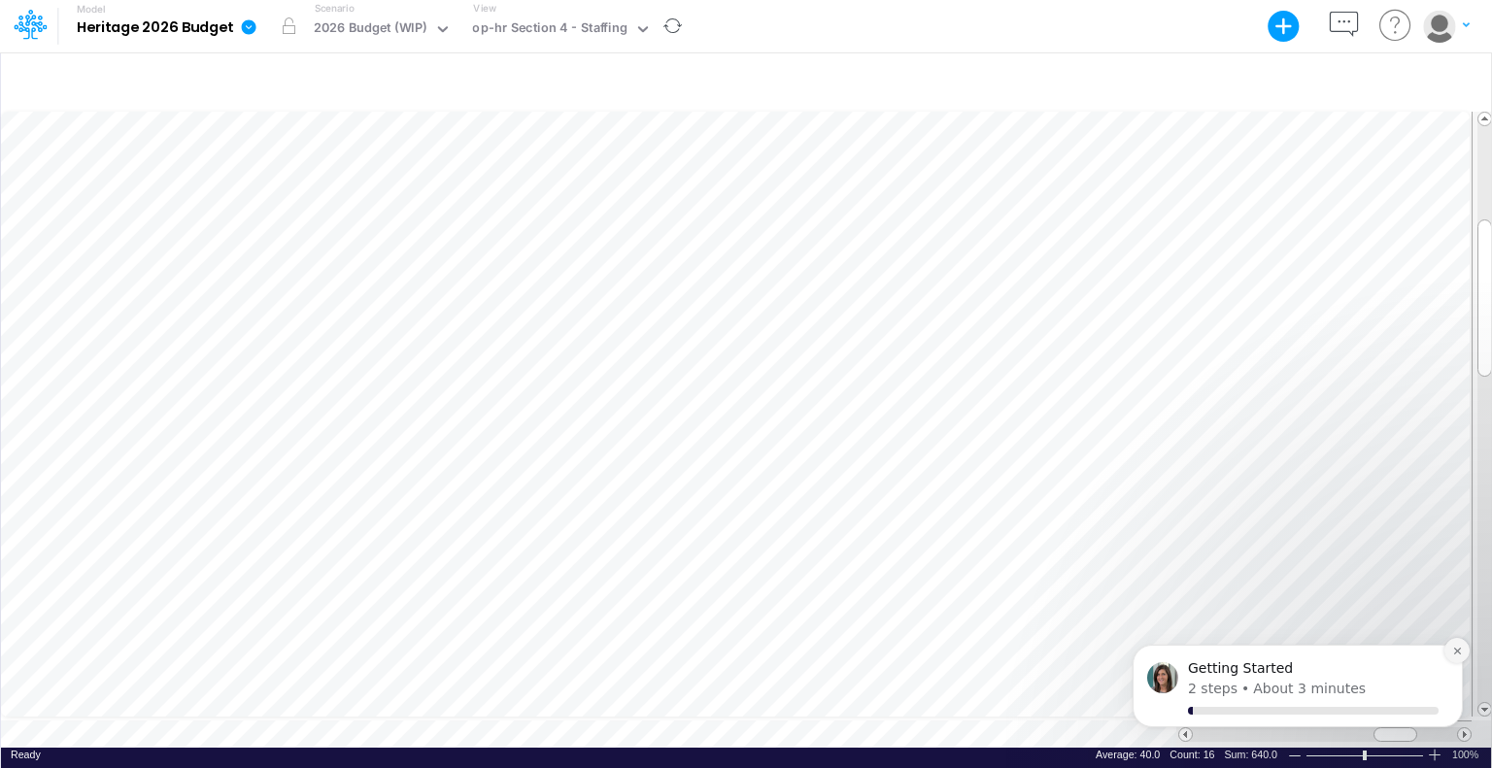
click at [1459, 653] on icon "Dismiss notification" at bounding box center [1456, 651] width 7 height 7
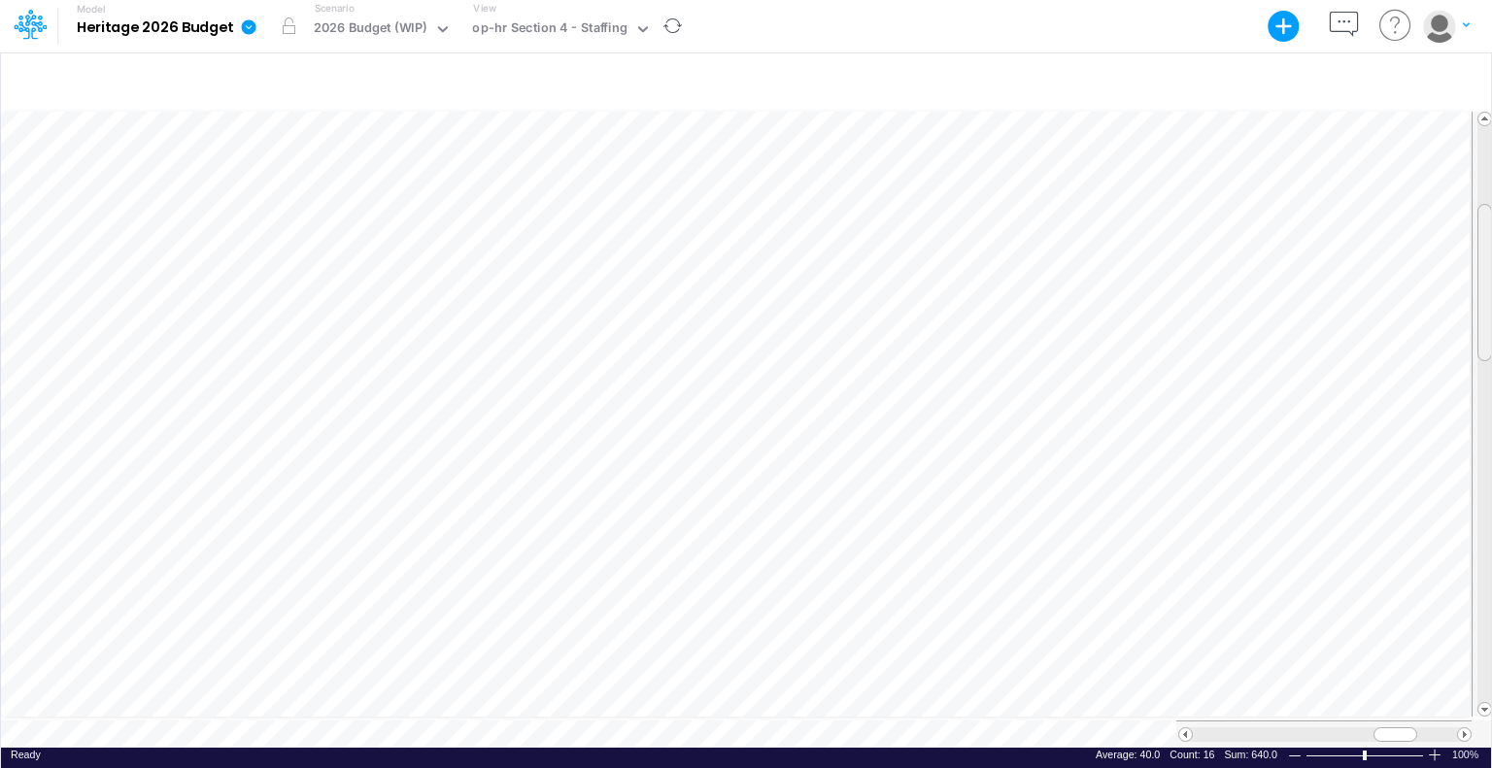
drag, startPoint x: 1484, startPoint y: 300, endPoint x: 1478, endPoint y: 285, distance: 16.6
click at [1478, 285] on div at bounding box center [1484, 282] width 15 height 157
drag, startPoint x: 1482, startPoint y: 256, endPoint x: 1491, endPoint y: 368, distance: 112.0
click at [1491, 368] on div "+ - Created with Highcharts 10.3.2 Paste Cut Copy AutoFill 40 Ready 100% Sum: 6…" at bounding box center [746, 409] width 1492 height 717
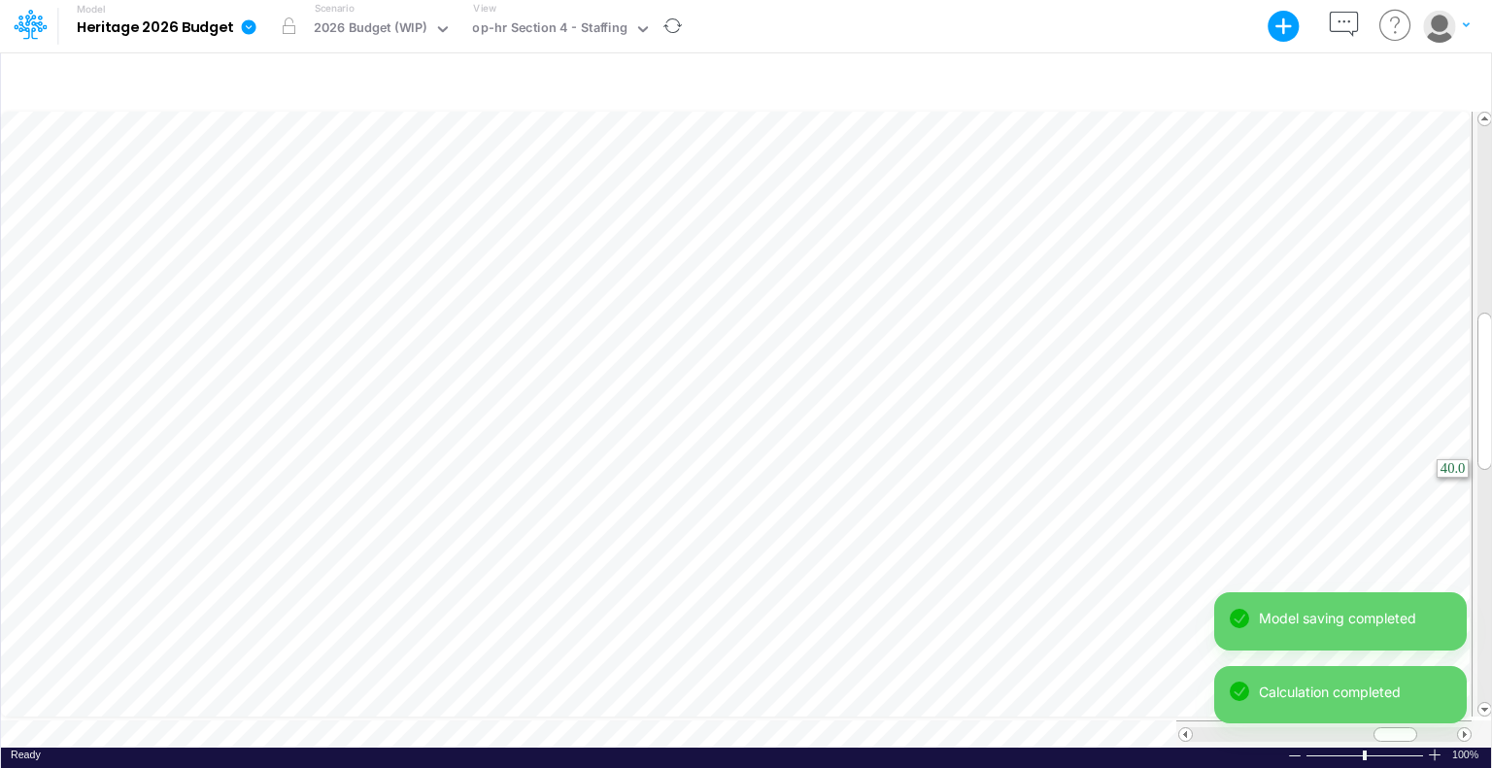
click at [1485, 450] on tr at bounding box center [747, 415] width 1492 height 612
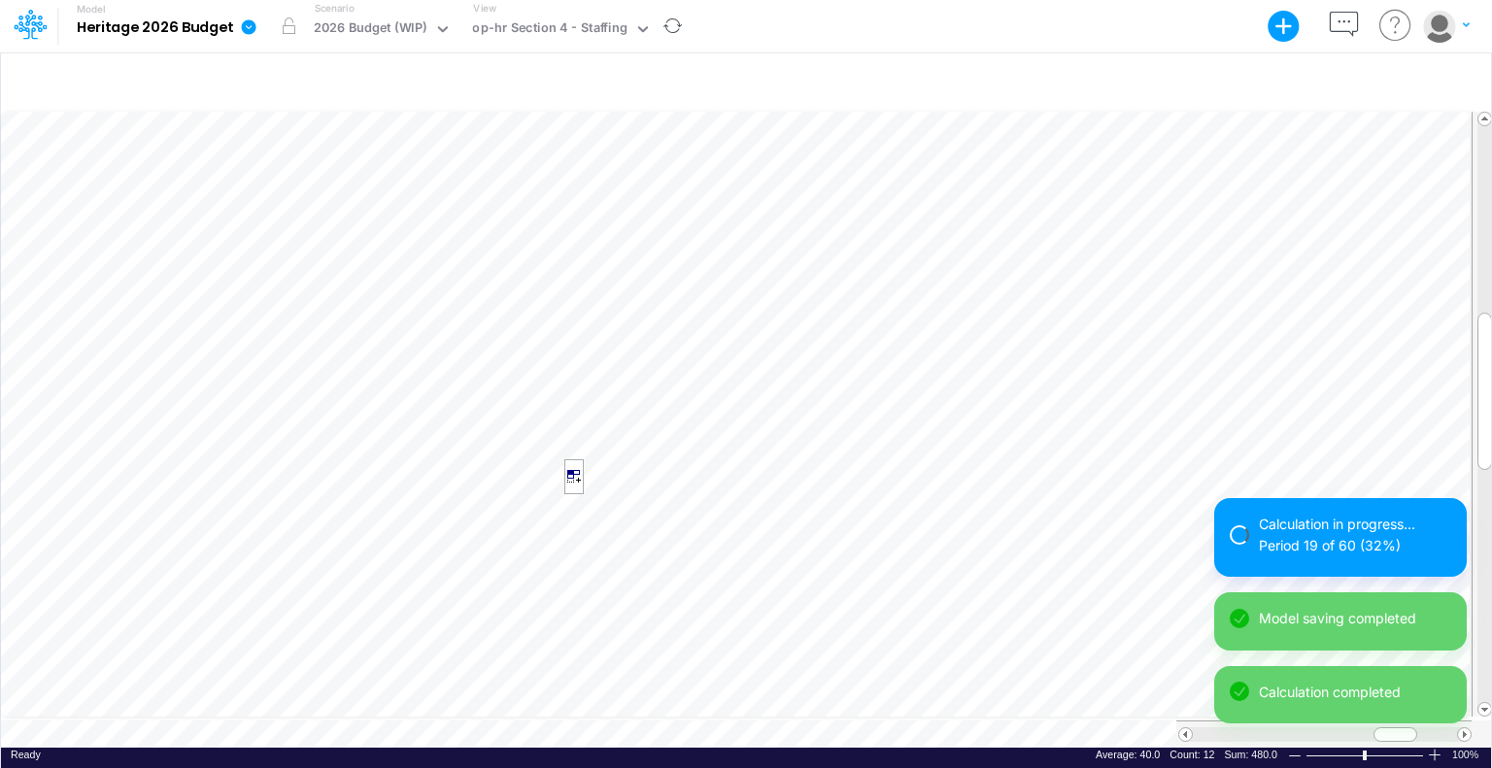
scroll to position [9, 2]
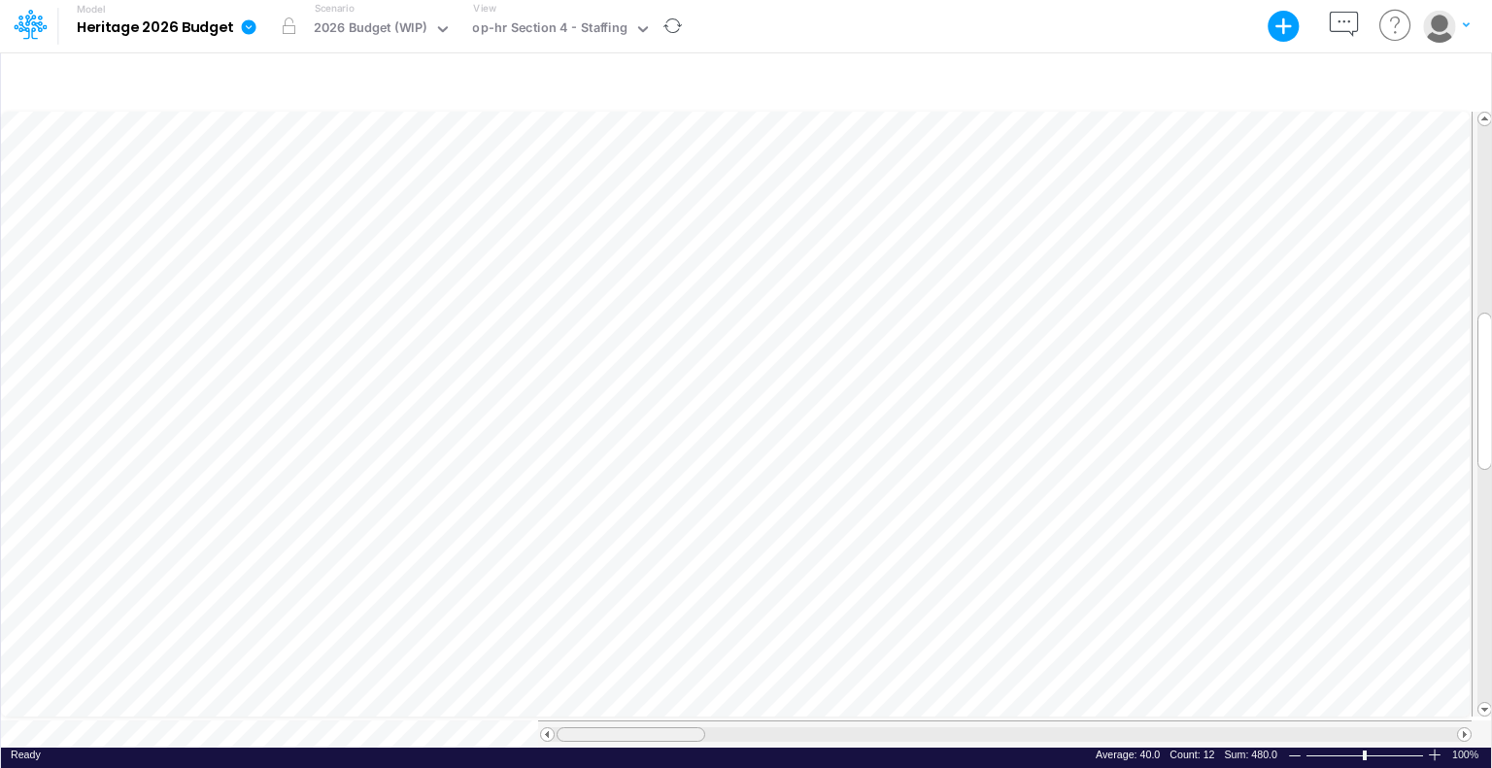
click at [588, 690] on table at bounding box center [747, 428] width 1492 height 639
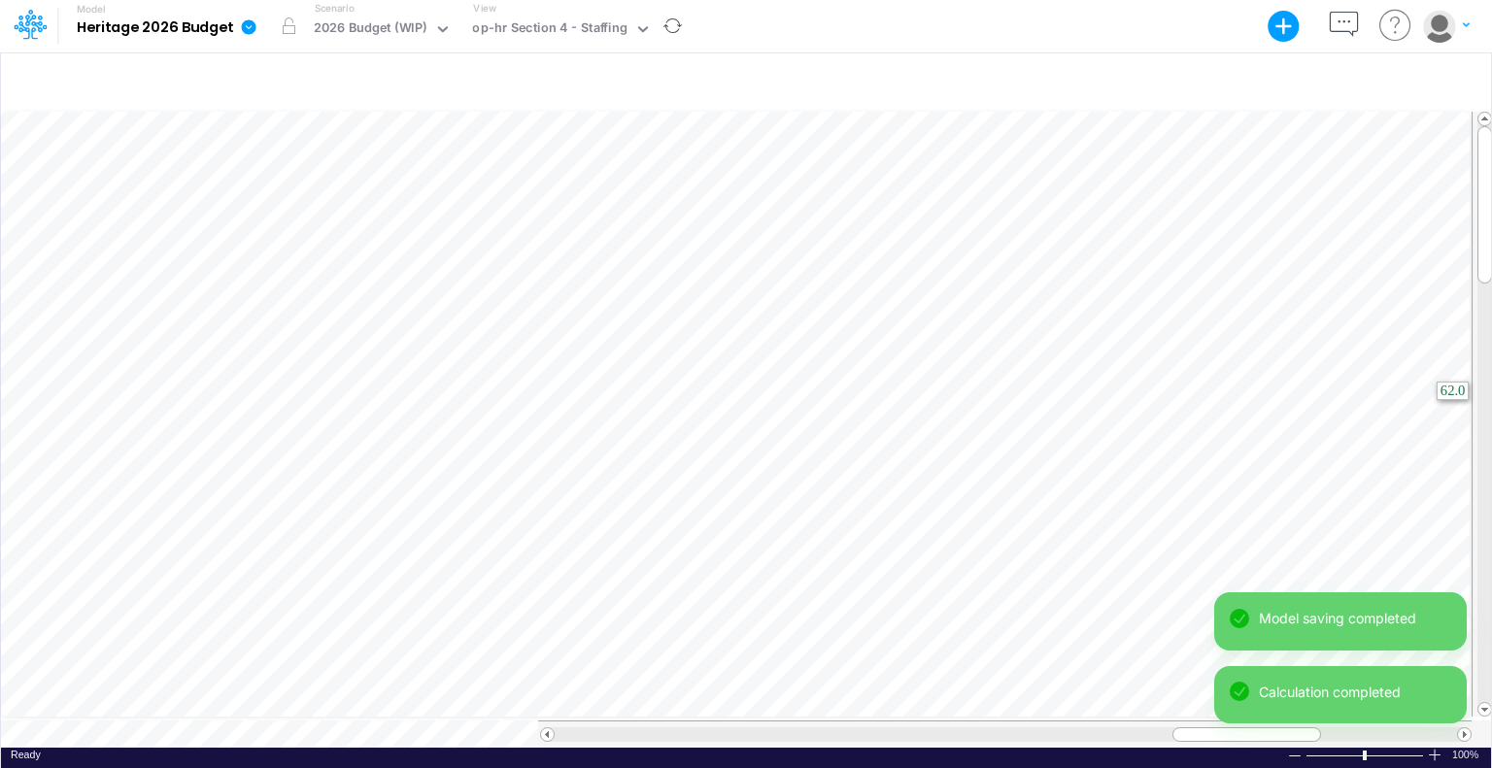
drag, startPoint x: 1209, startPoint y: 722, endPoint x: 1491, endPoint y: 383, distance: 440.7
click at [1491, 383] on div "+ - Created with Highcharts 10.3.2 Paste Cut Copy AutoFill 62 Ready 100% Sum: n…" at bounding box center [746, 409] width 1492 height 717
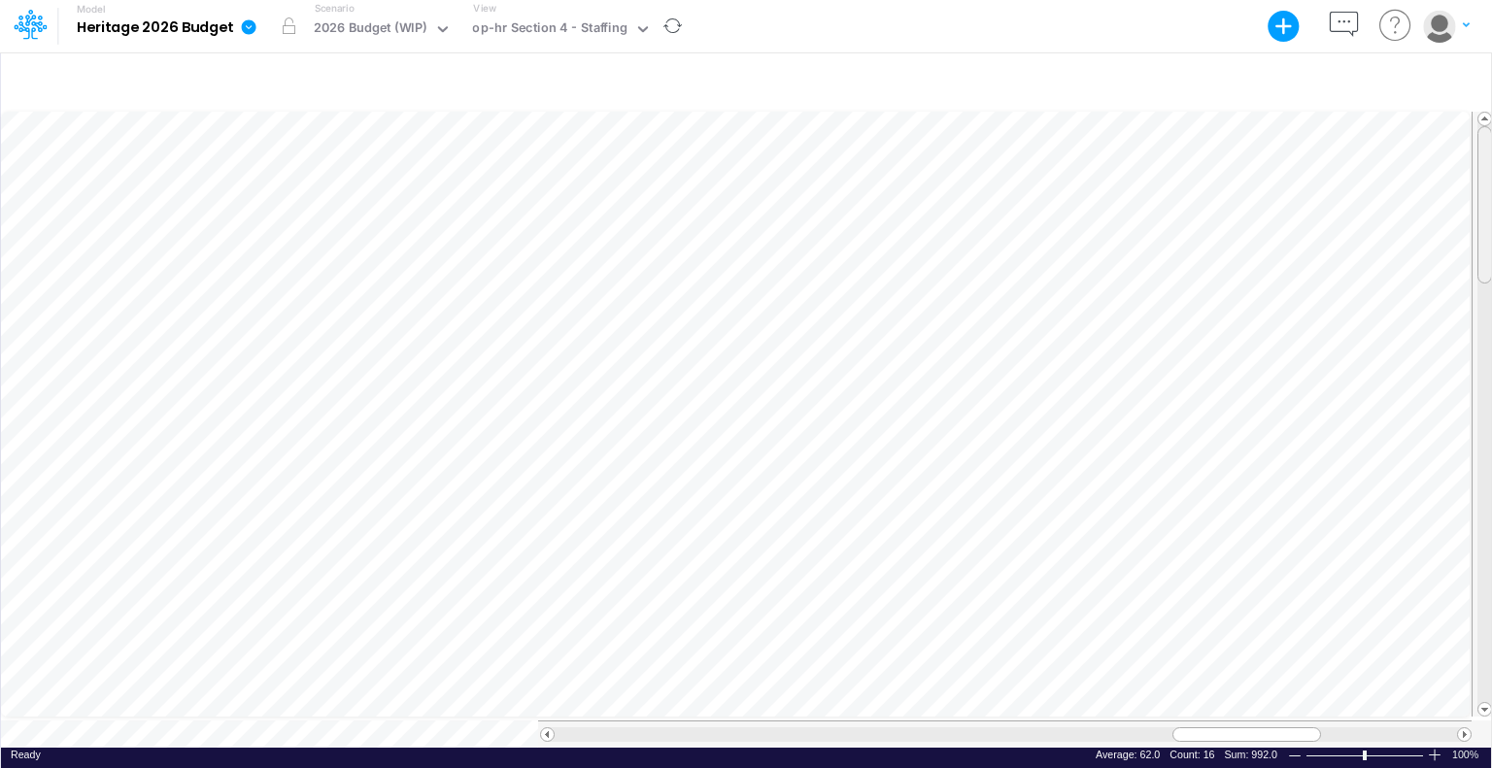
click at [1481, 240] on div at bounding box center [1484, 204] width 15 height 157
drag, startPoint x: 1201, startPoint y: 722, endPoint x: 548, endPoint y: 720, distance: 653.6
click at [548, 727] on div at bounding box center [1005, 734] width 931 height 15
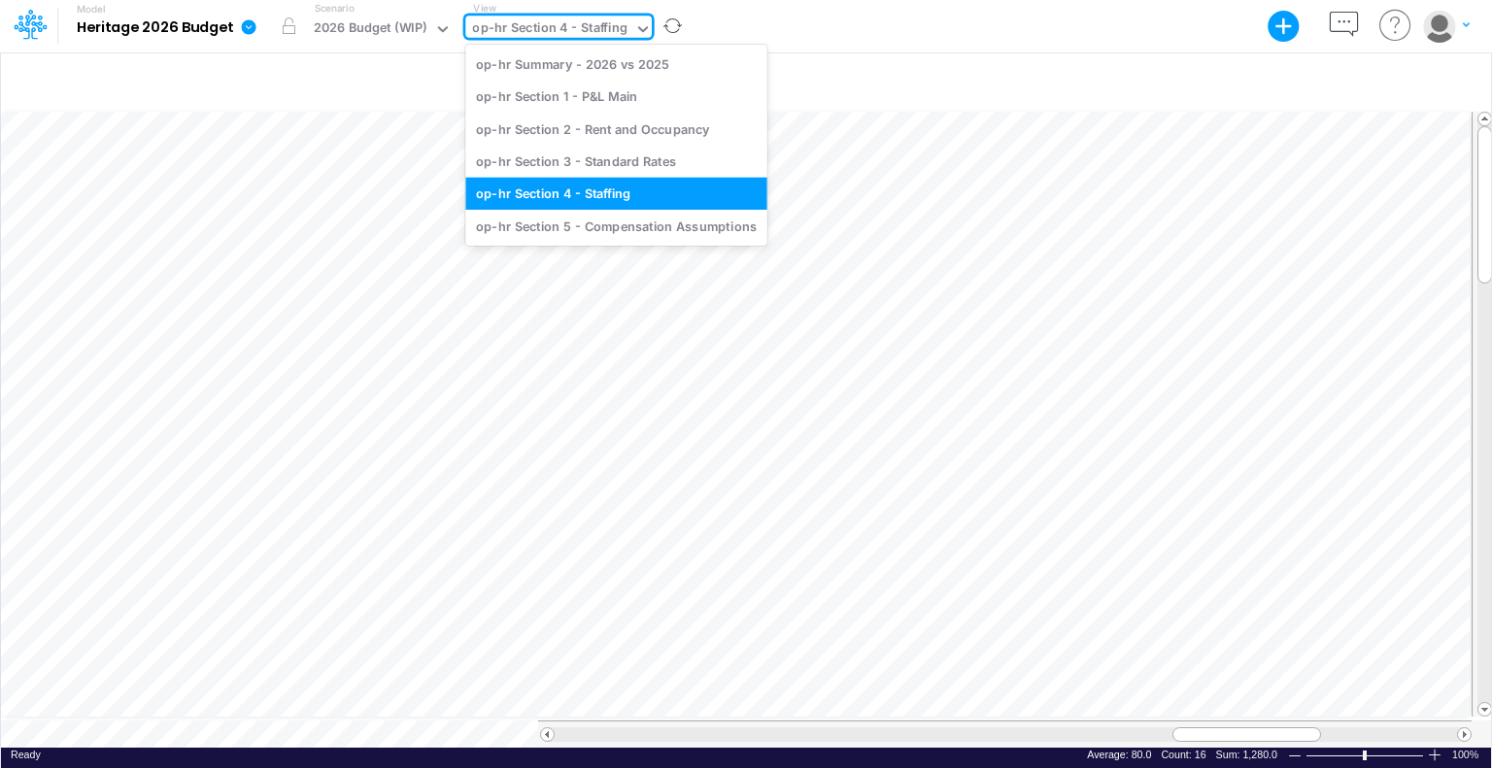
click at [639, 29] on icon at bounding box center [643, 29] width 10 height 6
click at [659, 157] on div "op-hr Section 3 - Standard Rates" at bounding box center [615, 161] width 301 height 32
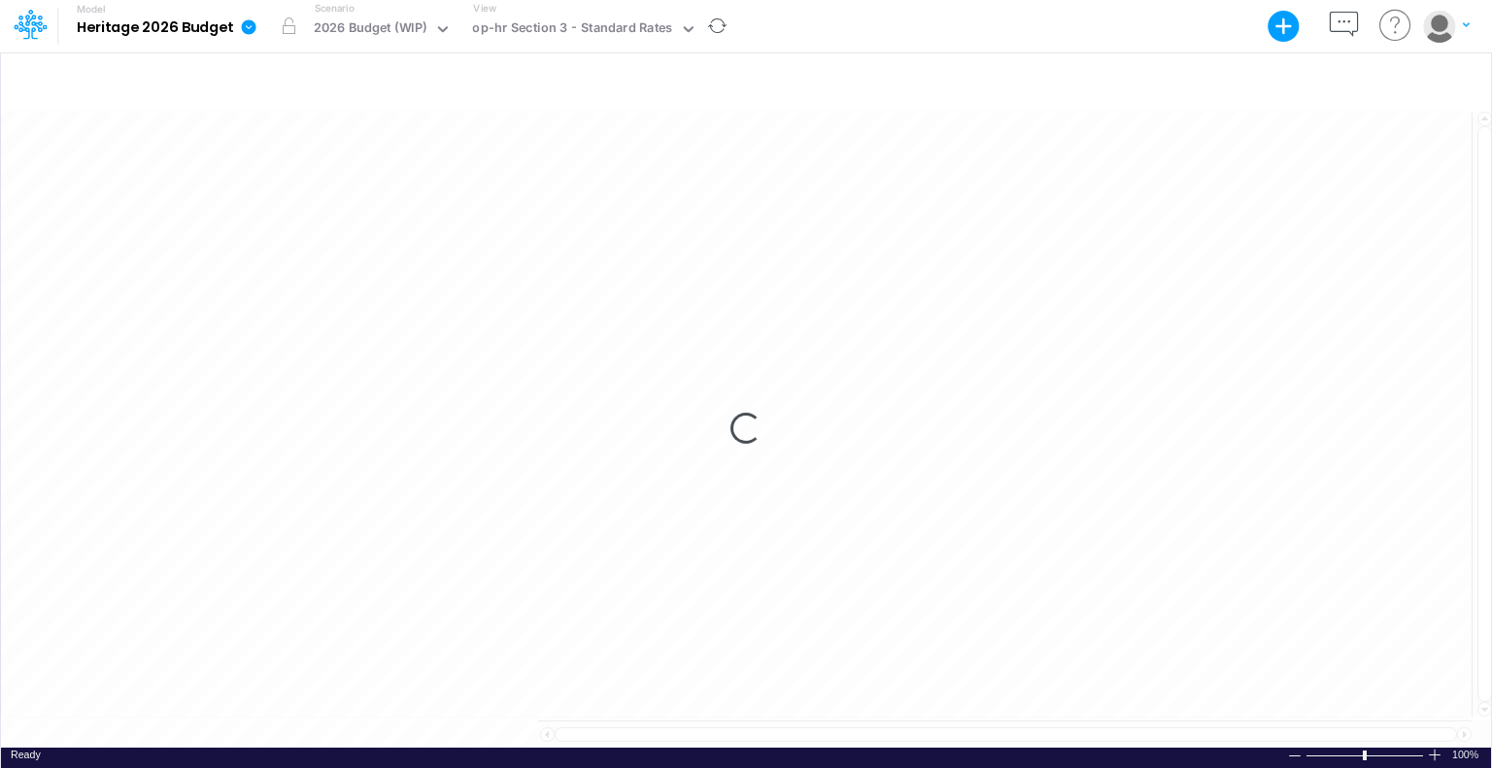
scroll to position [9, 0]
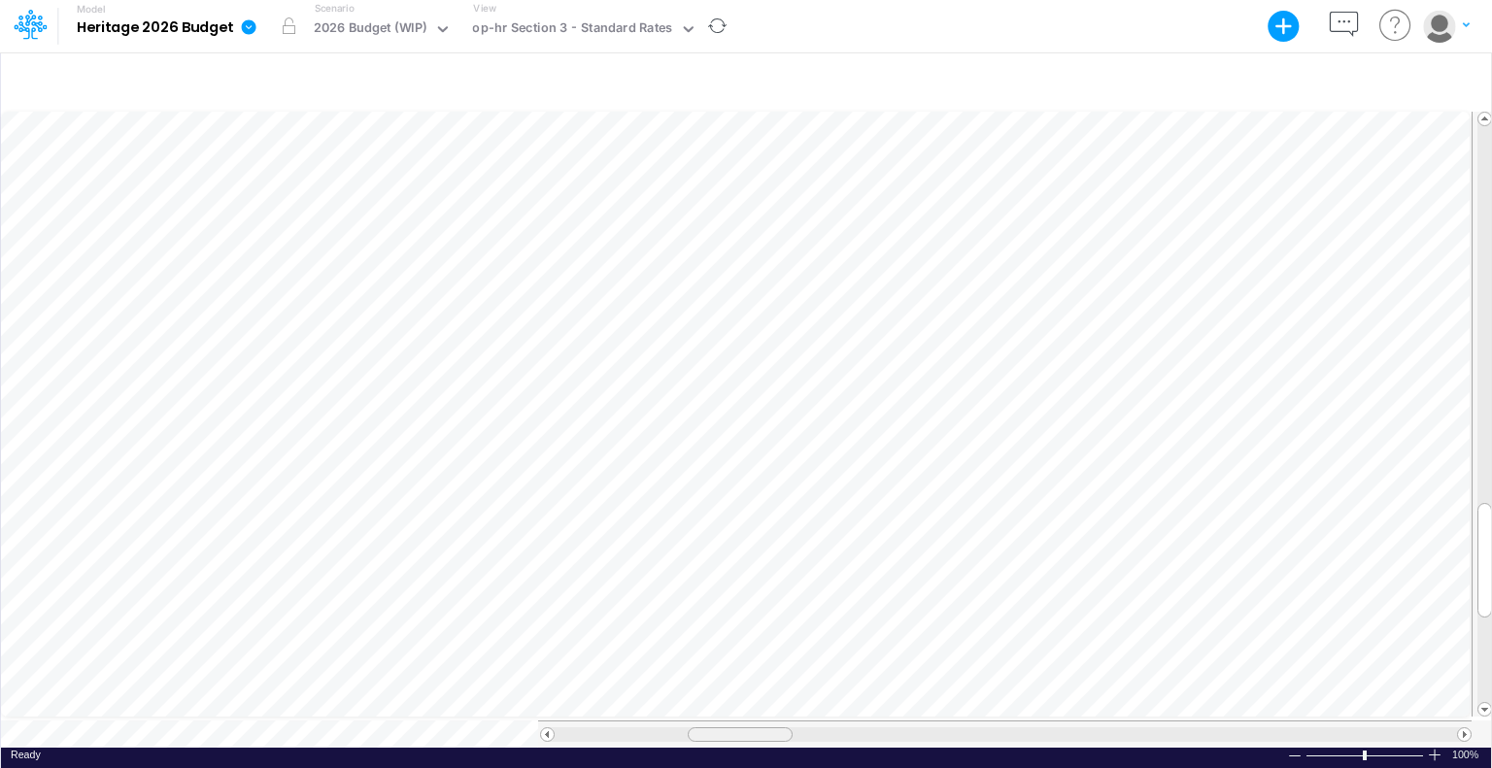
drag, startPoint x: 1042, startPoint y: 724, endPoint x: 700, endPoint y: 740, distance: 342.2
click at [700, 740] on div "Paste Cut Copy AutoFill 80 Ready 100% Sum: null Max: null Min: null Numerical C…" at bounding box center [746, 428] width 1490 height 639
click at [660, 729] on div at bounding box center [1006, 734] width 902 height 15
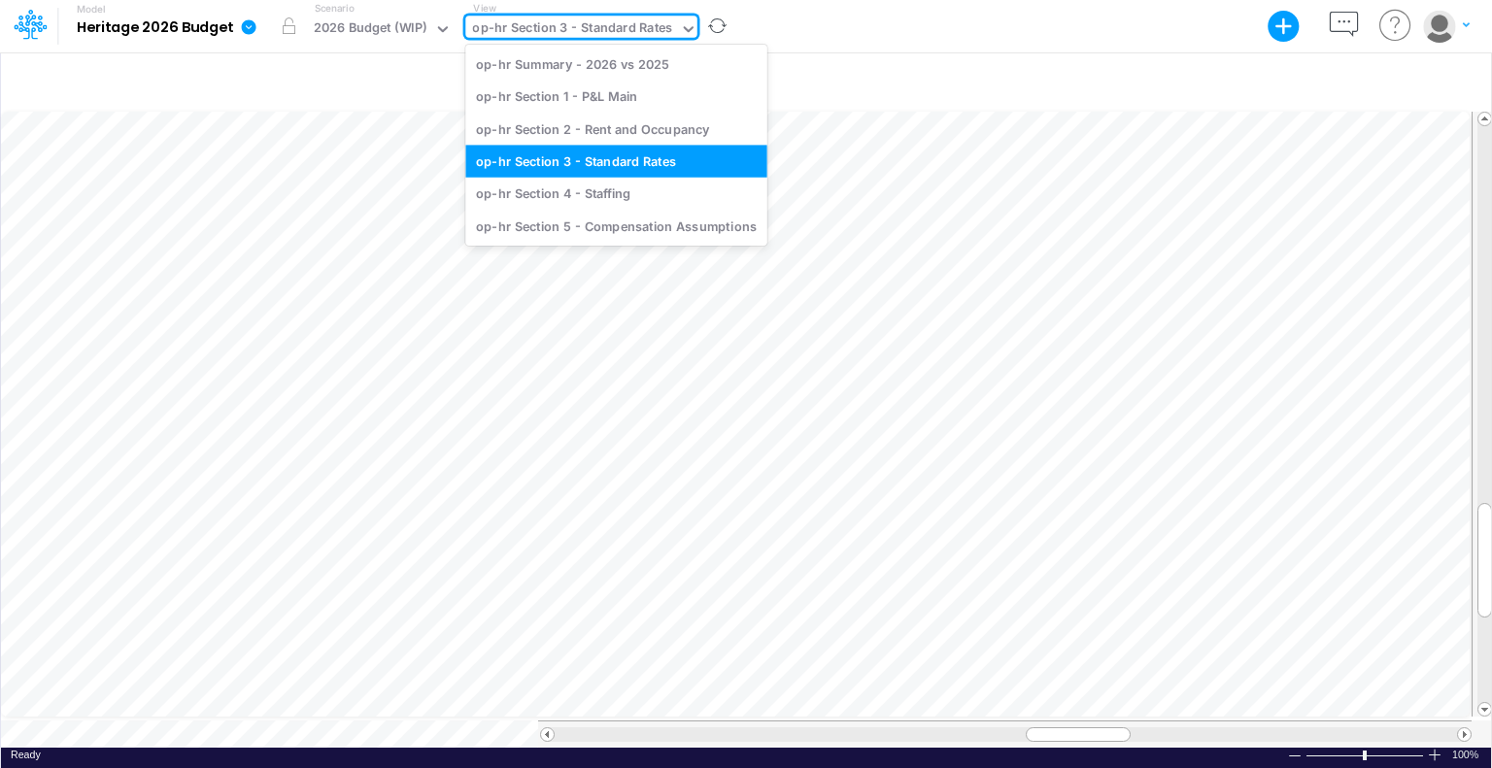
click at [680, 29] on icon at bounding box center [688, 28] width 17 height 17
click at [655, 125] on div "op-hr Section 2 - Rent and Occupancy" at bounding box center [615, 129] width 301 height 32
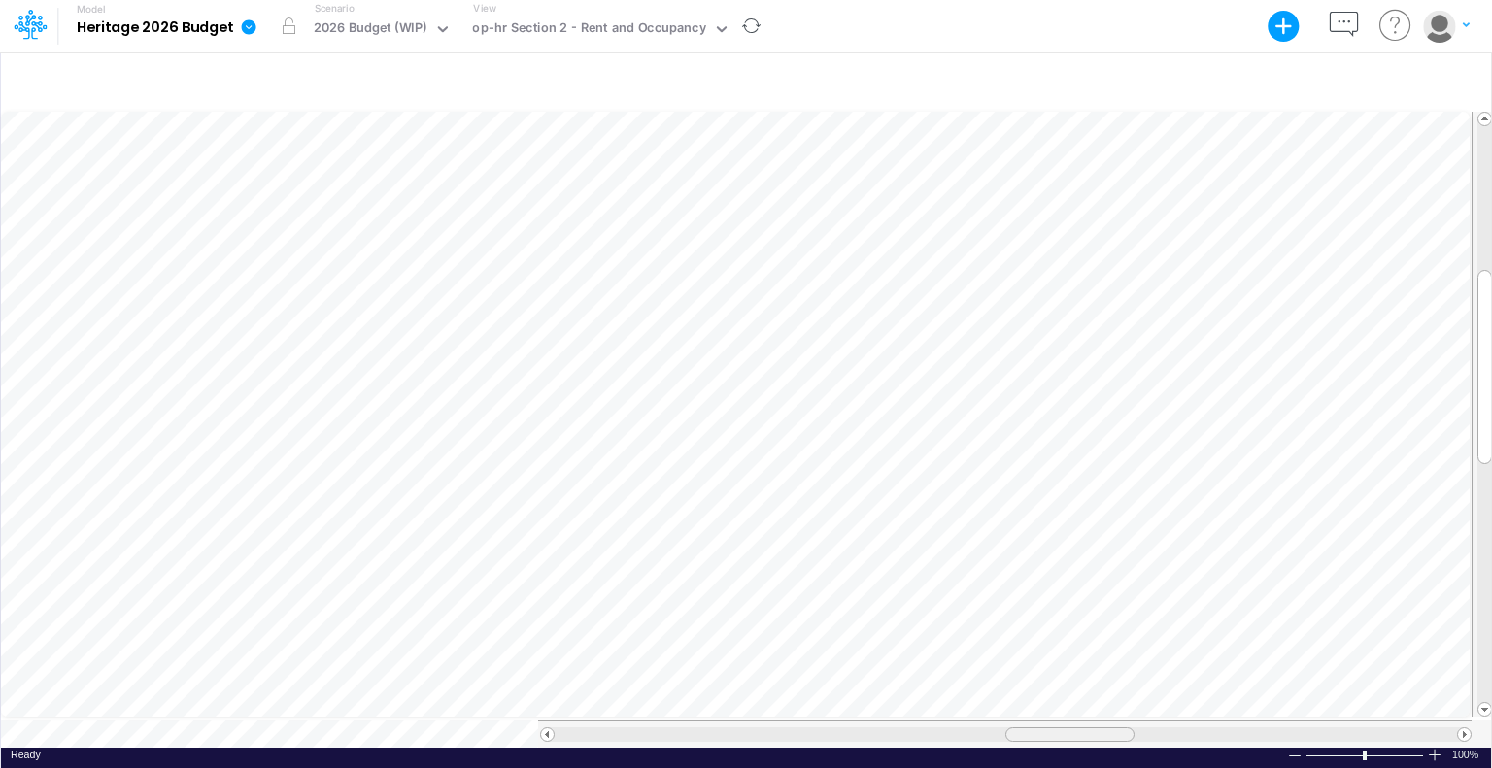
scroll to position [9, 0]
click at [596, 702] on table at bounding box center [747, 428] width 1492 height 639
click at [552, 729] on span at bounding box center [547, 734] width 13 height 13
click at [566, 728] on div at bounding box center [1006, 734] width 902 height 15
click at [637, 0] on html "Model Heritage 2026 Budget Export Excel Scenario 2026 Budget (WIP) View op-hr S…" at bounding box center [746, 384] width 1492 height 768
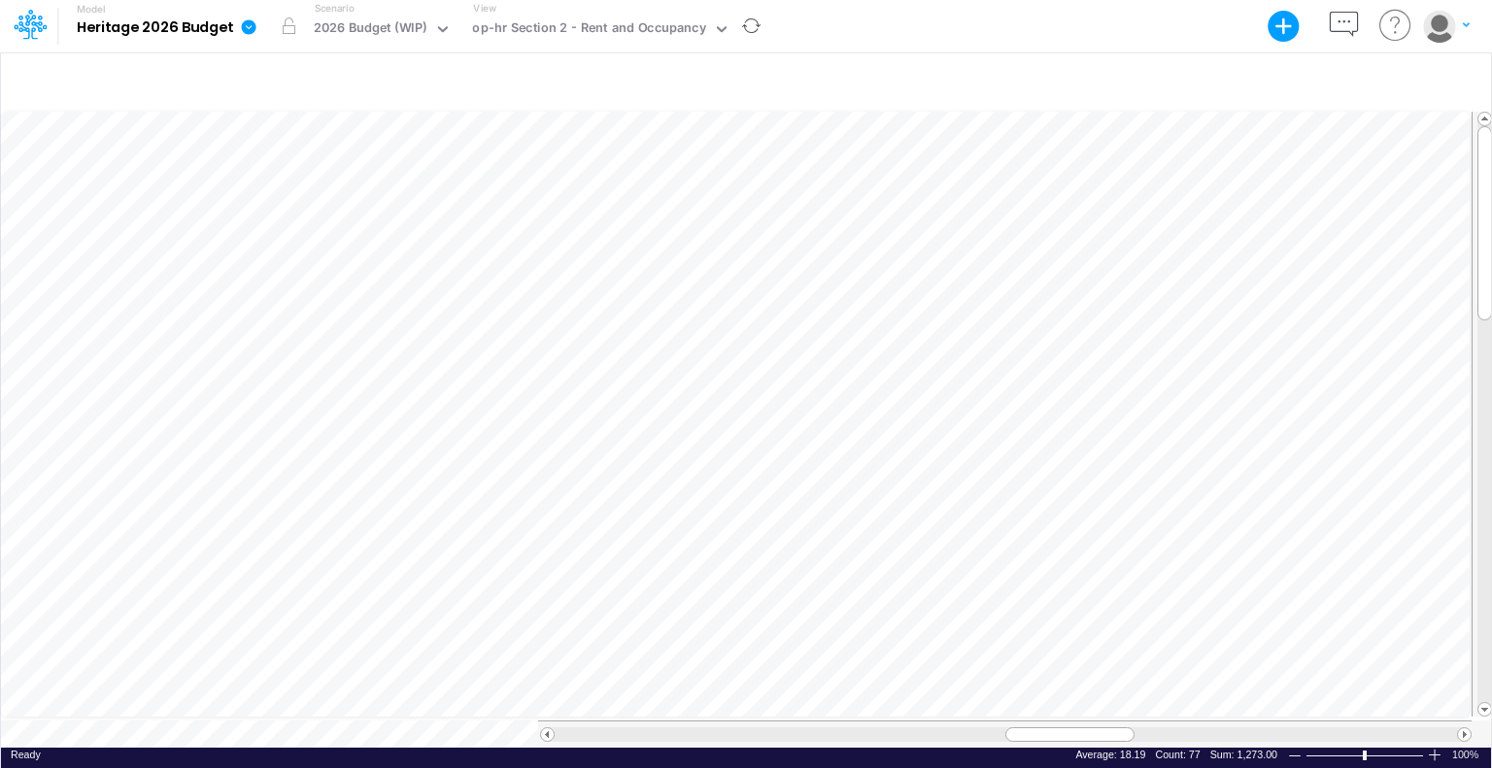
scroll to position [9, 2]
click at [769, 30] on div "Model Heritage 2026 Budget Export Excel Scenario 2026 Budget (WIP) View op-hr S…" at bounding box center [746, 26] width 1342 height 52
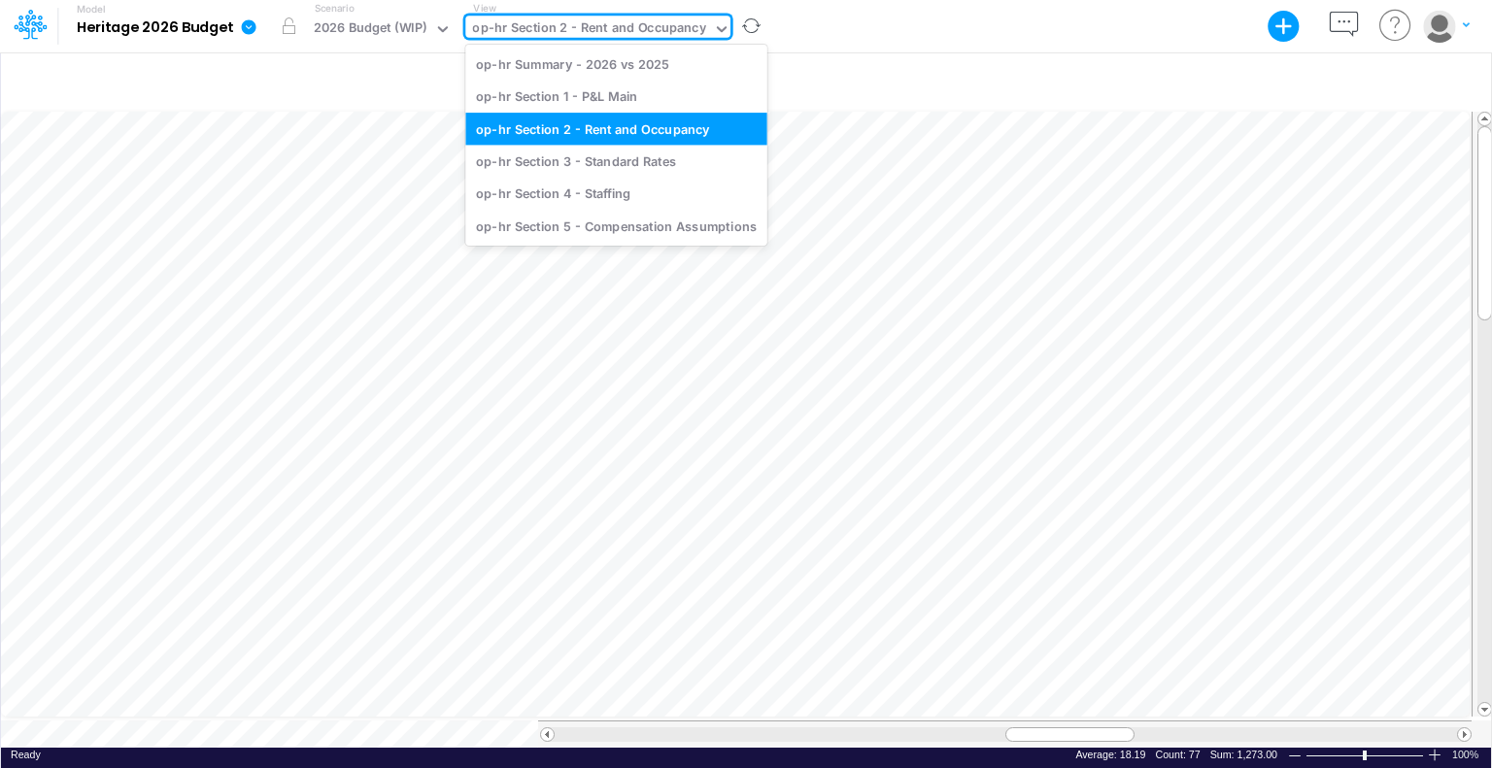
click at [716, 36] on icon at bounding box center [721, 28] width 17 height 17
click at [631, 92] on div "op-hr Section 1 - P&L Main" at bounding box center [615, 97] width 301 height 32
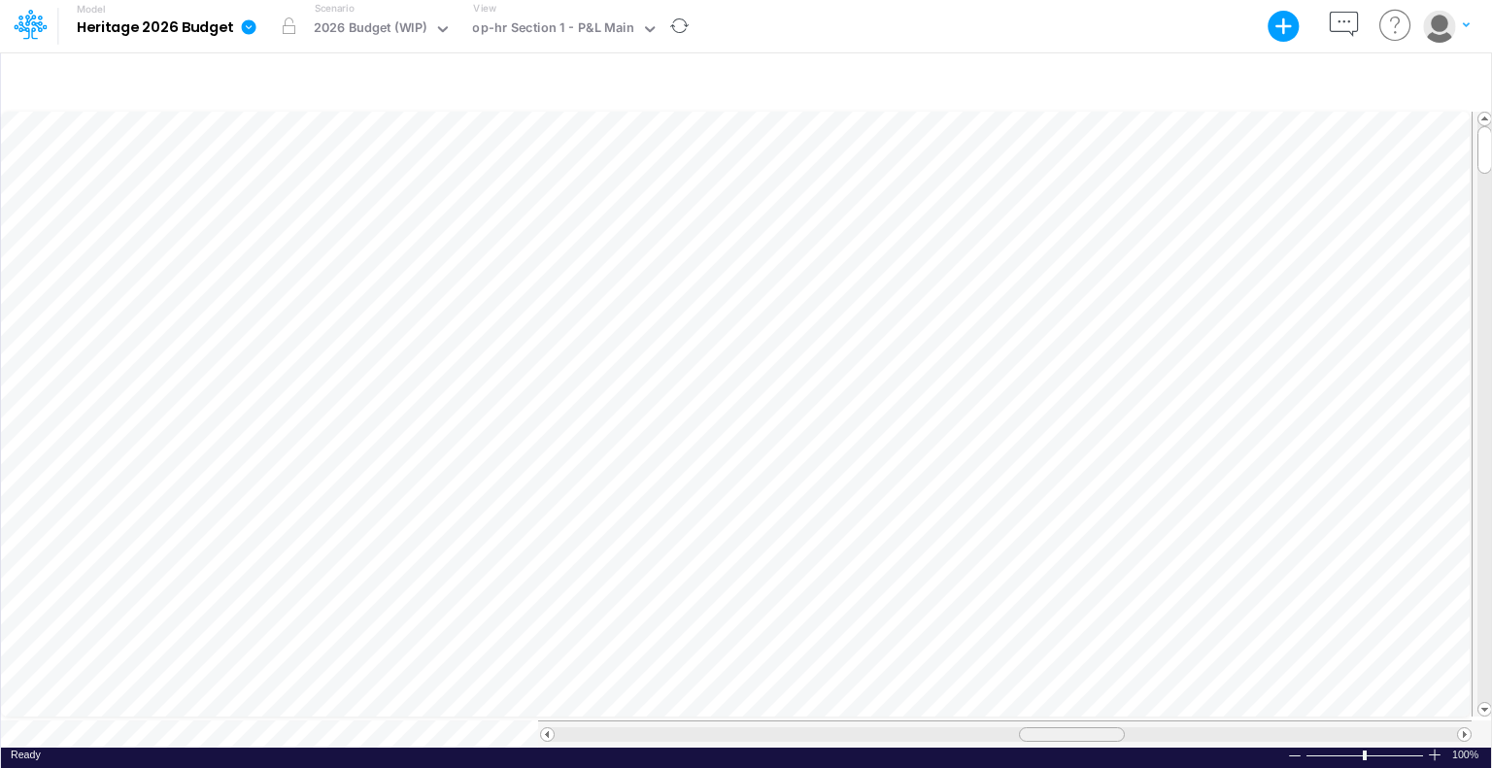
scroll to position [9, 0]
drag, startPoint x: 1041, startPoint y: 726, endPoint x: 1109, endPoint y: 713, distance: 69.3
click at [1109, 721] on div at bounding box center [1004, 734] width 933 height 27
drag, startPoint x: 1112, startPoint y: 726, endPoint x: 1098, endPoint y: 737, distance: 17.3
click at [1098, 737] on div at bounding box center [1004, 734] width 933 height 27
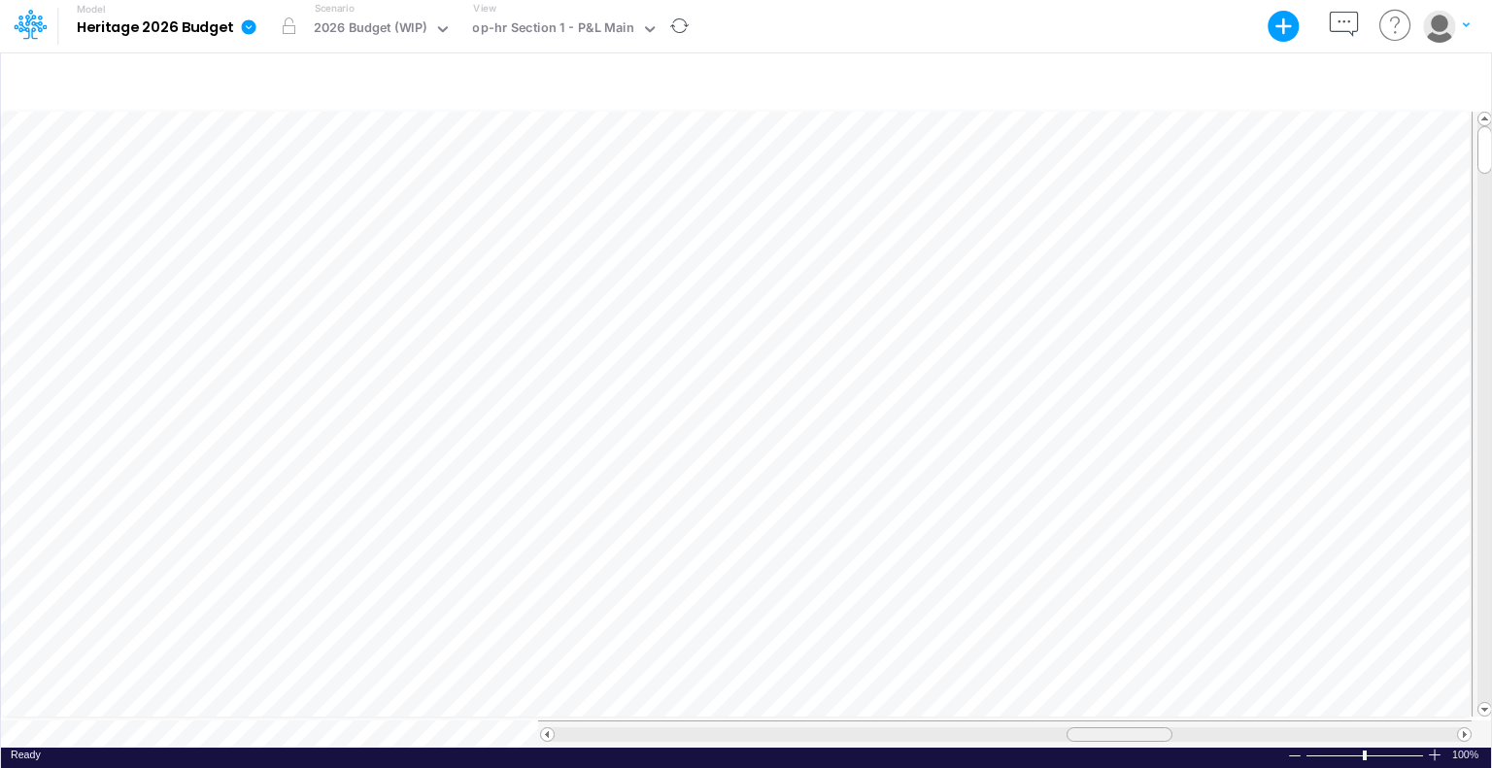
click at [1099, 700] on table at bounding box center [747, 428] width 1492 height 639
click at [1145, 733] on div at bounding box center [1004, 734] width 933 height 27
drag, startPoint x: 1080, startPoint y: 725, endPoint x: 1207, endPoint y: 724, distance: 127.2
click at [1207, 727] on div at bounding box center [1252, 734] width 106 height 15
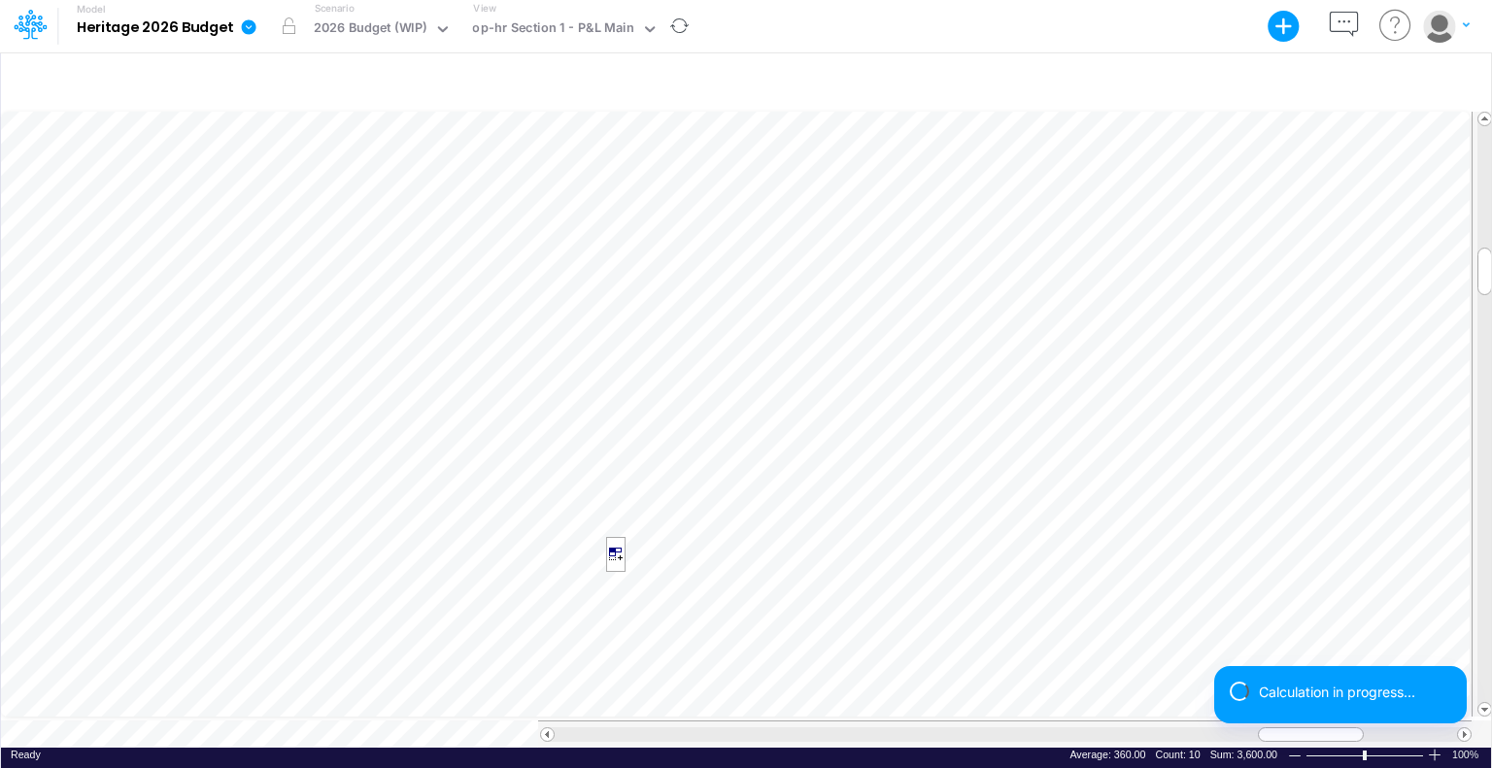
scroll to position [9, 2]
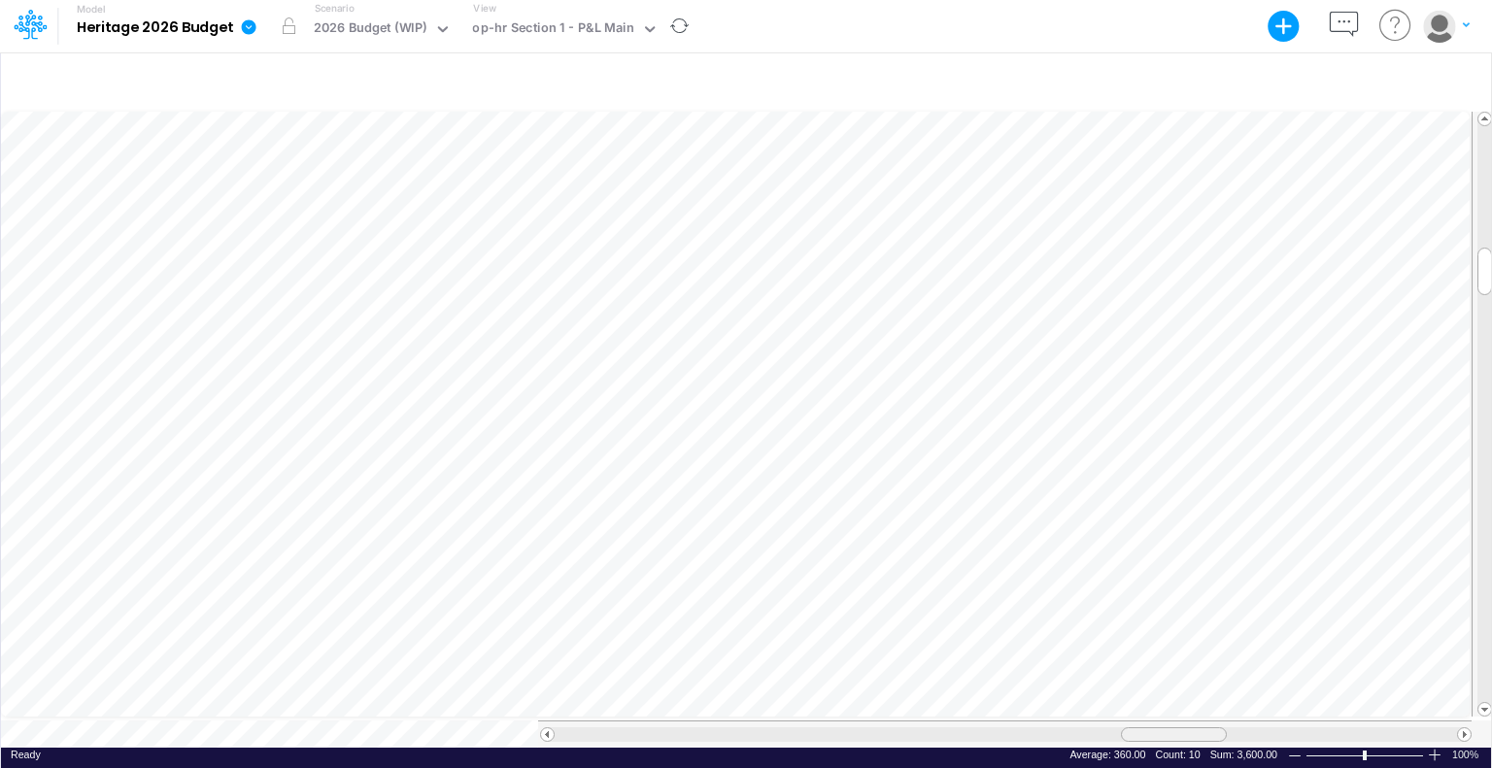
drag, startPoint x: 1297, startPoint y: 725, endPoint x: 1160, endPoint y: 725, distance: 136.9
click at [1160, 727] on div at bounding box center [1174, 734] width 106 height 15
click at [1111, 703] on table at bounding box center [747, 428] width 1492 height 639
drag, startPoint x: 1119, startPoint y: 723, endPoint x: 1076, endPoint y: 741, distance: 46.5
click at [1076, 741] on div "Paste Cut Copy AutoFill 80 1019.2708333 333334 Ready 100% Sum: null Max: null M…" at bounding box center [746, 428] width 1490 height 639
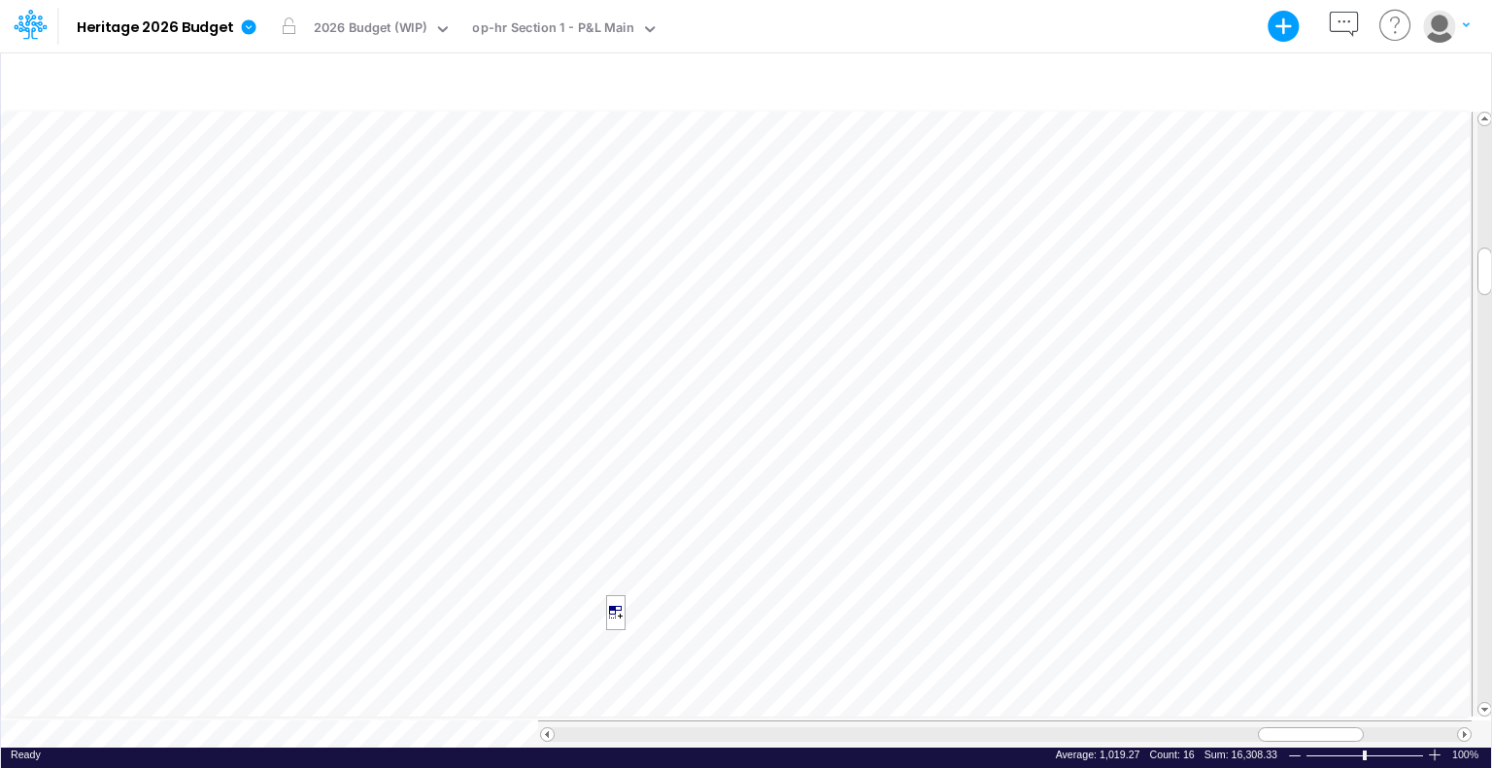
scroll to position [9, 2]
drag, startPoint x: 1305, startPoint y: 735, endPoint x: 1259, endPoint y: 739, distance: 46.8
click at [1259, 739] on div "Paste Cut Copy AutoFill 80 333334 Ready 100% Sum: 16,308.33 Max: 1,019.27 Min: …" at bounding box center [746, 428] width 1490 height 639
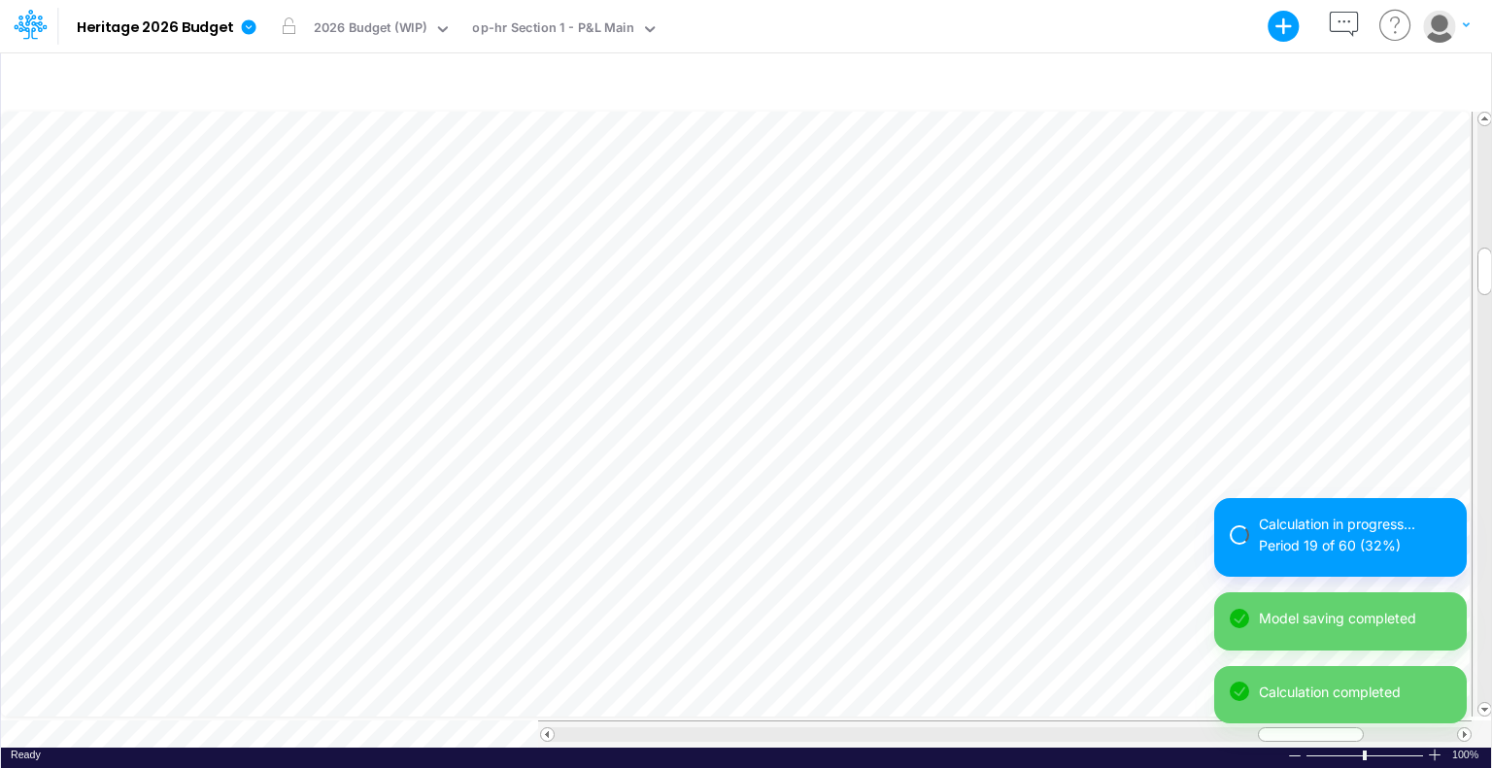
scroll to position [9, 2]
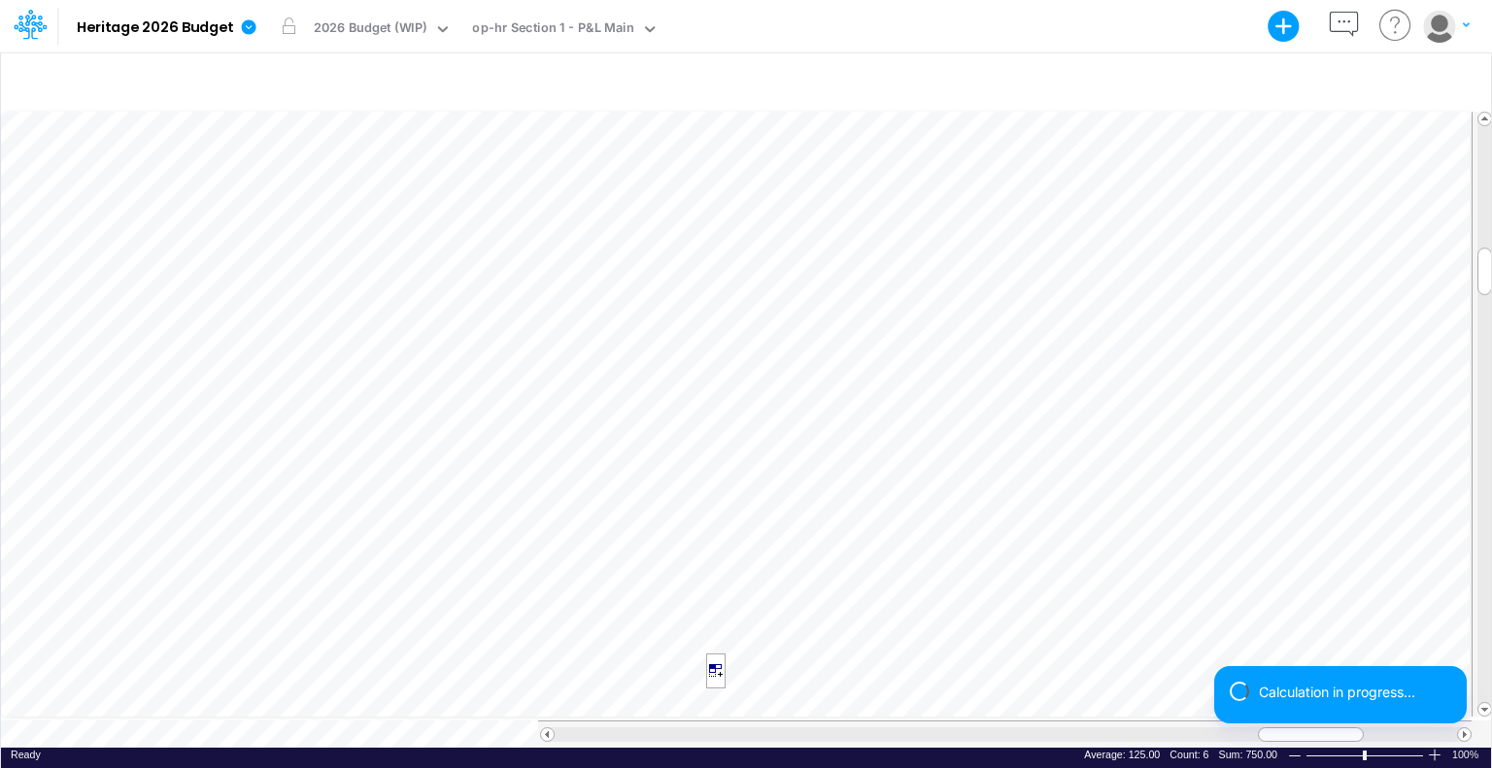
scroll to position [9, 2]
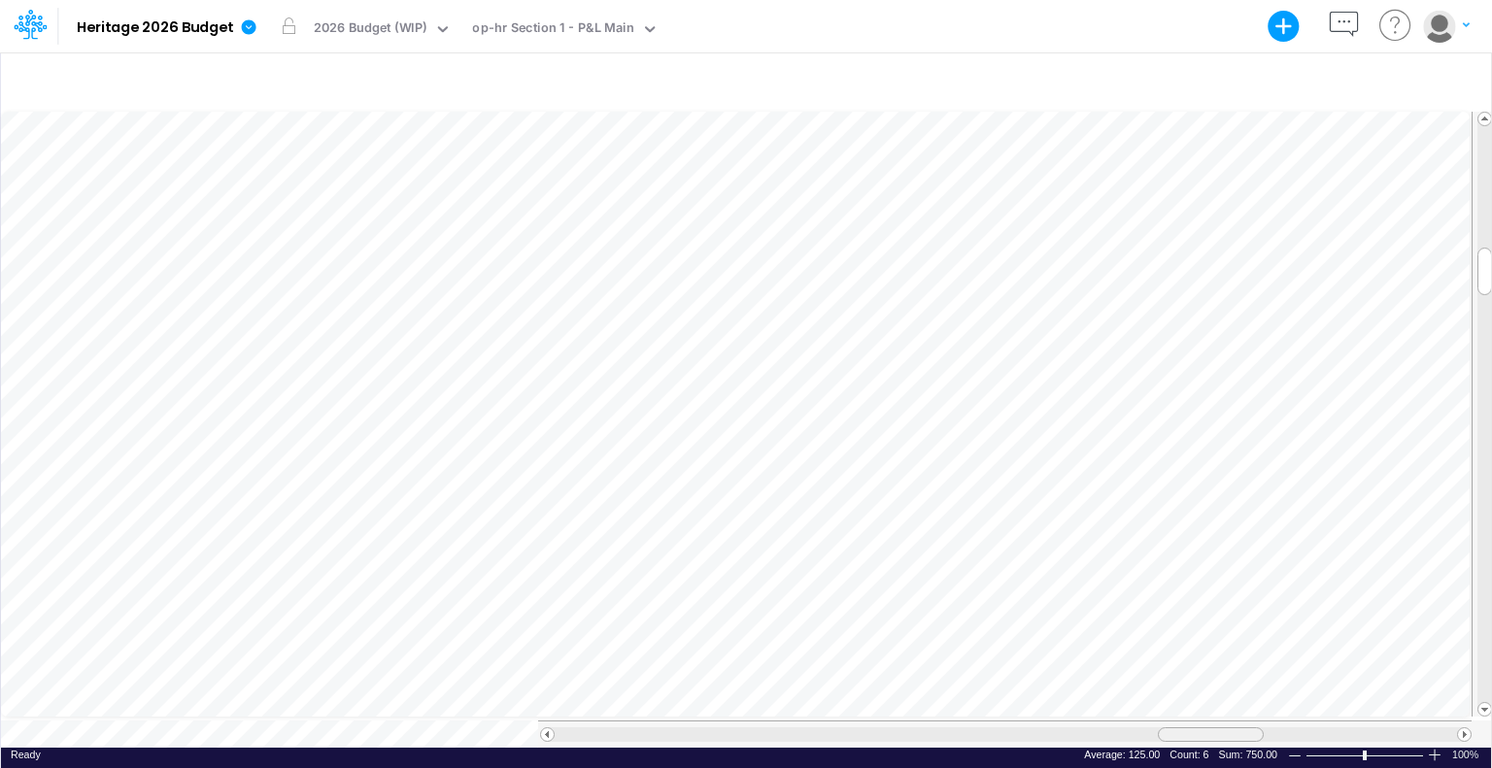
drag, startPoint x: 1287, startPoint y: 722, endPoint x: 1187, endPoint y: 725, distance: 100.1
click at [1187, 727] on div at bounding box center [1211, 734] width 106 height 15
drag, startPoint x: 1227, startPoint y: 726, endPoint x: 1170, endPoint y: 722, distance: 57.5
click at [1170, 727] on div at bounding box center [1146, 734] width 106 height 15
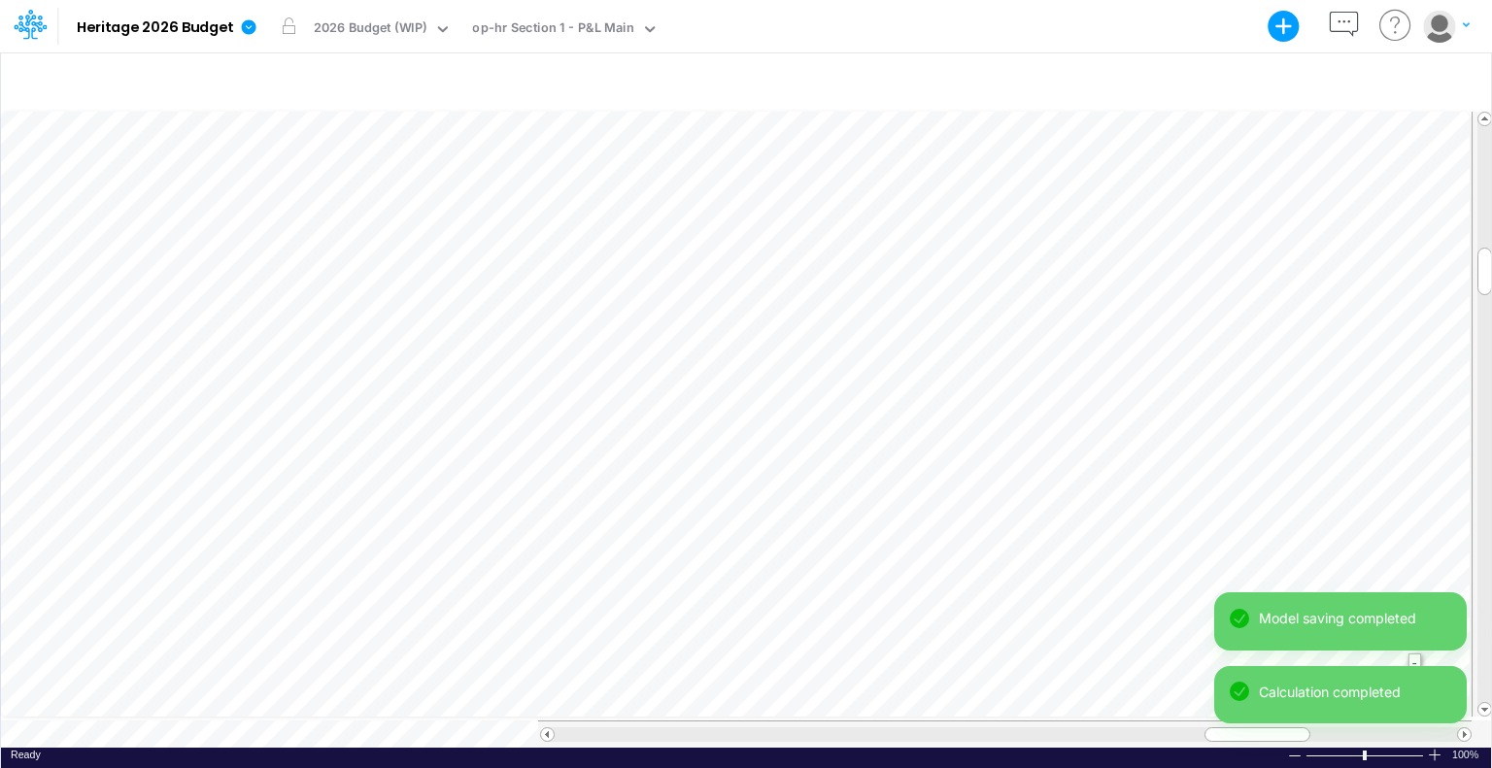
click at [1385, 632] on div "Model Heritage 2026 Budget Export Excel Scenario 2026 Budget (WIP) View op-hr S…" at bounding box center [746, 384] width 1492 height 768
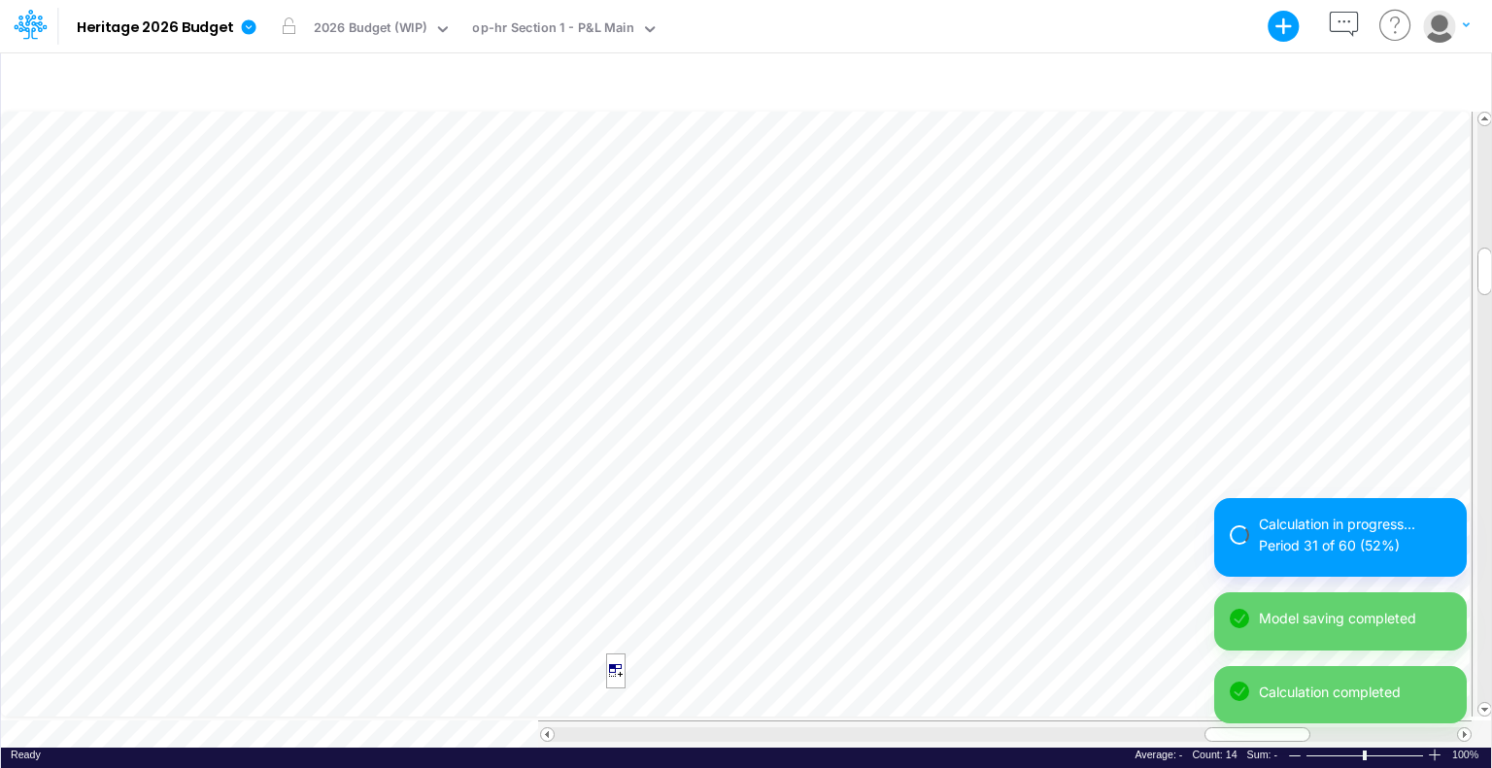
scroll to position [9, 2]
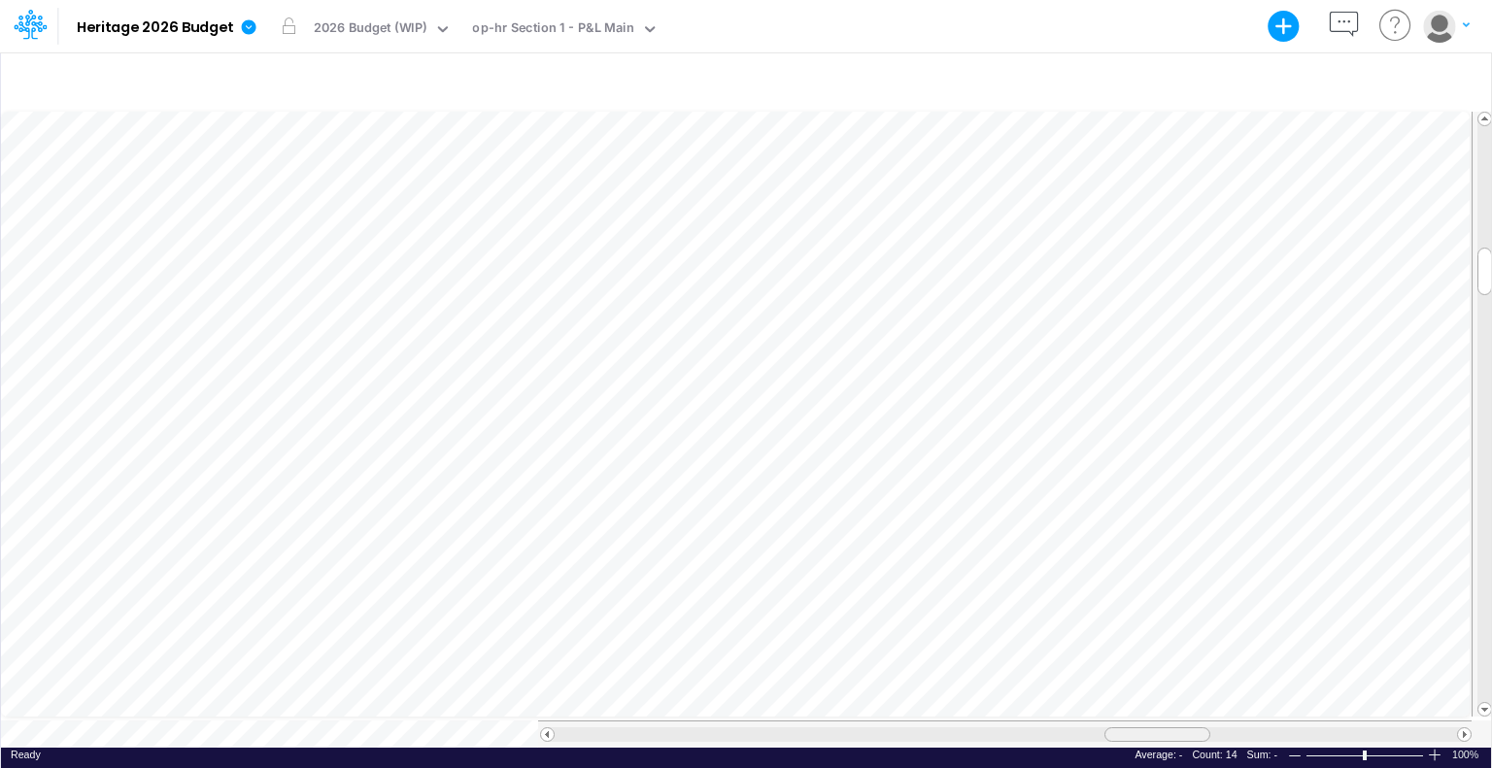
drag, startPoint x: 1274, startPoint y: 725, endPoint x: 1172, endPoint y: 722, distance: 102.0
click at [1172, 727] on div at bounding box center [1157, 734] width 106 height 15
drag, startPoint x: 1243, startPoint y: 730, endPoint x: 628, endPoint y: 722, distance: 614.8
click at [628, 727] on div at bounding box center [656, 734] width 106 height 15
click at [1033, 727] on div at bounding box center [1072, 734] width 106 height 15
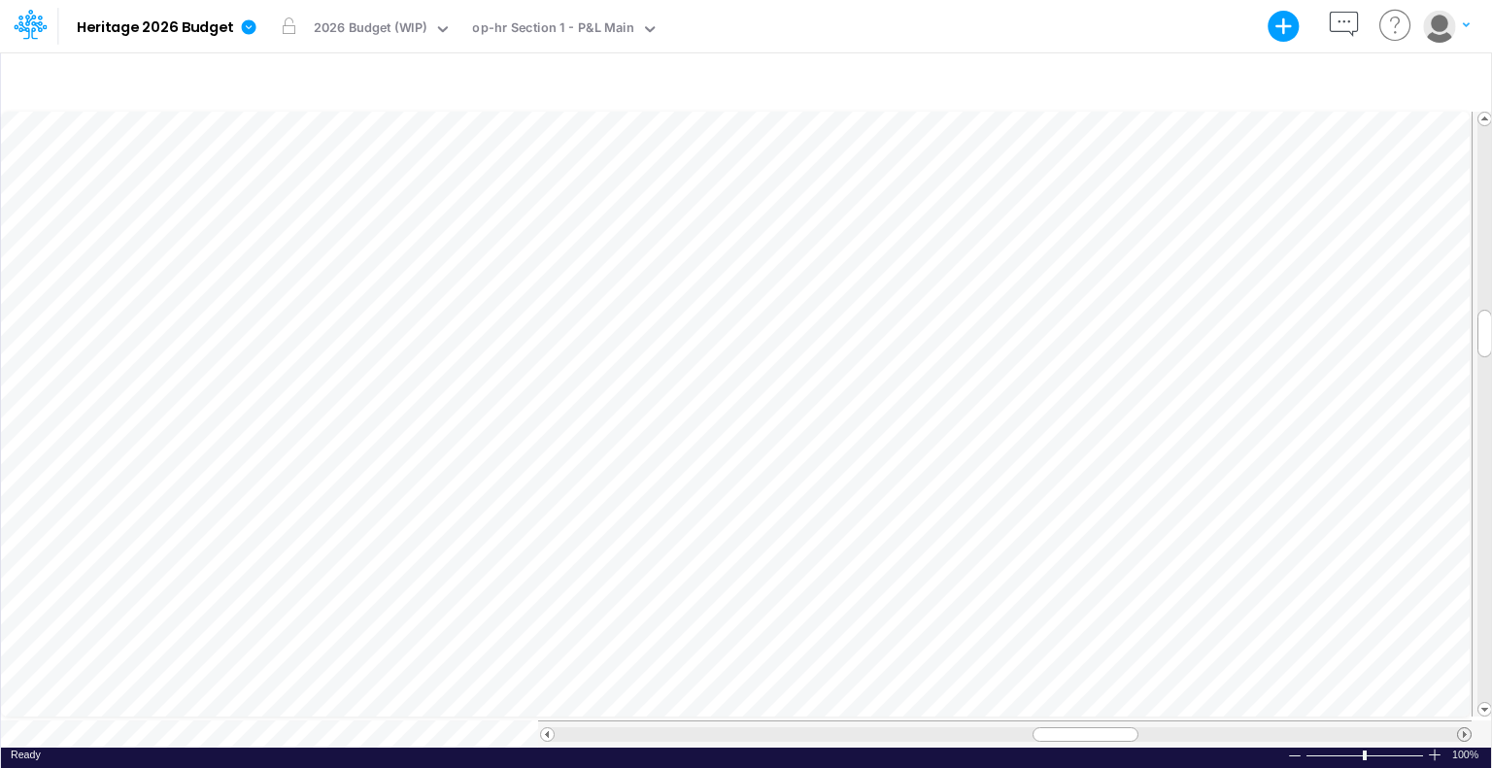
click at [1463, 728] on span at bounding box center [1464, 734] width 13 height 13
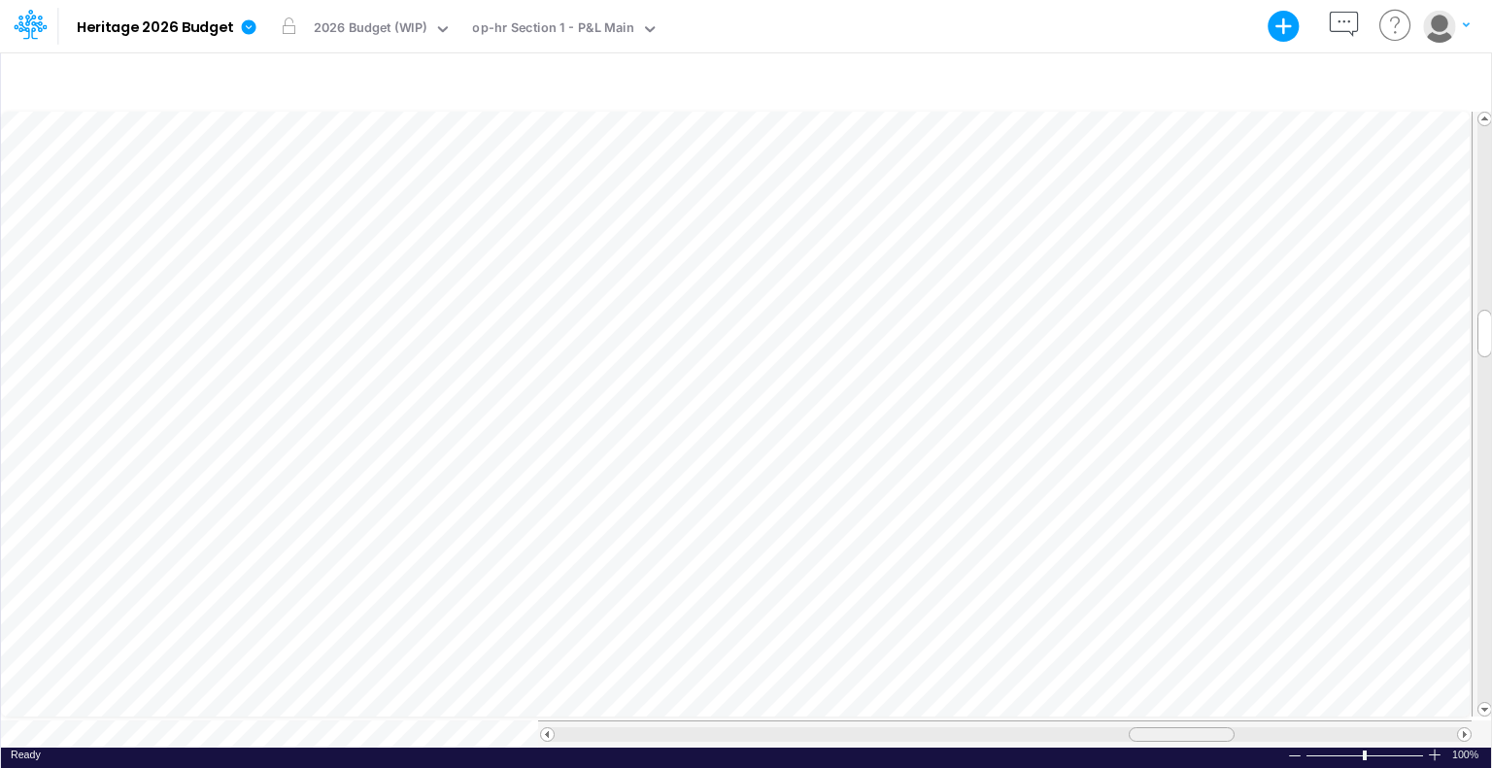
drag, startPoint x: 1116, startPoint y: 723, endPoint x: 1160, endPoint y: 716, distance: 44.4
click at [1160, 721] on div at bounding box center [1004, 734] width 933 height 27
drag, startPoint x: 1170, startPoint y: 729, endPoint x: 1126, endPoint y: 717, distance: 46.4
click at [1126, 721] on div at bounding box center [1004, 734] width 933 height 27
drag, startPoint x: 1134, startPoint y: 717, endPoint x: 1057, endPoint y: 712, distance: 77.8
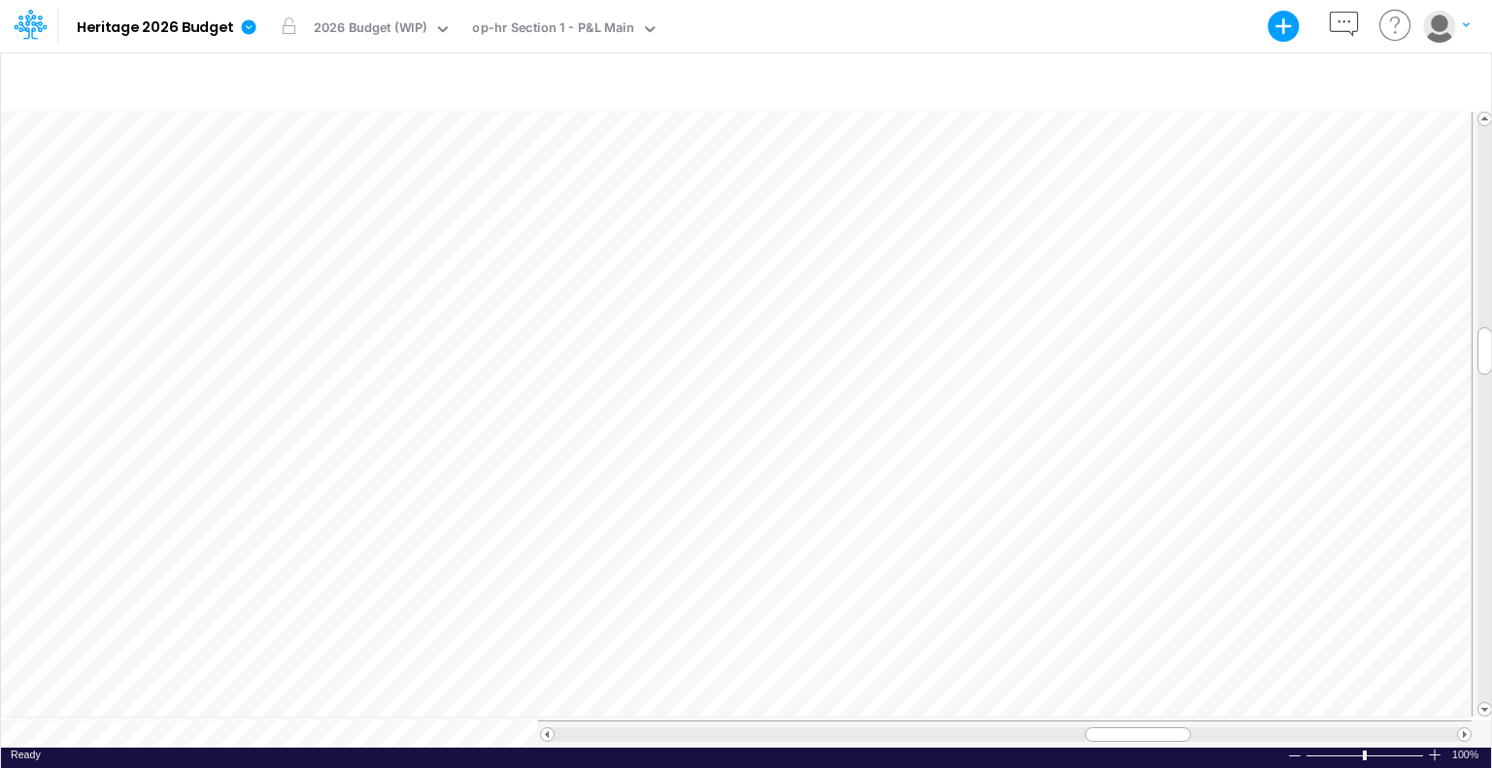
click at [1057, 721] on div at bounding box center [1004, 734] width 933 height 27
drag, startPoint x: 1115, startPoint y: 725, endPoint x: 1095, endPoint y: 724, distance: 19.4
click at [1095, 727] on div at bounding box center [1118, 734] width 106 height 15
drag, startPoint x: 1097, startPoint y: 726, endPoint x: 928, endPoint y: 735, distance: 169.2
click at [928, 735] on div at bounding box center [1004, 734] width 933 height 27
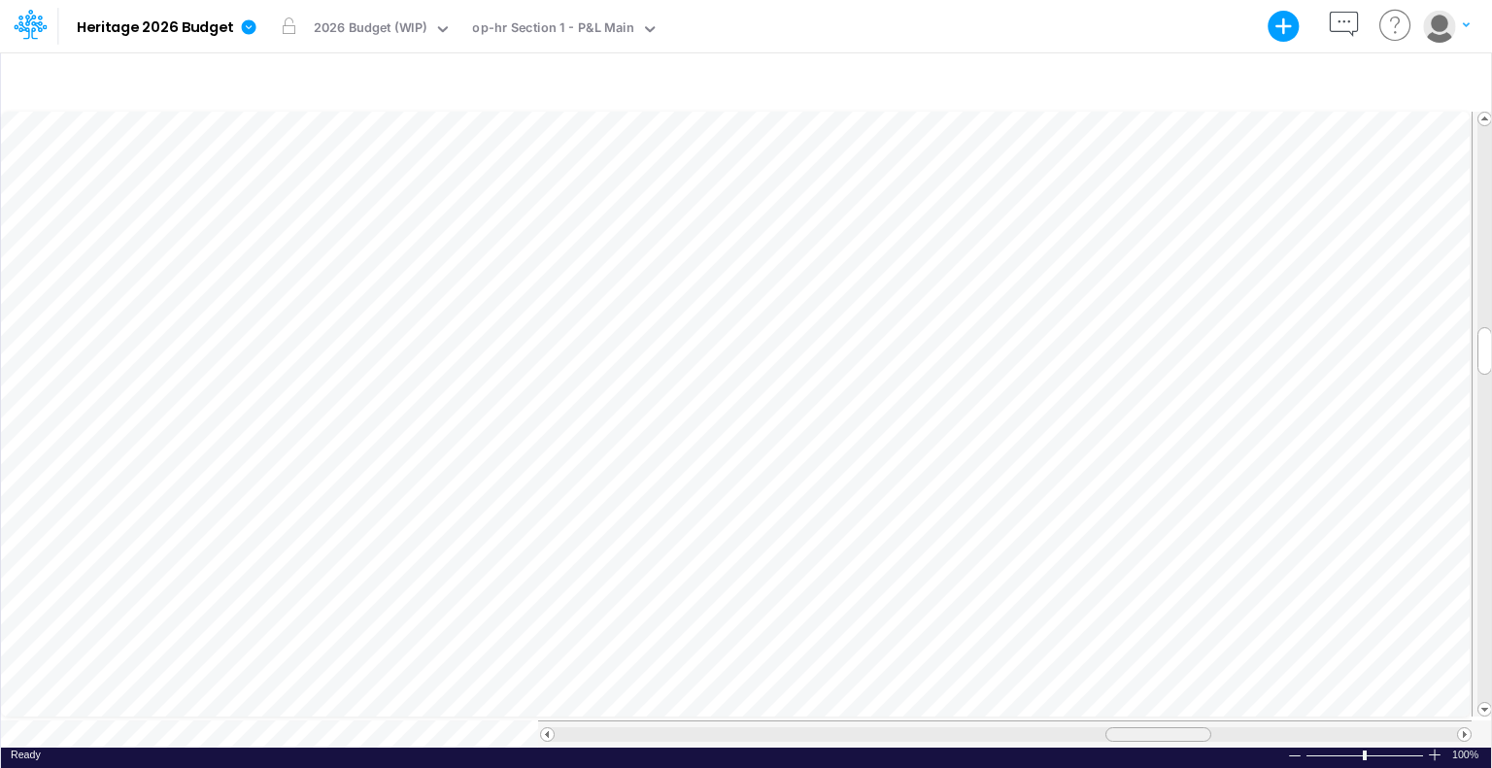
drag, startPoint x: 1038, startPoint y: 722, endPoint x: 1125, endPoint y: 723, distance: 86.5
click at [1125, 727] on div at bounding box center [1158, 734] width 106 height 15
drag, startPoint x: 1169, startPoint y: 730, endPoint x: 1176, endPoint y: 720, distance: 12.7
click at [1176, 728] on span at bounding box center [1170, 734] width 13 height 13
drag, startPoint x: 1146, startPoint y: 725, endPoint x: 1051, endPoint y: 721, distance: 95.3
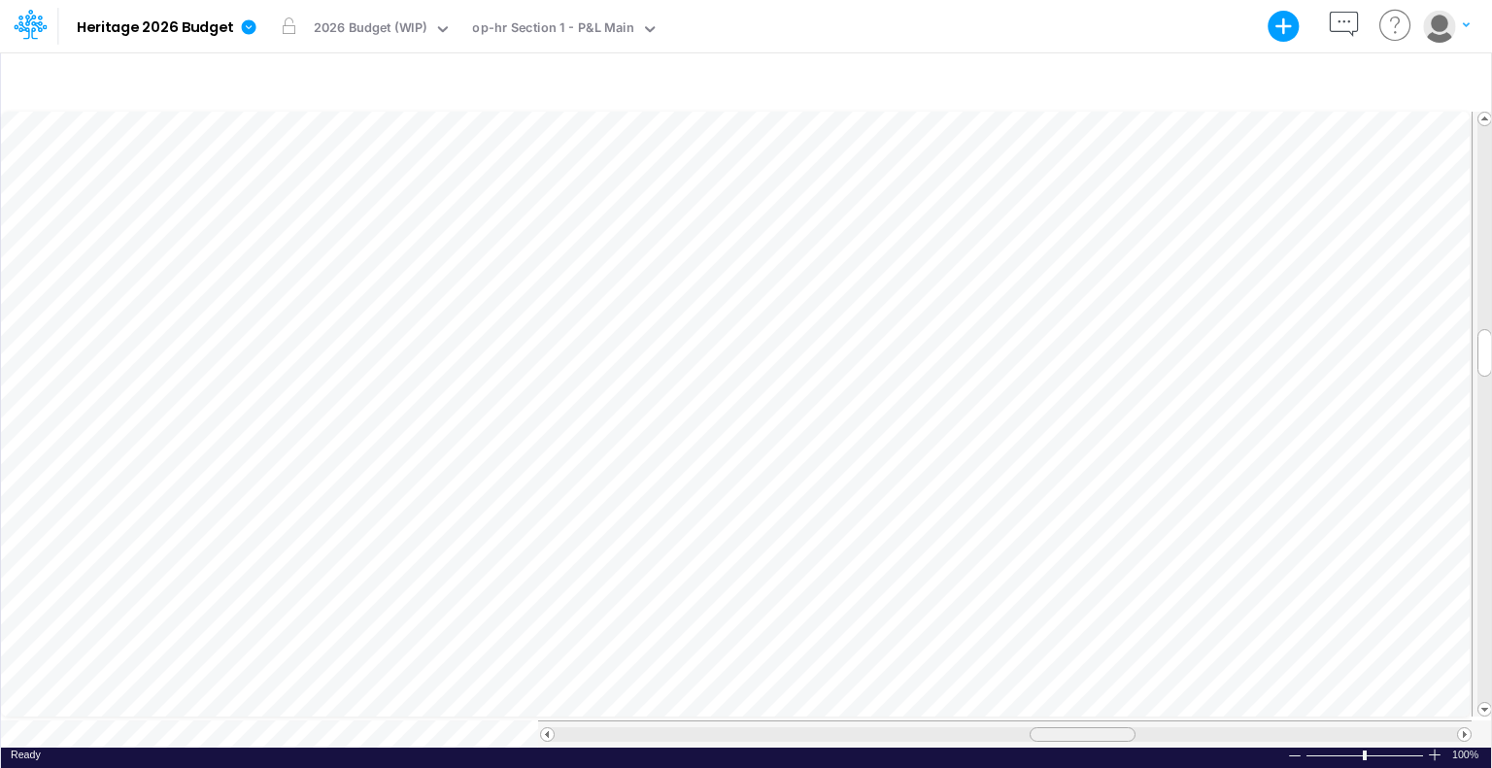
click at [1051, 727] on div at bounding box center [1082, 734] width 106 height 15
click at [1133, 709] on table at bounding box center [747, 428] width 1492 height 639
drag, startPoint x: 1150, startPoint y: 728, endPoint x: 1112, endPoint y: 731, distance: 38.0
click at [1112, 731] on div at bounding box center [1127, 734] width 106 height 15
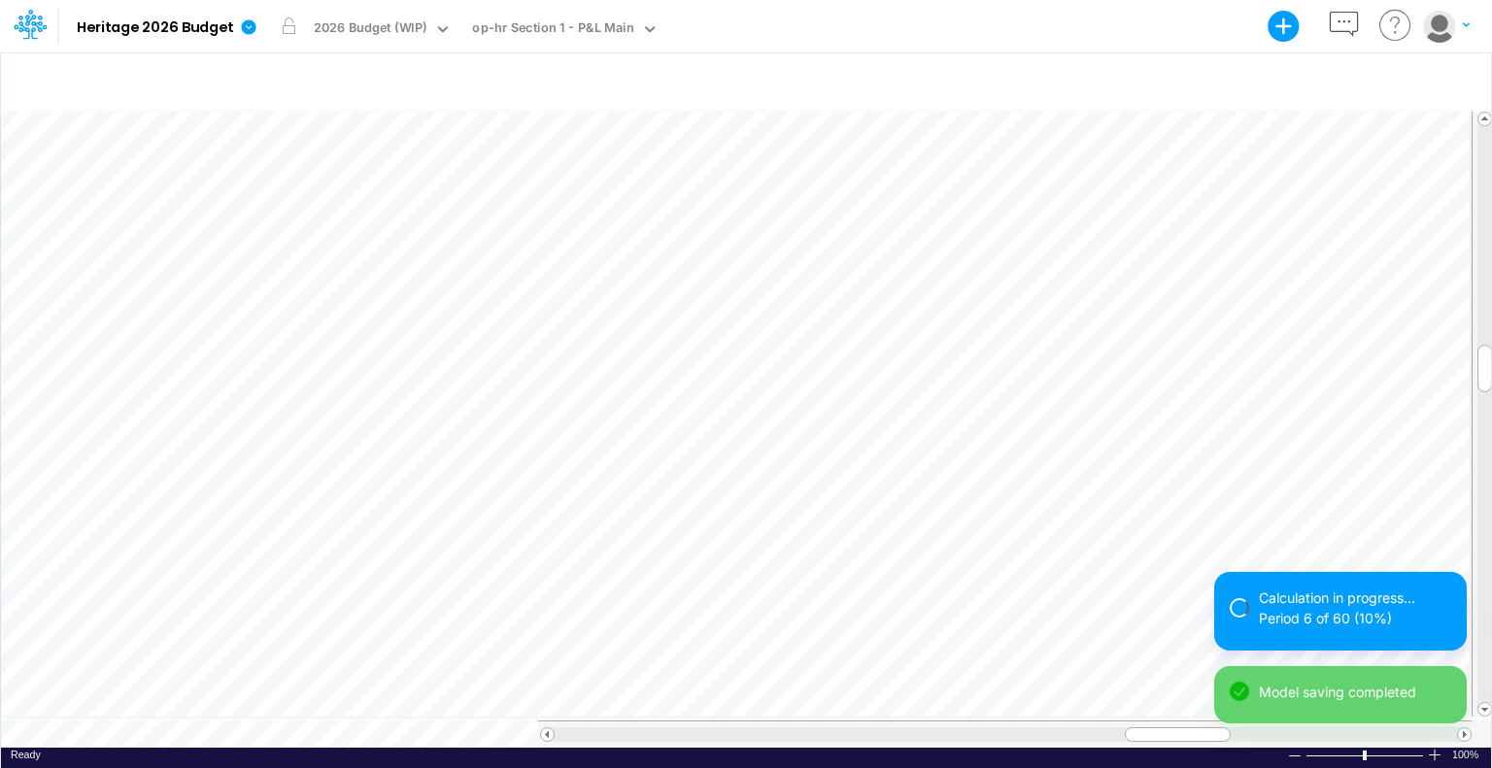
scroll to position [9, 2]
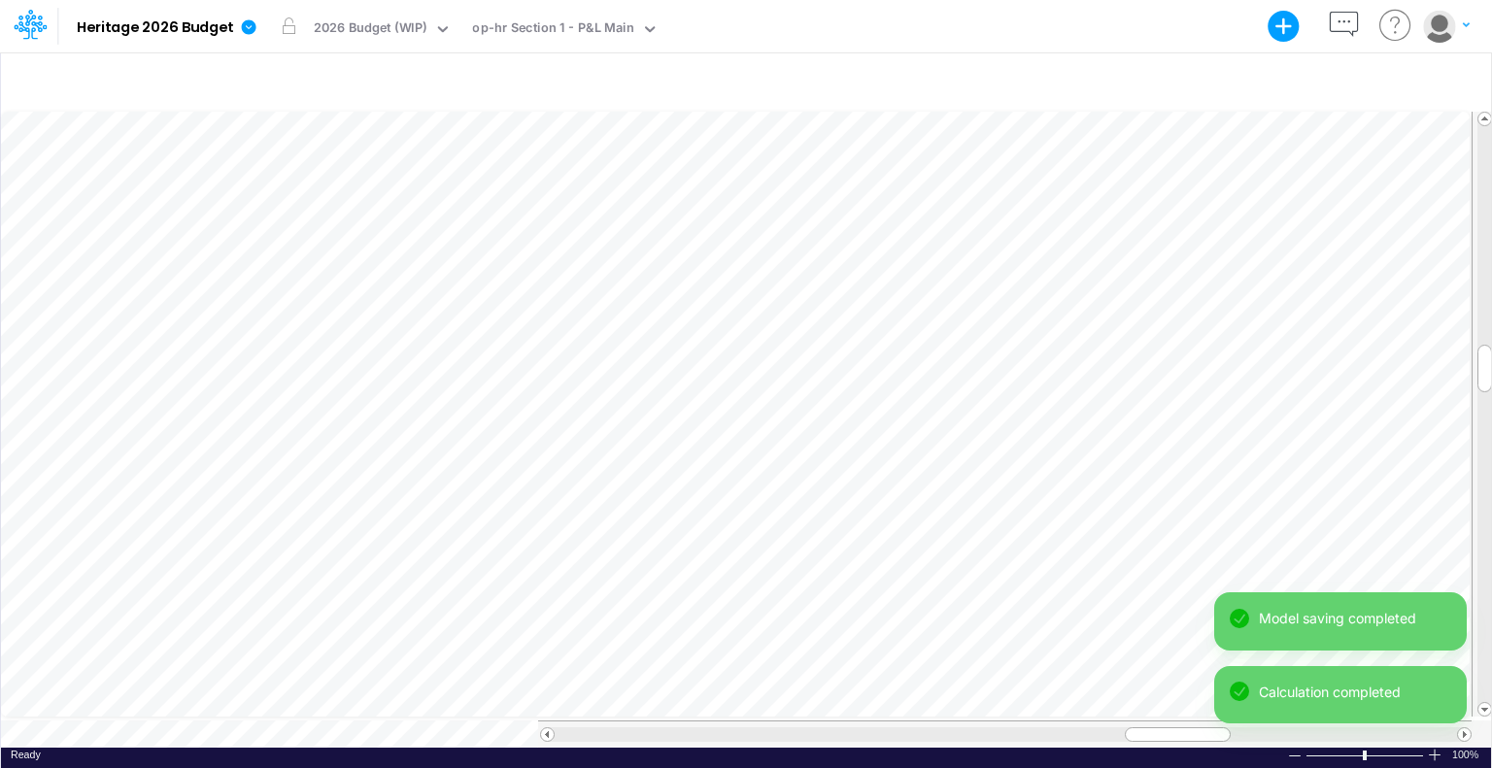
scroll to position [9, 2]
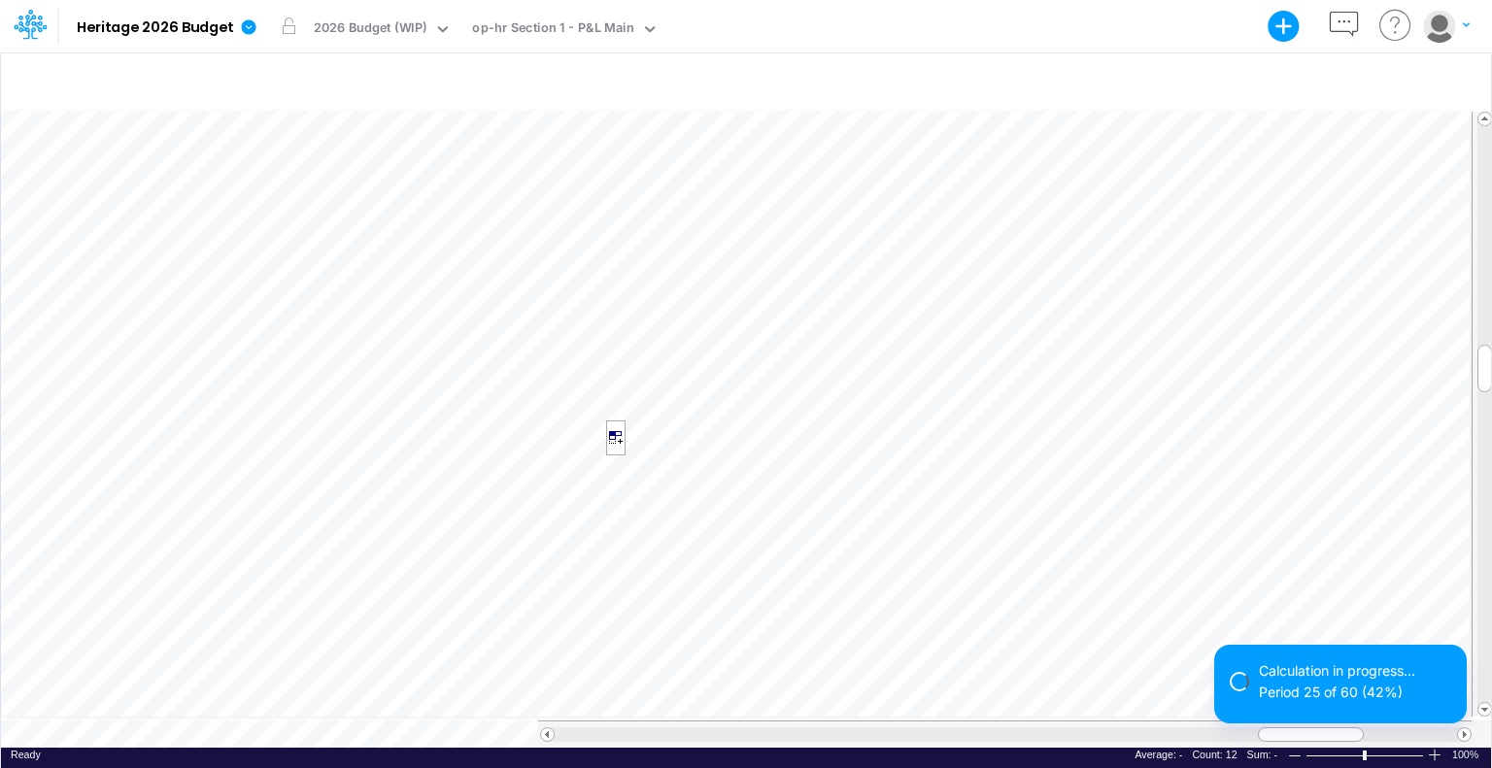
scroll to position [9, 2]
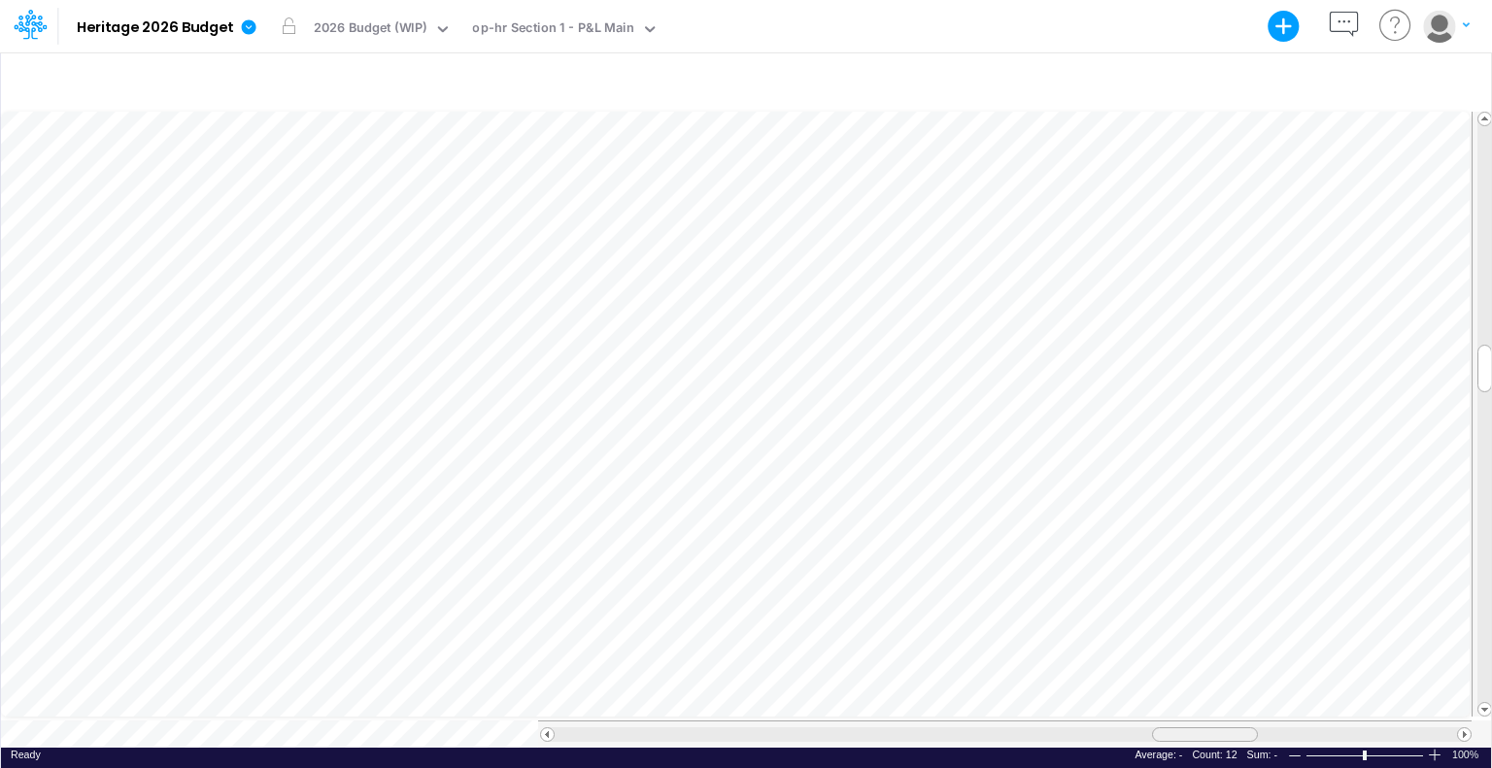
drag, startPoint x: 1265, startPoint y: 725, endPoint x: 1160, endPoint y: 716, distance: 106.3
click at [1160, 721] on div at bounding box center [1004, 734] width 933 height 27
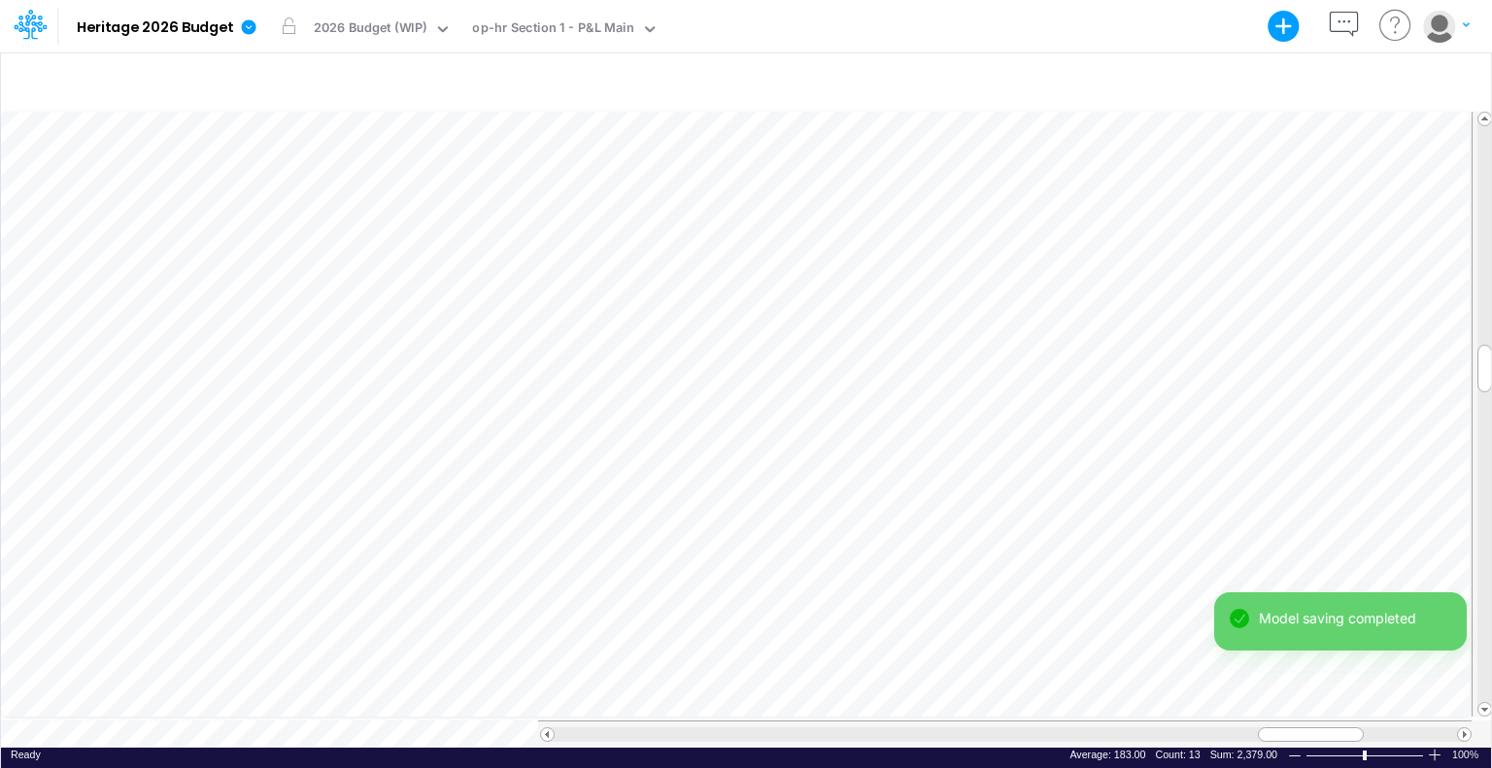
click at [983, 748] on div "Ready 100% Sum: 2,379.00 Max: 183.00 Min: 183.00 Numerical Count: 13 Count: 13 …" at bounding box center [746, 760] width 1490 height 24
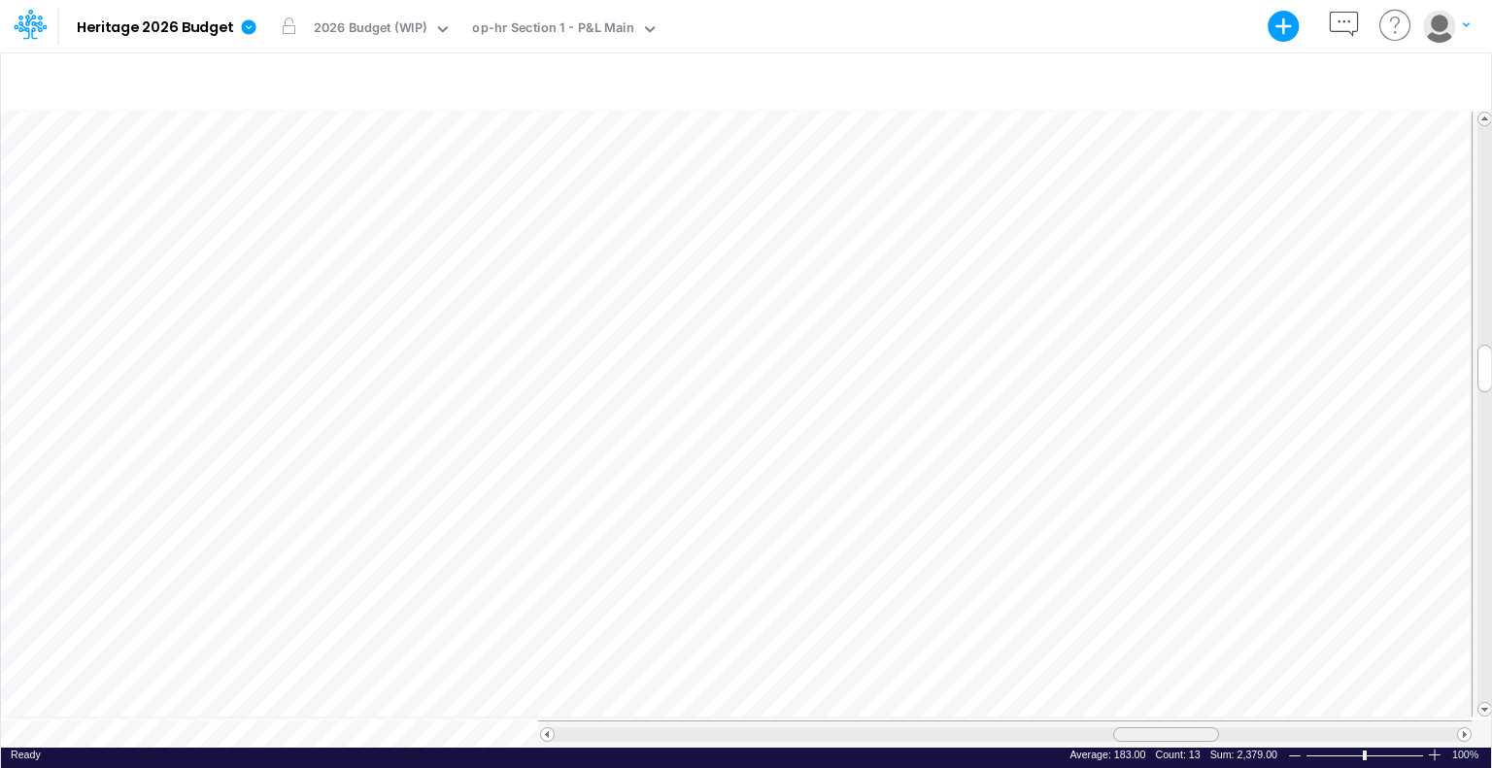
drag, startPoint x: 1337, startPoint y: 727, endPoint x: 1193, endPoint y: 735, distance: 144.9
click at [1193, 735] on div at bounding box center [1004, 734] width 933 height 27
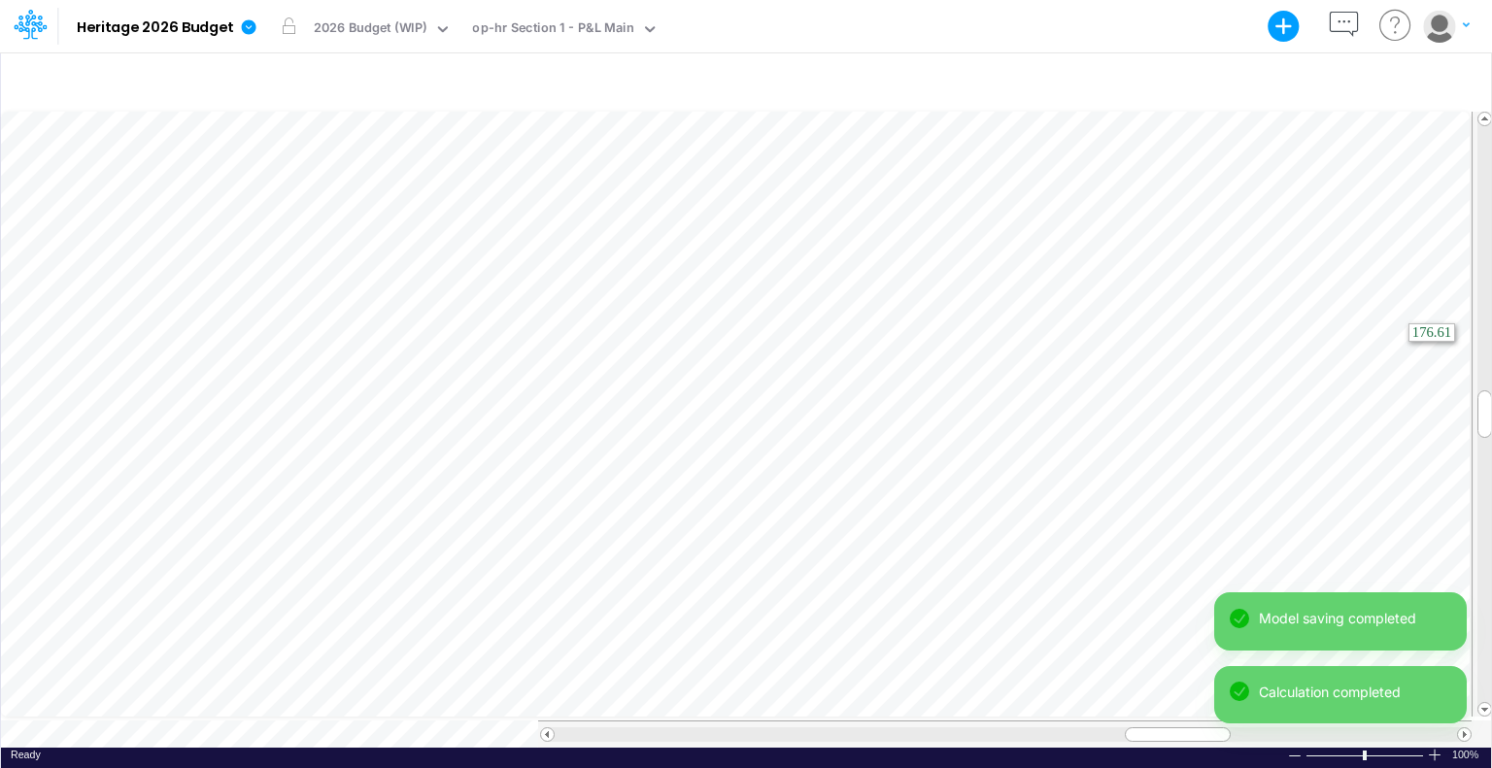
click at [1490, 298] on tr at bounding box center [747, 415] width 1492 height 612
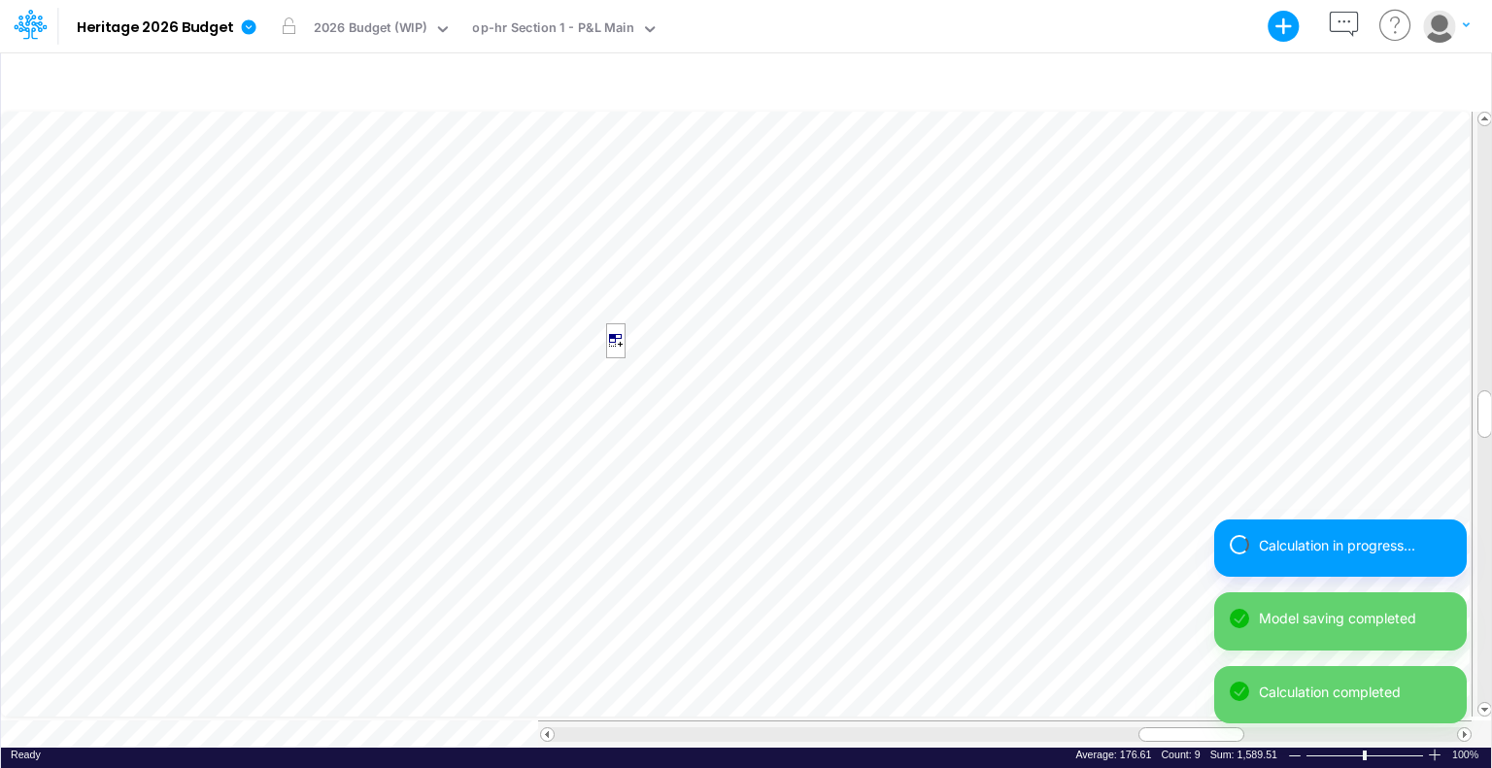
scroll to position [9, 2]
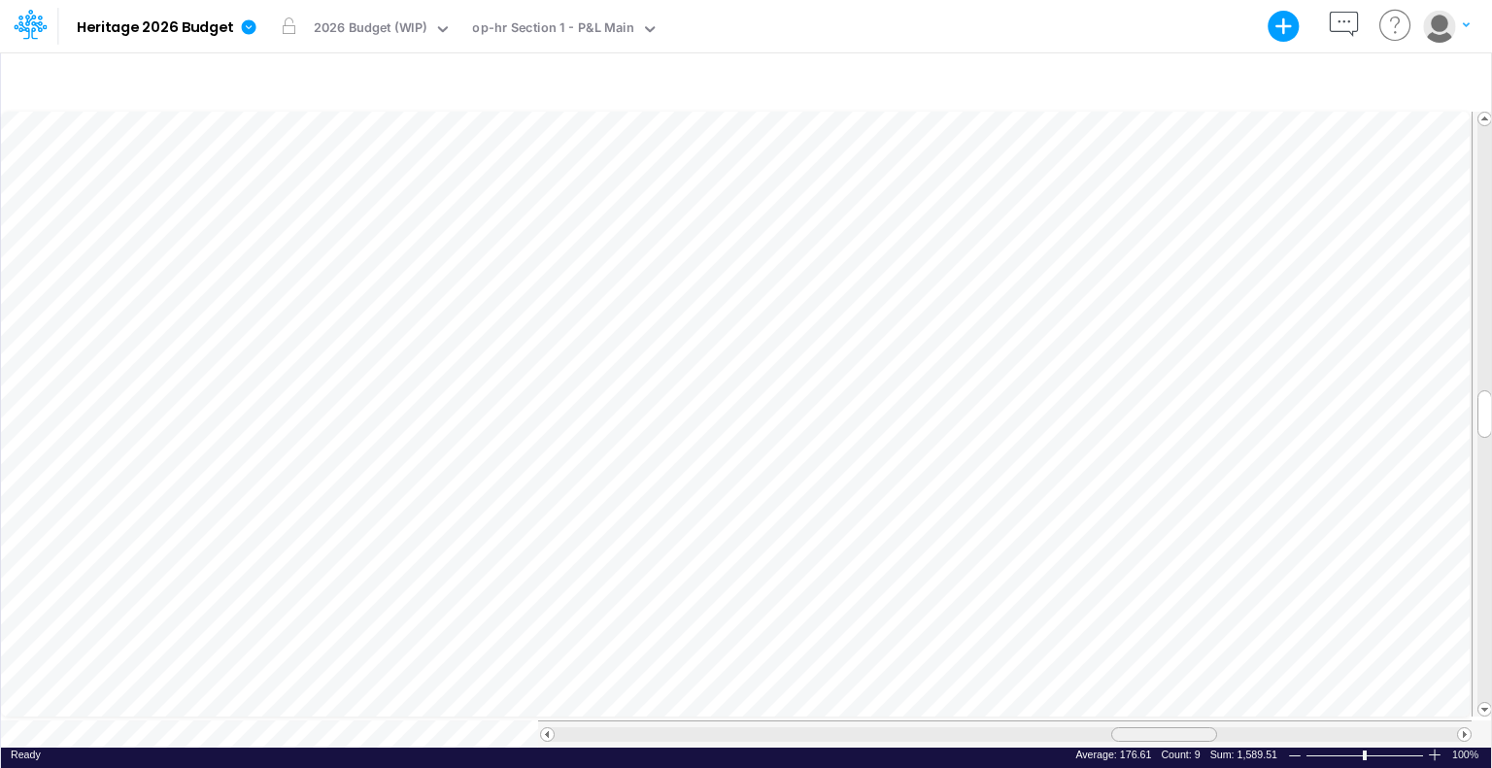
drag, startPoint x: 1183, startPoint y: 725, endPoint x: 1156, endPoint y: 728, distance: 27.3
click at [1156, 728] on div at bounding box center [1164, 734] width 106 height 15
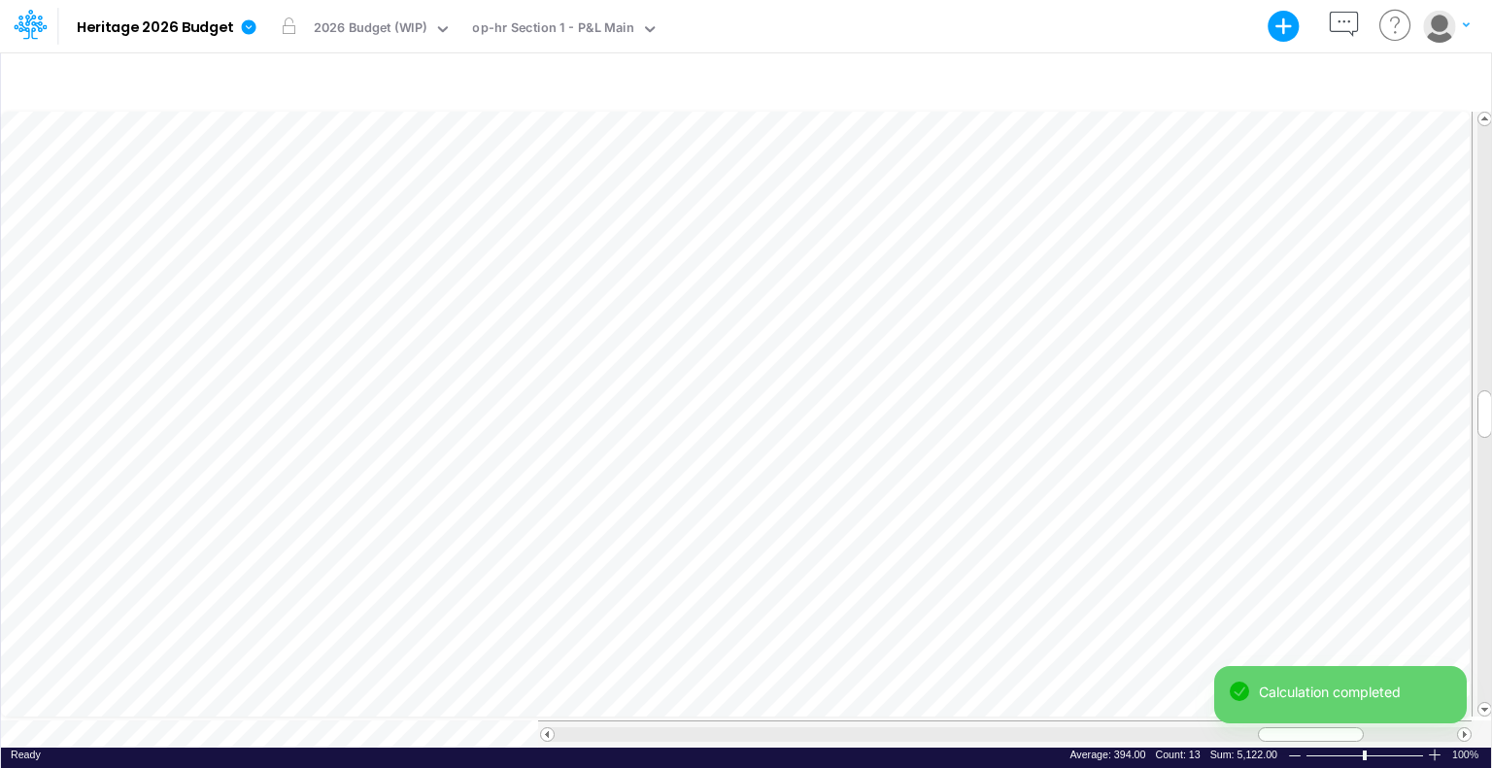
click at [1163, 744] on div "Model Heritage 2026 Budget Export Excel Scenario 2026 Budget (WIP) View op-hr S…" at bounding box center [746, 384] width 1492 height 768
drag, startPoint x: 1287, startPoint y: 726, endPoint x: 1131, endPoint y: 744, distance: 156.4
click at [1131, 744] on div "Model Heritage 2026 Budget Export Excel Scenario 2026 Budget (WIP) View op-hr S…" at bounding box center [746, 384] width 1492 height 768
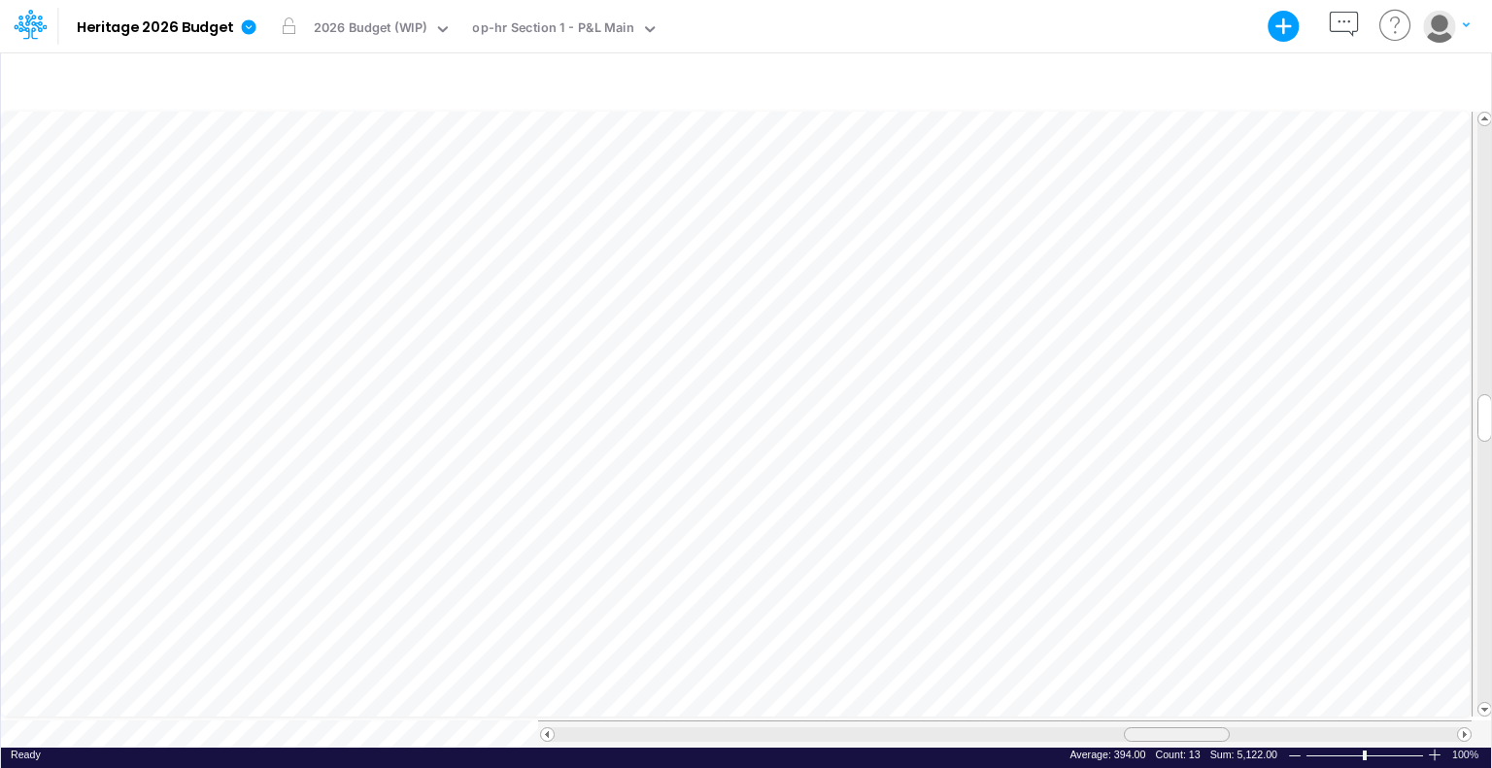
drag, startPoint x: 1308, startPoint y: 727, endPoint x: 1174, endPoint y: 743, distance: 134.9
click at [1174, 743] on div "Paste Cut Copy AutoFill 80 394 Ready 100% Sum: 5,122.00 Max: 394.00 Min: 394.00…" at bounding box center [746, 428] width 1490 height 639
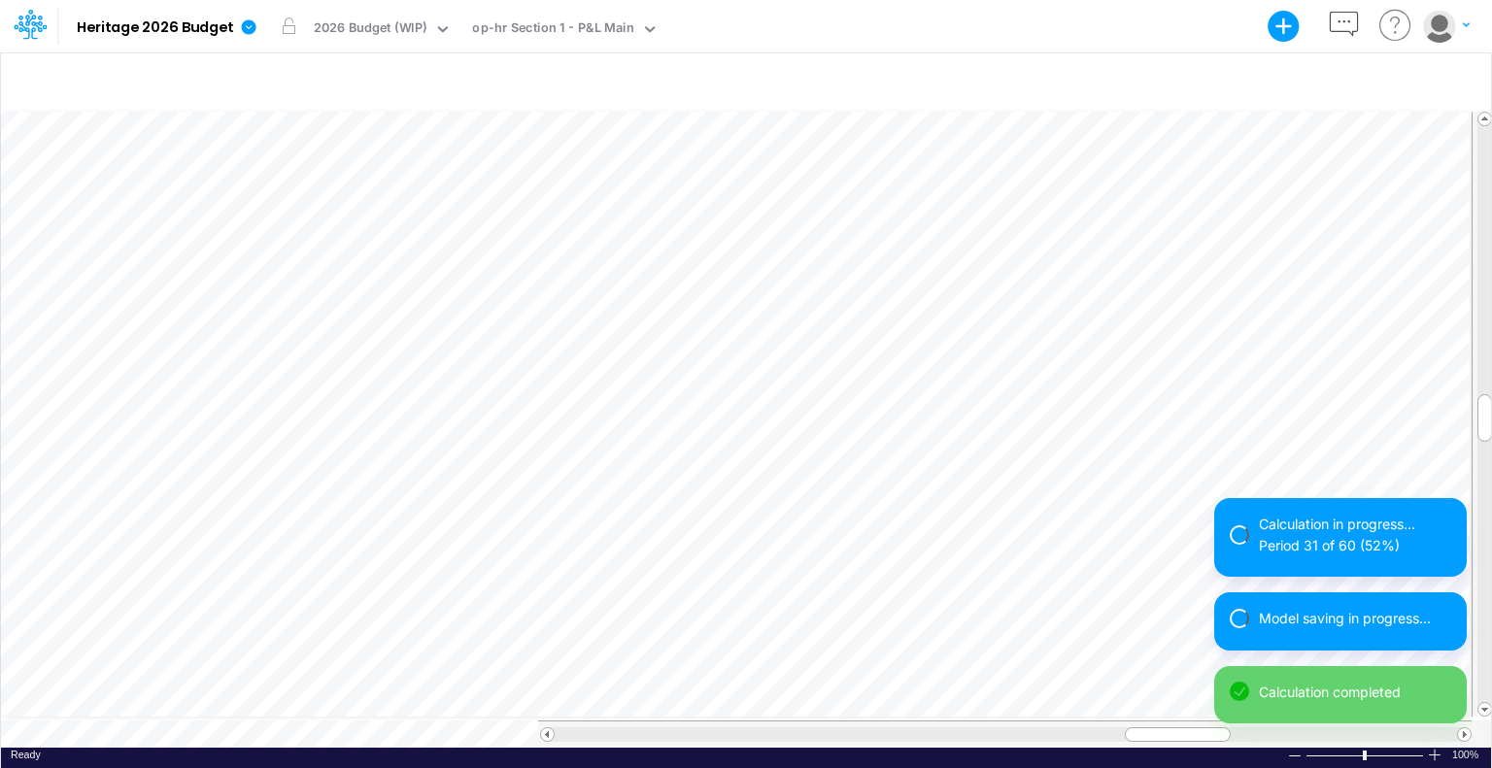
scroll to position [9, 2]
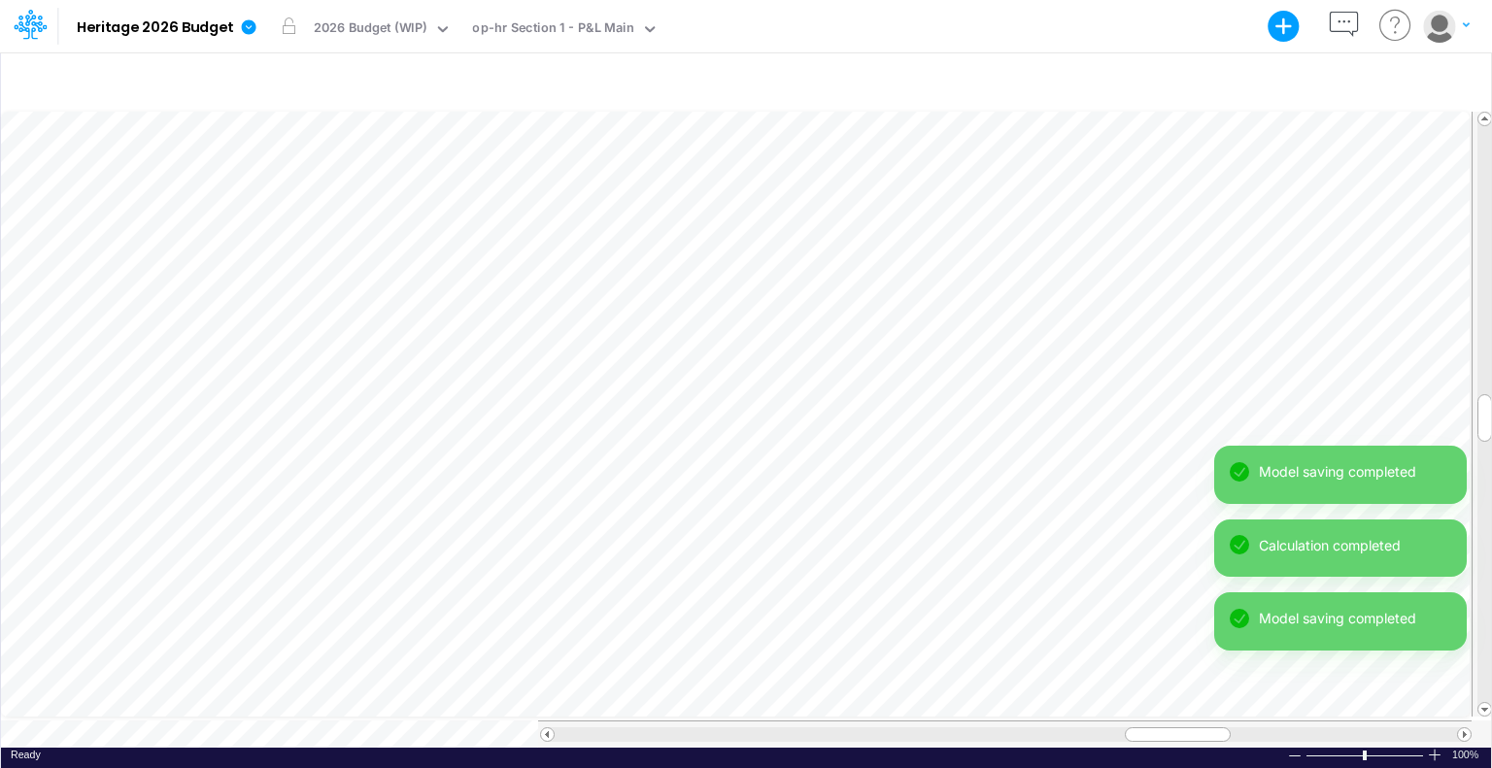
scroll to position [9, 2]
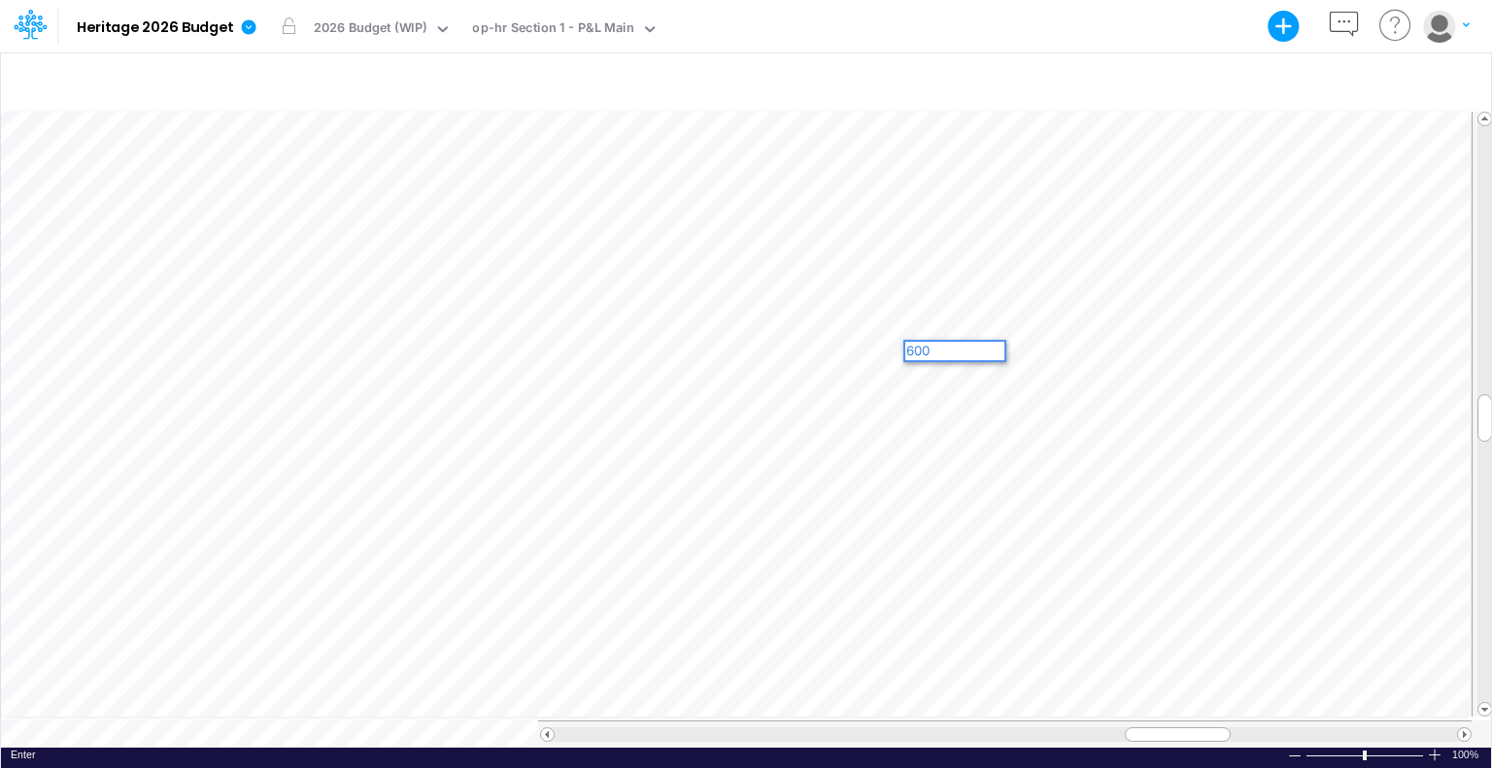
click at [1270, 349] on div "Paste Cut Copy AutoFill 80 600" at bounding box center [746, 428] width 1490 height 639
click at [998, 349] on div "600" at bounding box center [954, 351] width 99 height 18
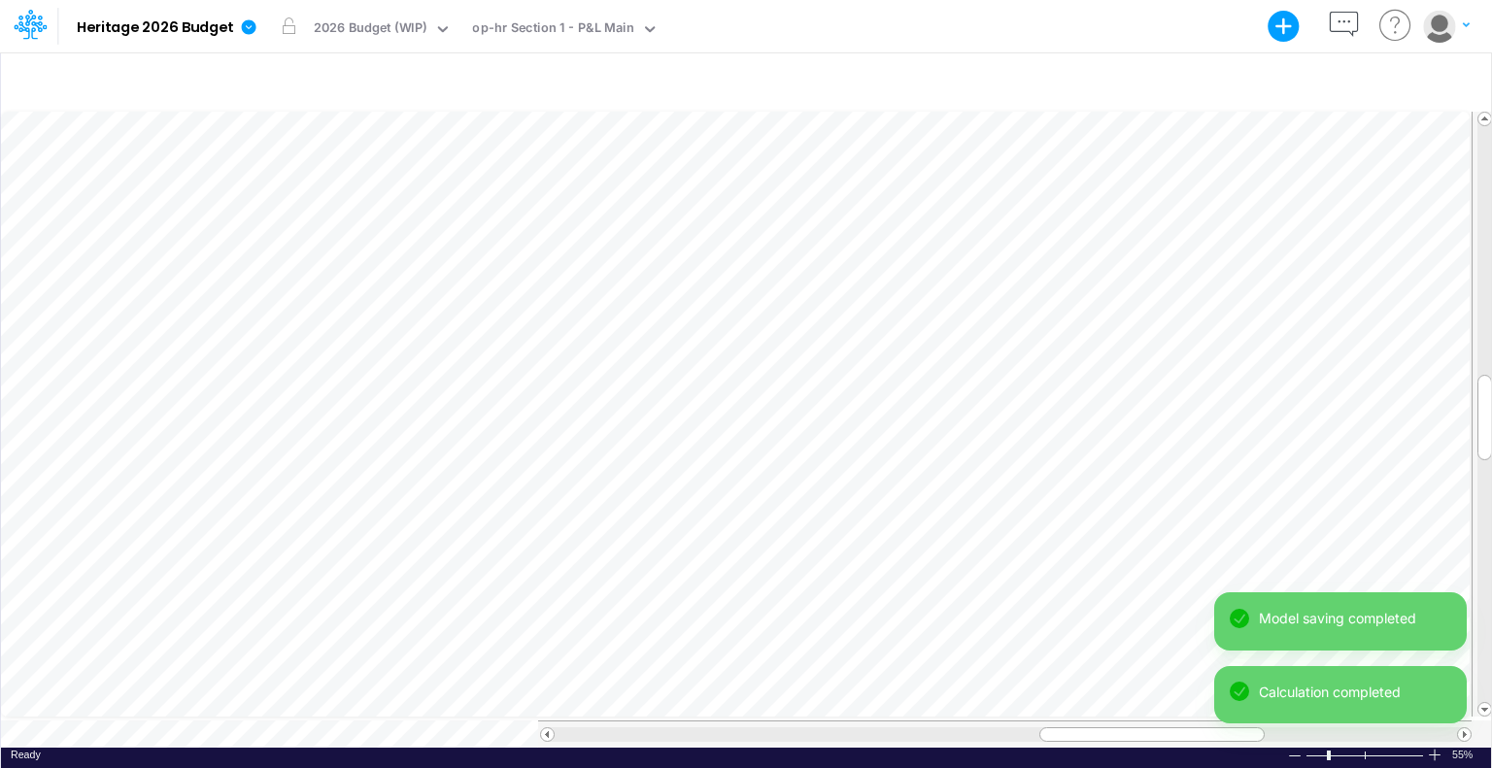
scroll to position [9, 2]
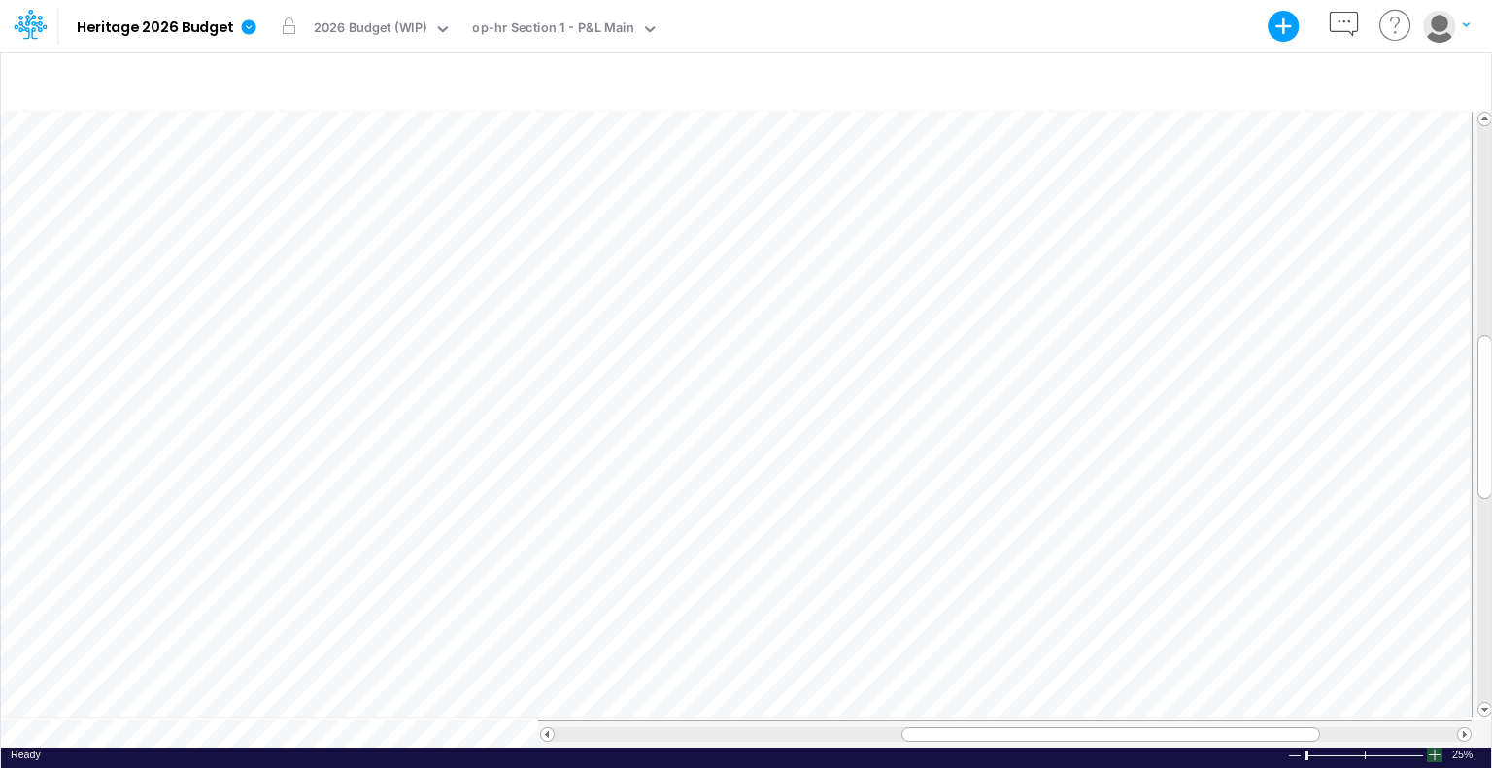
click at [1437, 748] on div at bounding box center [1435, 755] width 16 height 15
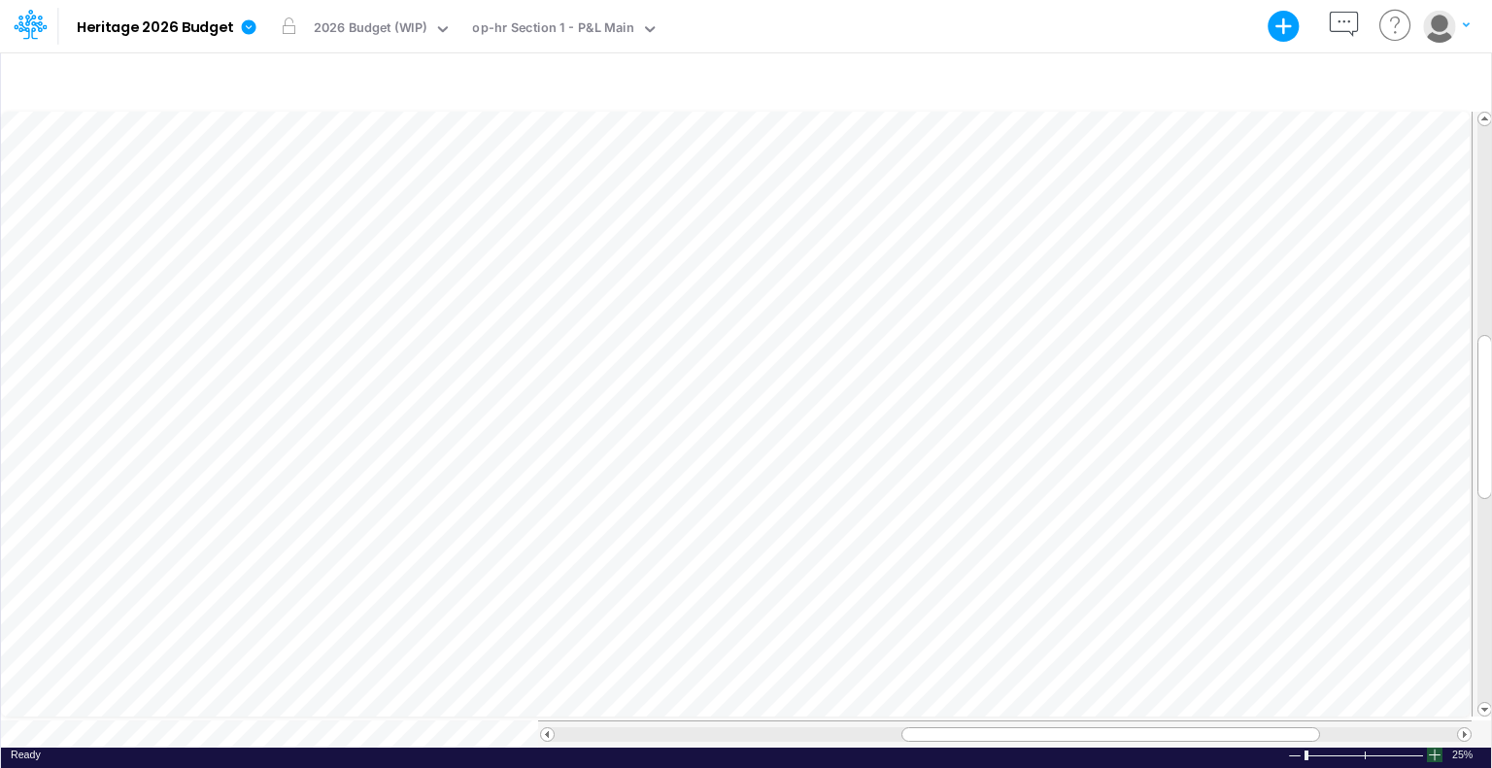
click at [1437, 748] on div at bounding box center [1435, 755] width 16 height 15
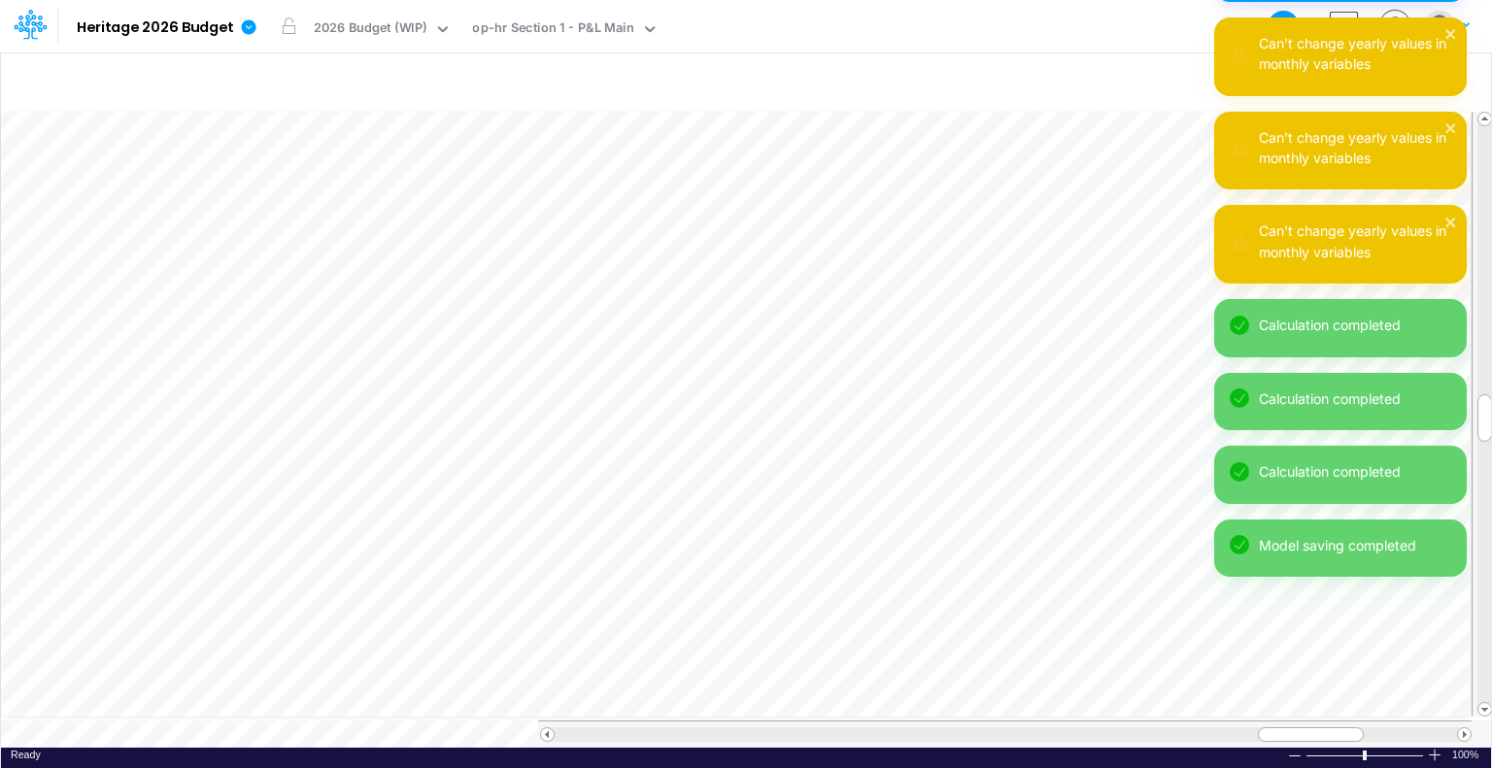
scroll to position [9, 2]
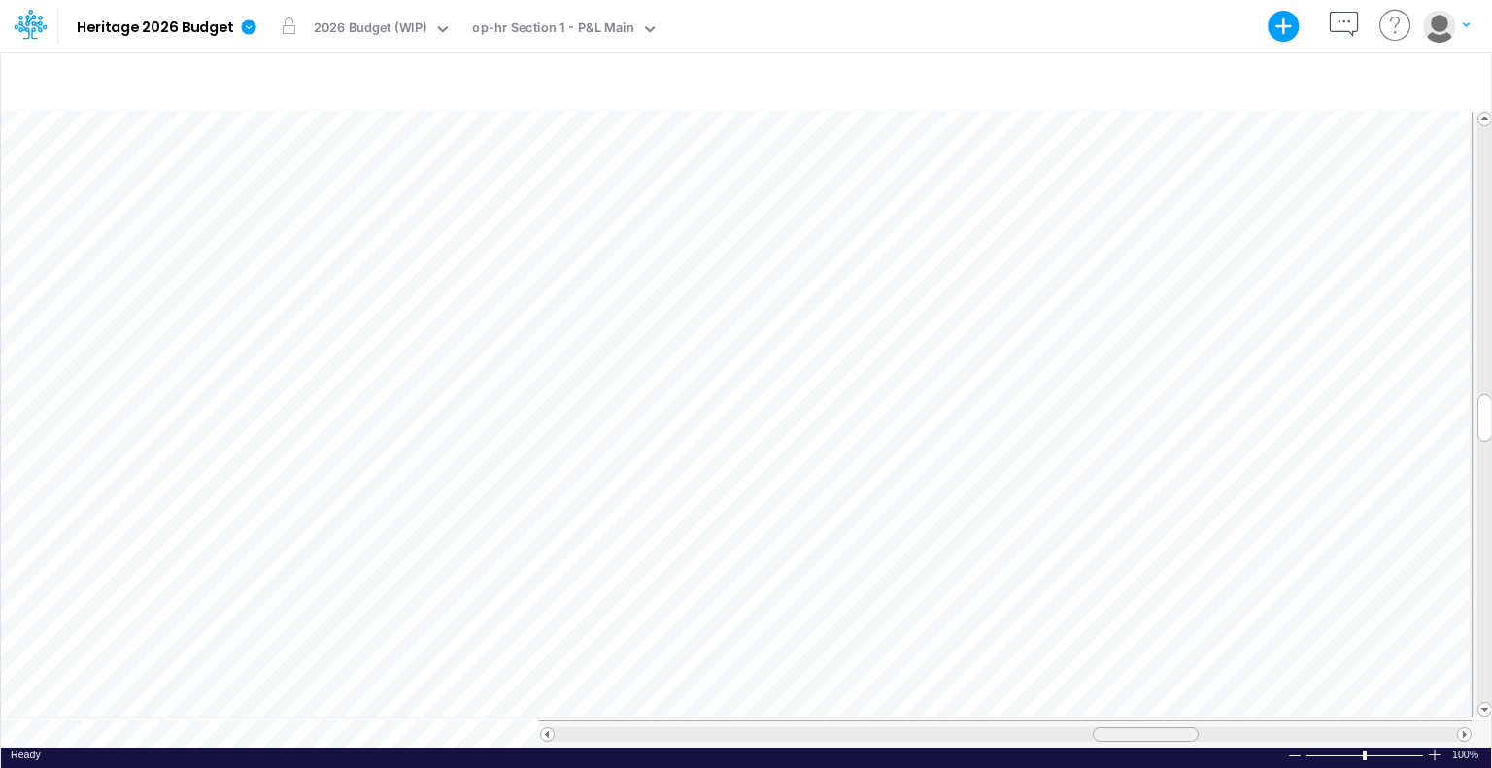
click at [1128, 675] on table at bounding box center [747, 428] width 1492 height 639
drag, startPoint x: 1119, startPoint y: 729, endPoint x: 1129, endPoint y: 732, distance: 11.1
click at [1129, 732] on div at bounding box center [1162, 734] width 106 height 15
click at [1134, 727] on div at bounding box center [1171, 734] width 106 height 15
drag, startPoint x: 1180, startPoint y: 725, endPoint x: 1197, endPoint y: 730, distance: 18.1
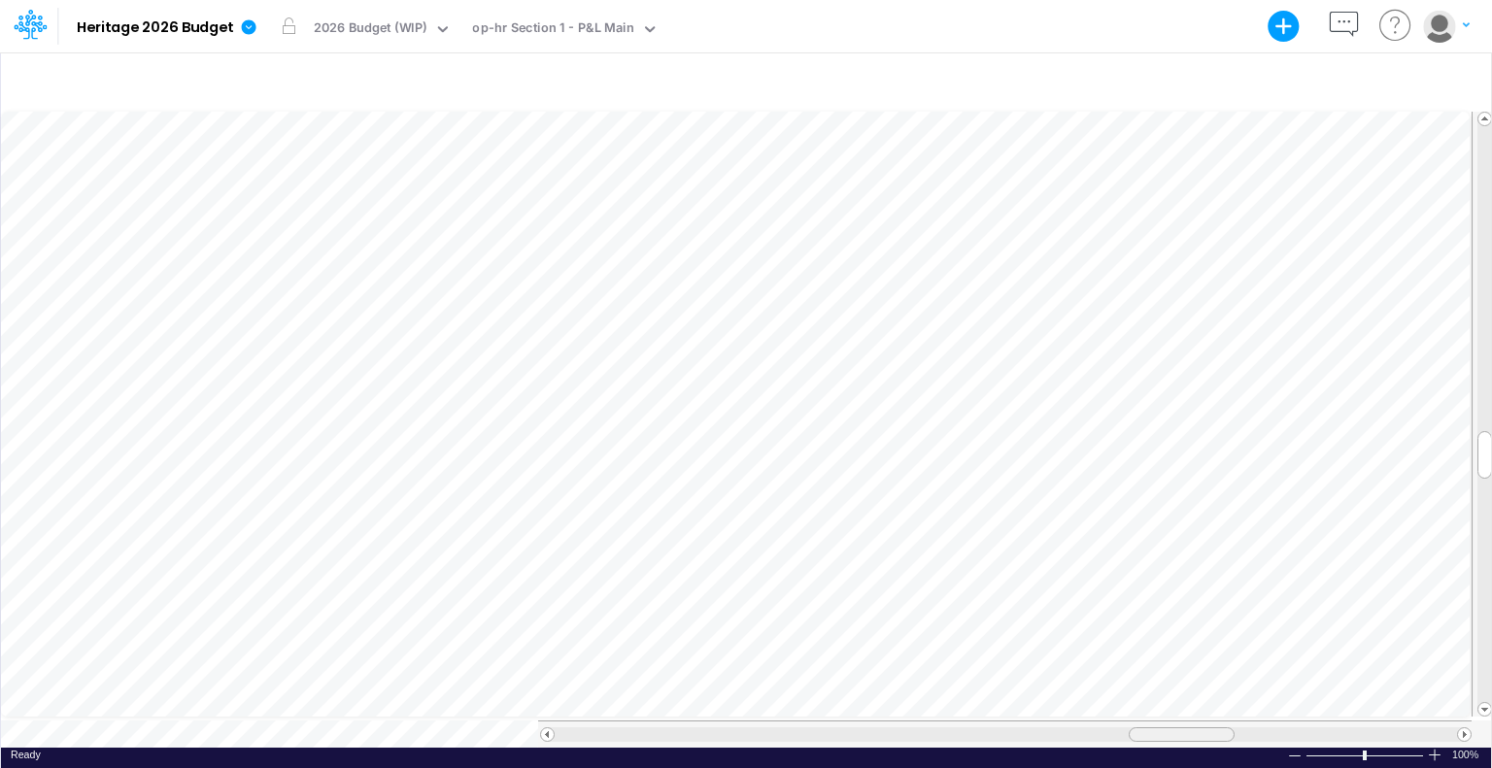
click at [1197, 730] on div at bounding box center [1181, 734] width 106 height 15
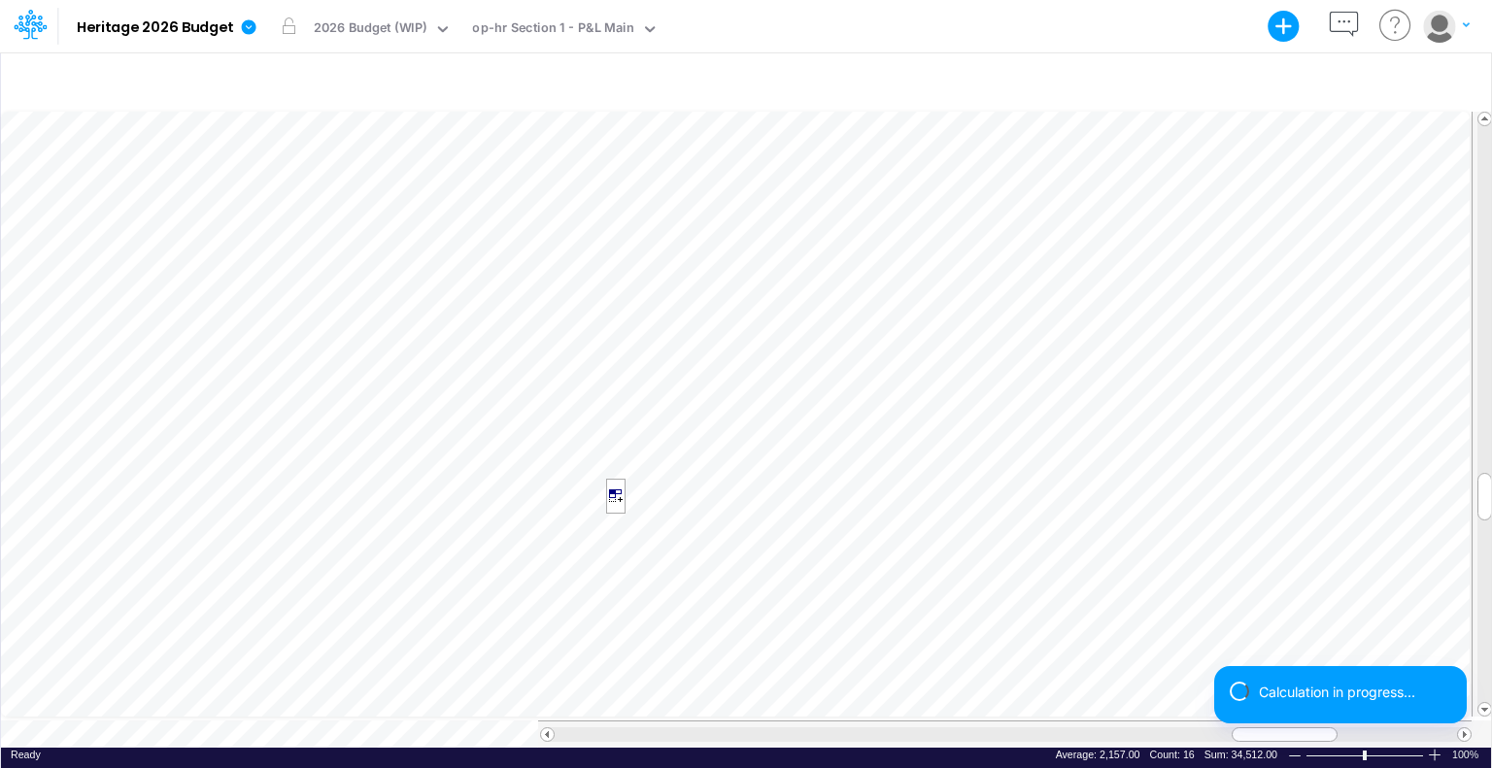
scroll to position [9, 2]
click at [1215, 724] on div "Calculation in progress... Period 16 of 20 (80%)" at bounding box center [1340, 692] width 252 height 94
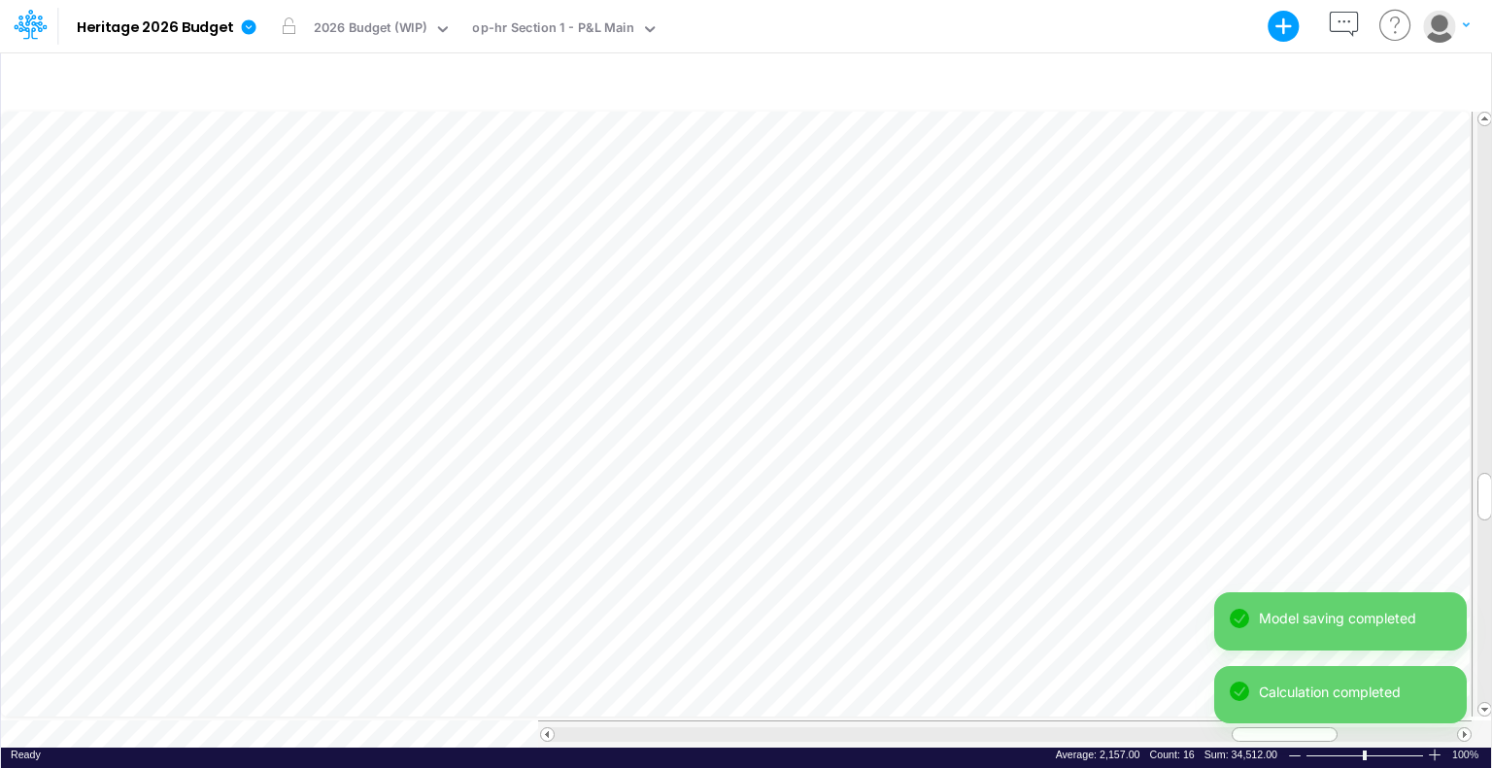
drag, startPoint x: 1244, startPoint y: 731, endPoint x: 1212, endPoint y: 730, distance: 32.1
click at [1212, 730] on div "Model Heritage 2026 Budget Export Excel Scenario 2026 Budget (WIP) View op-hr S…" at bounding box center [746, 384] width 1492 height 768
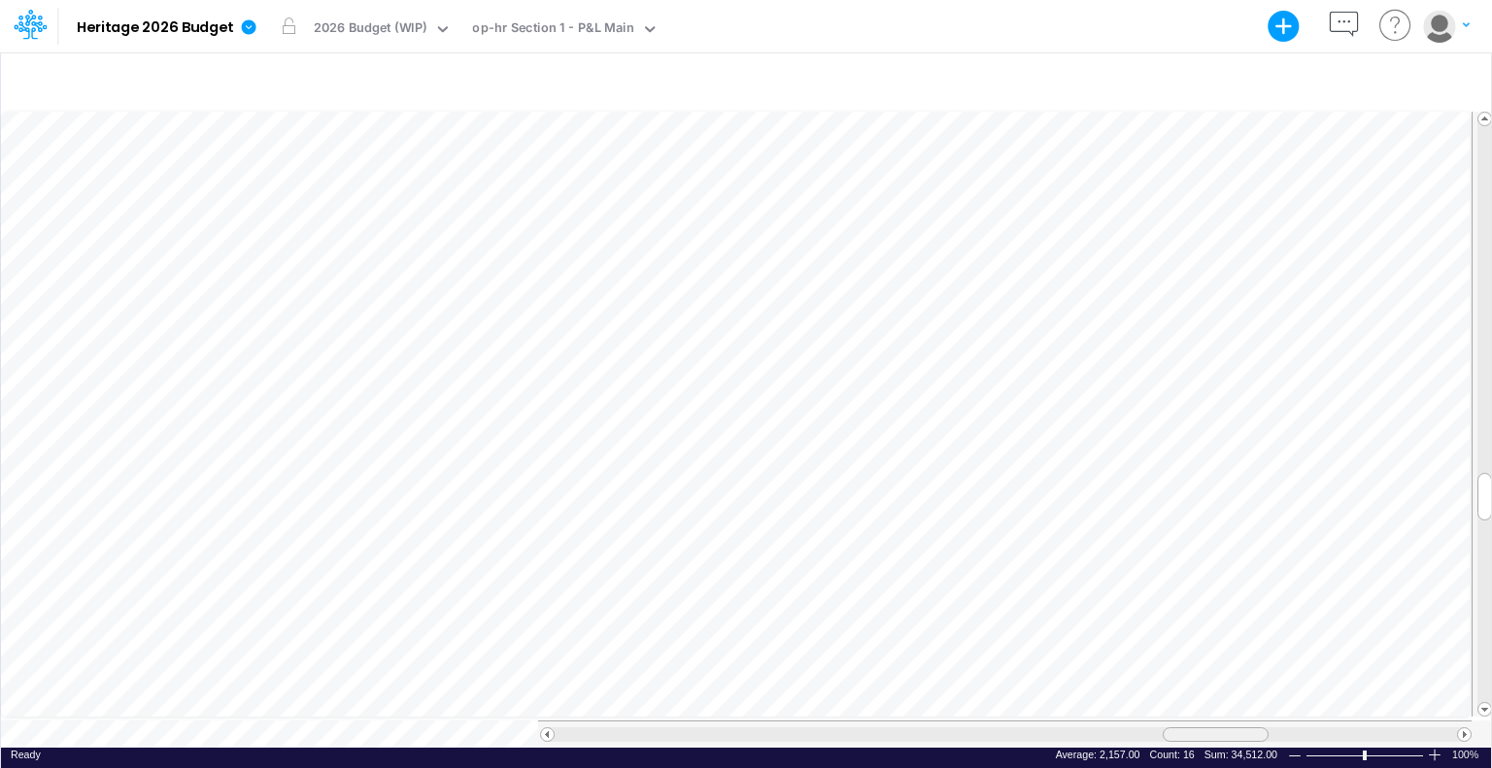
drag, startPoint x: 1274, startPoint y: 727, endPoint x: 1205, endPoint y: 722, distance: 69.2
click at [1205, 727] on div at bounding box center [1215, 734] width 106 height 15
drag, startPoint x: 1193, startPoint y: 726, endPoint x: 1138, endPoint y: 722, distance: 54.6
click at [1138, 727] on div at bounding box center [1163, 734] width 106 height 15
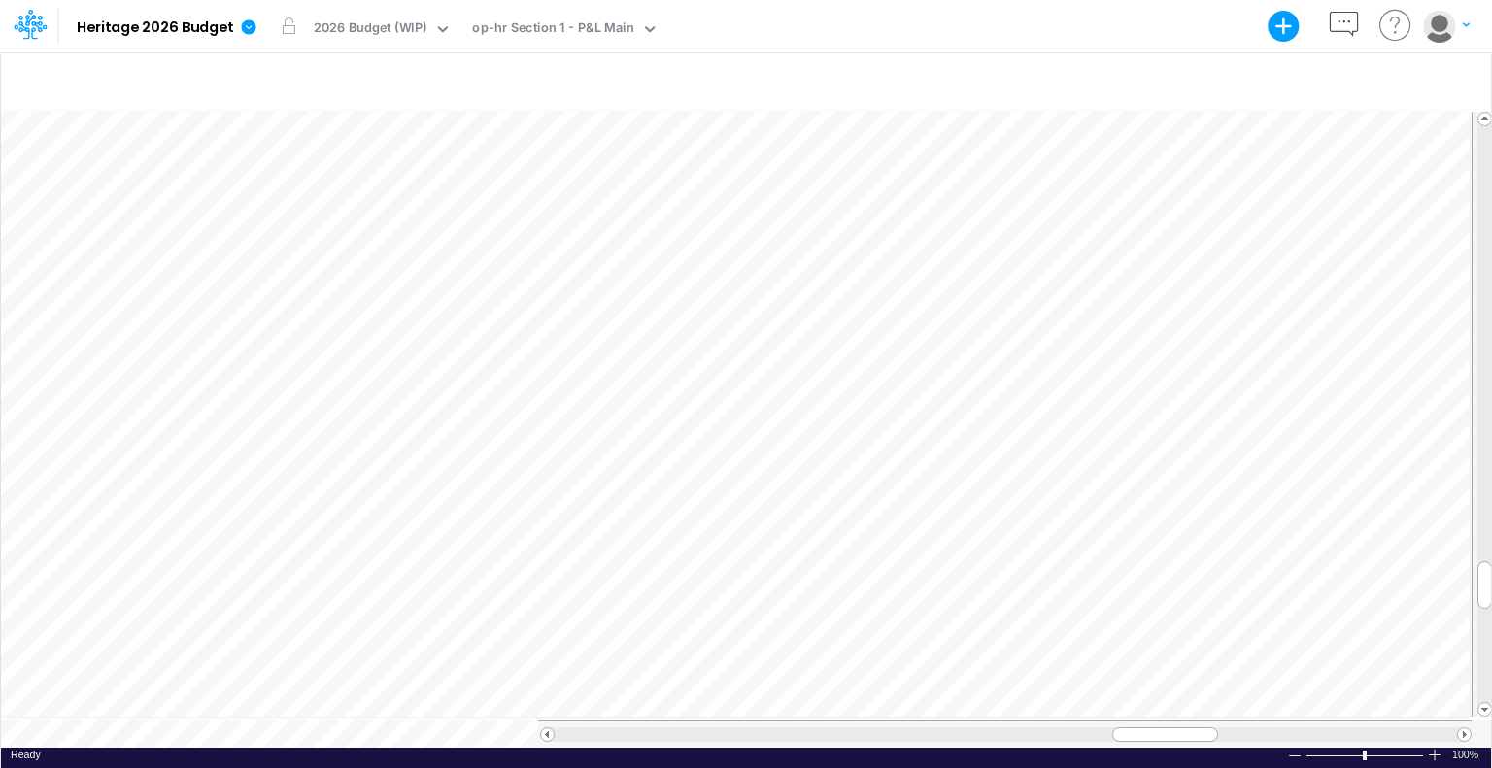
scroll to position [9, 2]
drag, startPoint x: 1193, startPoint y: 725, endPoint x: 1242, endPoint y: 725, distance: 49.5
click at [1242, 727] on div at bounding box center [1214, 734] width 106 height 15
